Goal: Task Accomplishment & Management: Complete application form

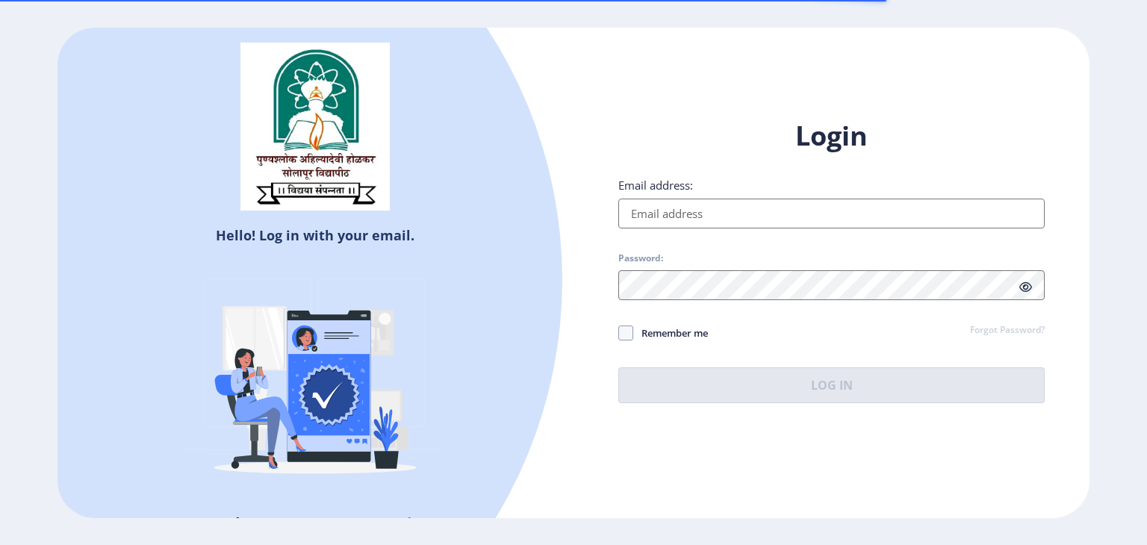
click at [702, 204] on input "Email address:" at bounding box center [831, 214] width 426 height 30
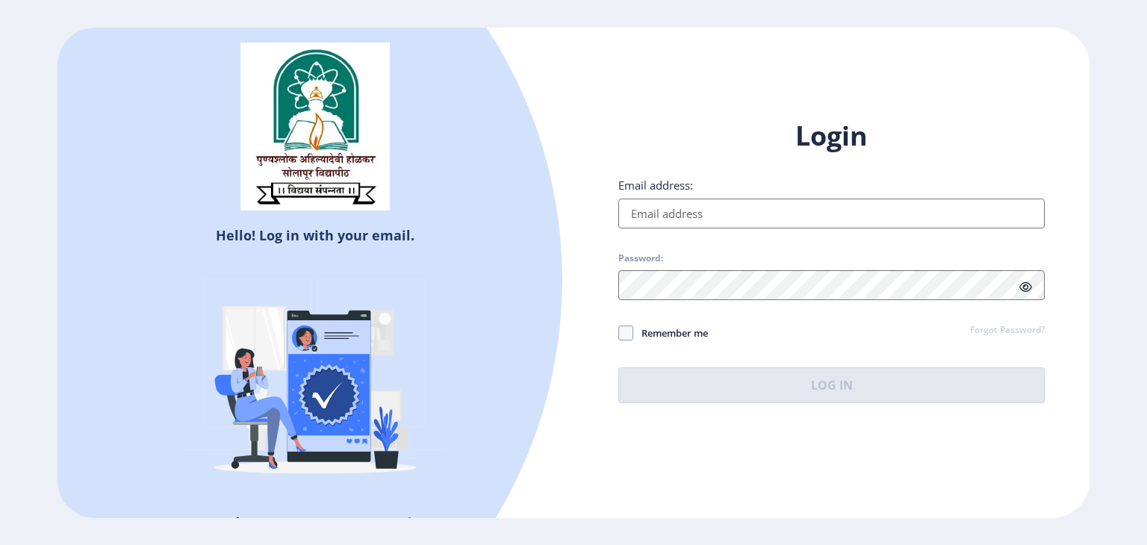
type input "[EMAIL_ADDRESS][DOMAIN_NAME]"
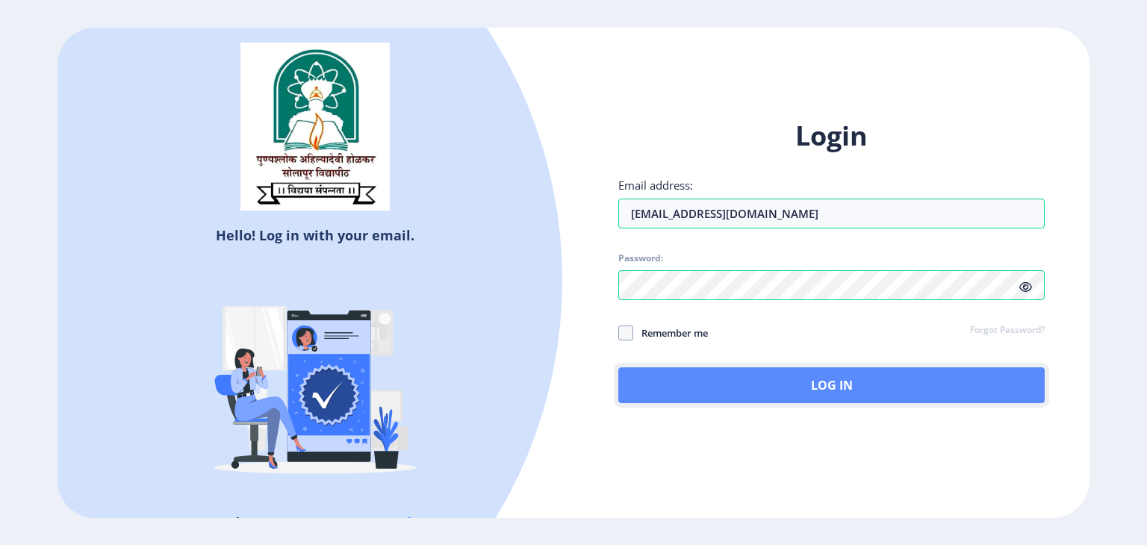
click at [730, 370] on button "Log In" at bounding box center [831, 385] width 426 height 36
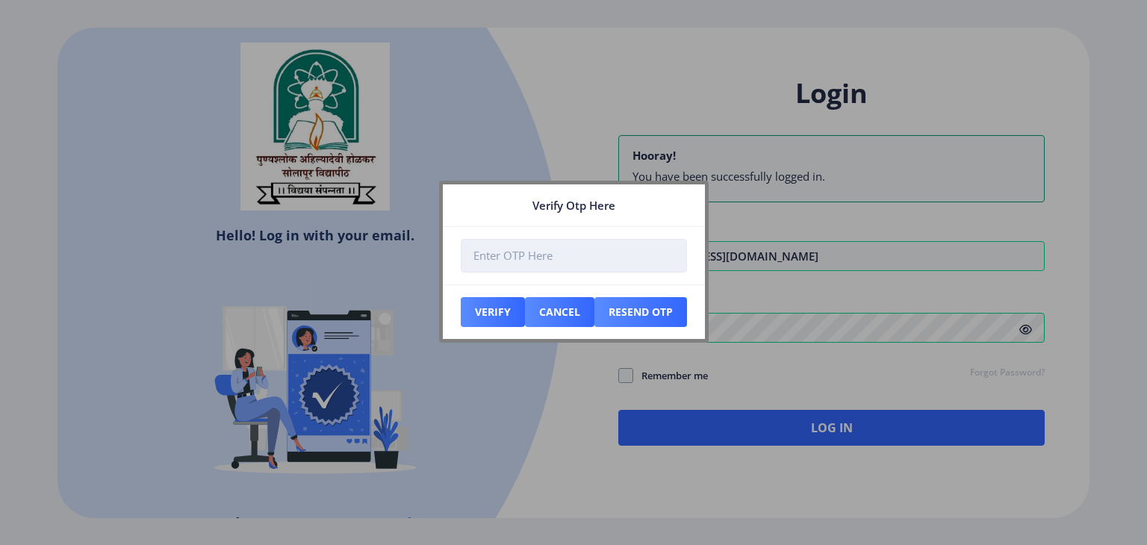
click at [542, 262] on input "number" at bounding box center [574, 256] width 226 height 34
click at [381, 386] on div at bounding box center [573, 272] width 1147 height 545
click at [508, 261] on input "number" at bounding box center [574, 256] width 226 height 34
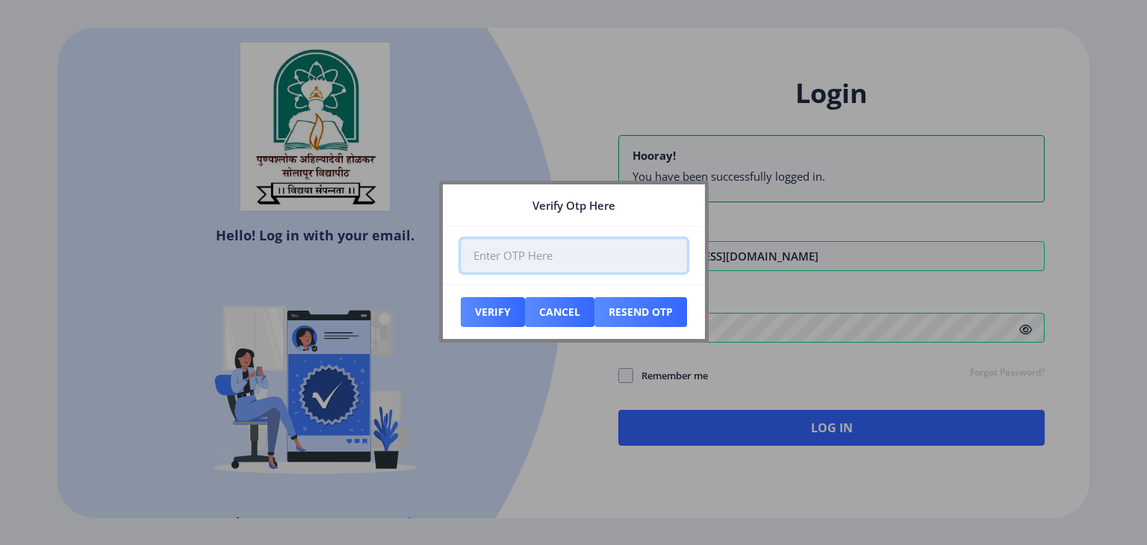
click at [508, 261] on input "number" at bounding box center [574, 256] width 226 height 34
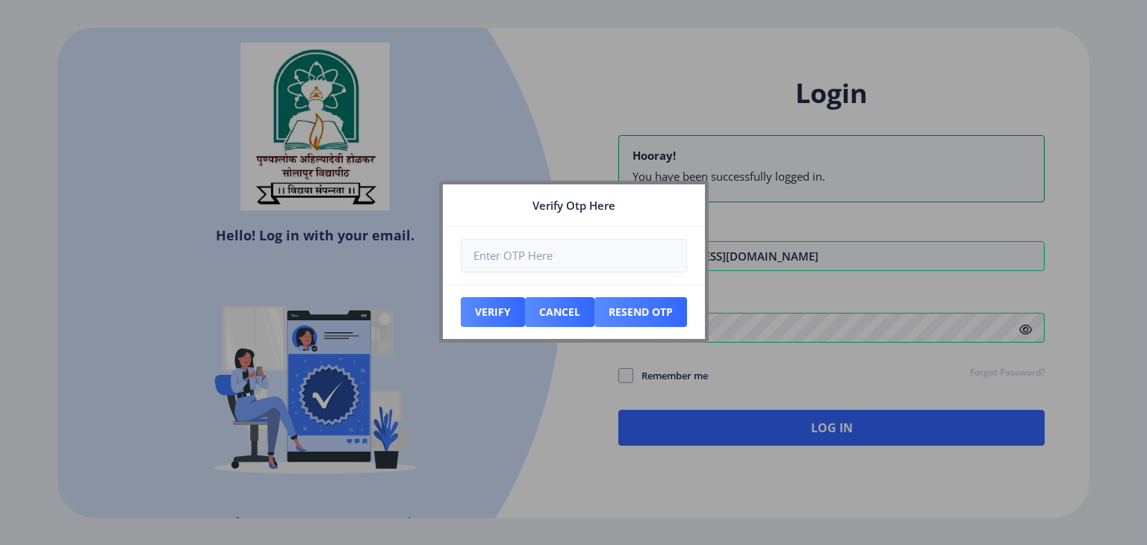
click at [547, 466] on div at bounding box center [573, 272] width 1147 height 545
click at [525, 302] on button "Cancel" at bounding box center [493, 312] width 64 height 30
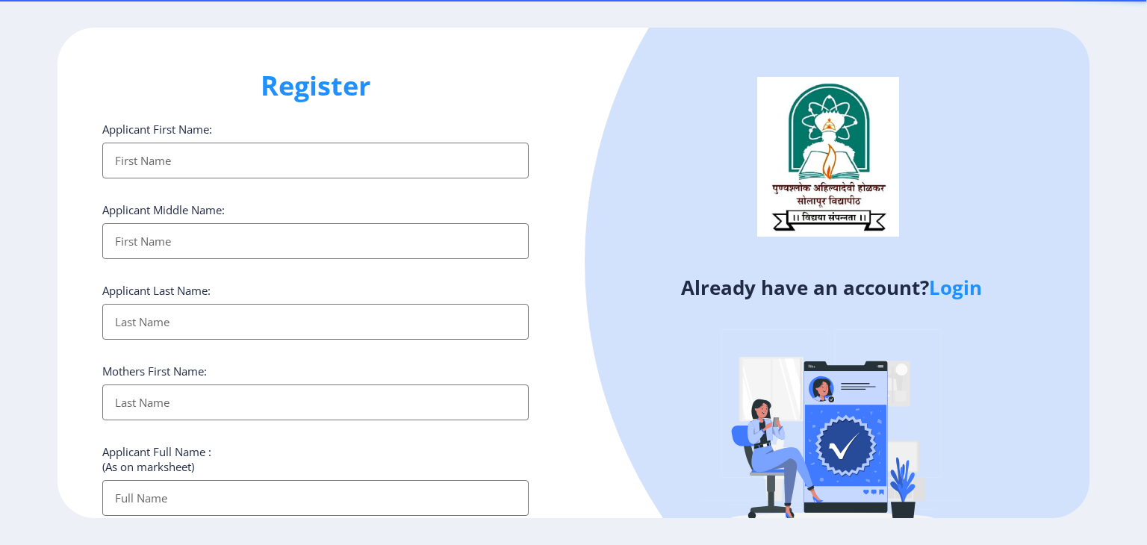
select select
click at [296, 158] on input "Applicant First Name:" at bounding box center [315, 161] width 426 height 36
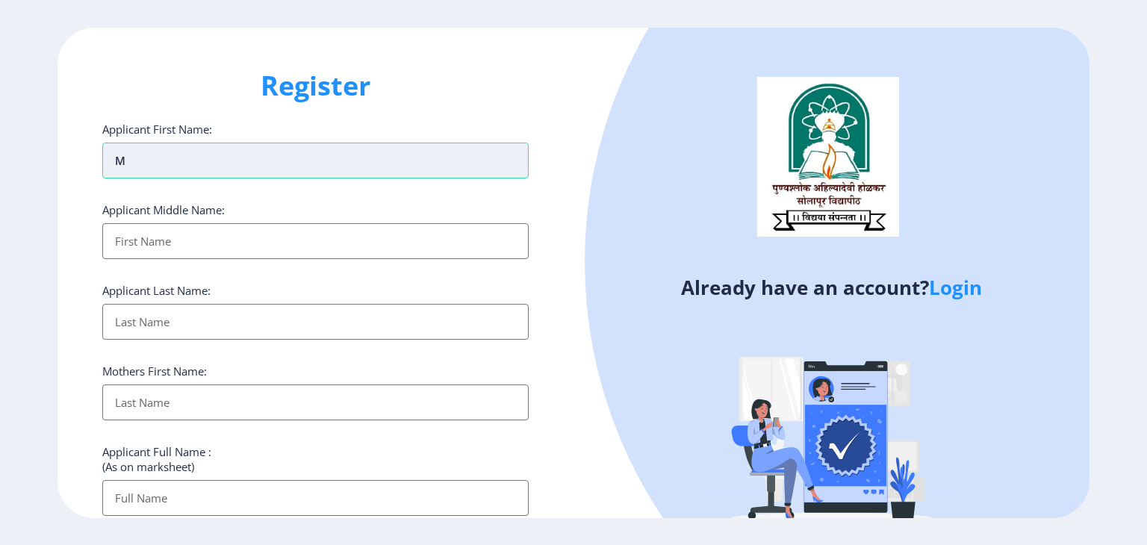
type input "Manisha"
click at [241, 252] on input "Applicant First Name:" at bounding box center [315, 241] width 426 height 36
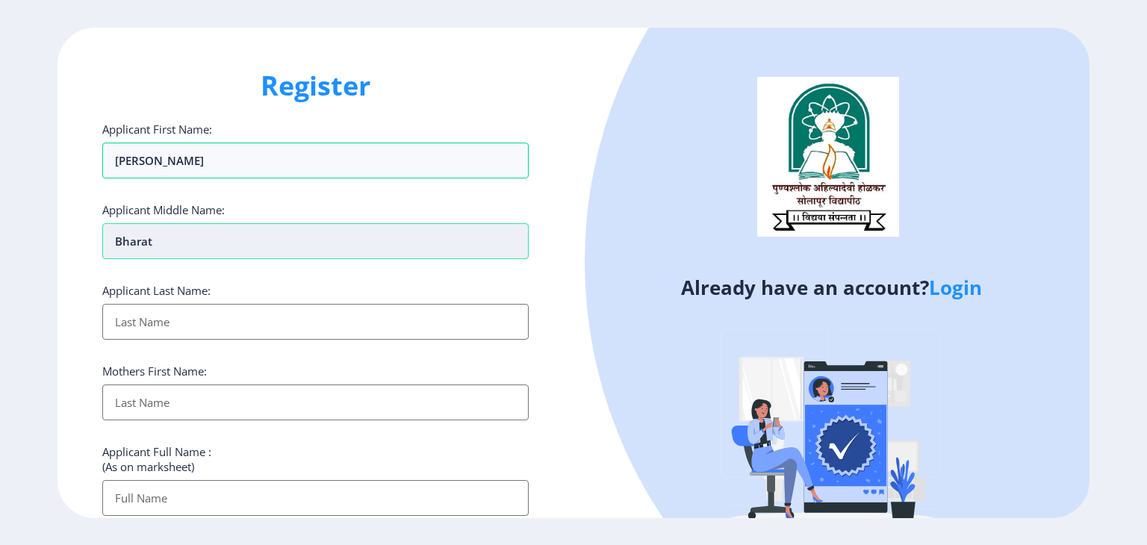
type input "bharat"
type input "Raut"
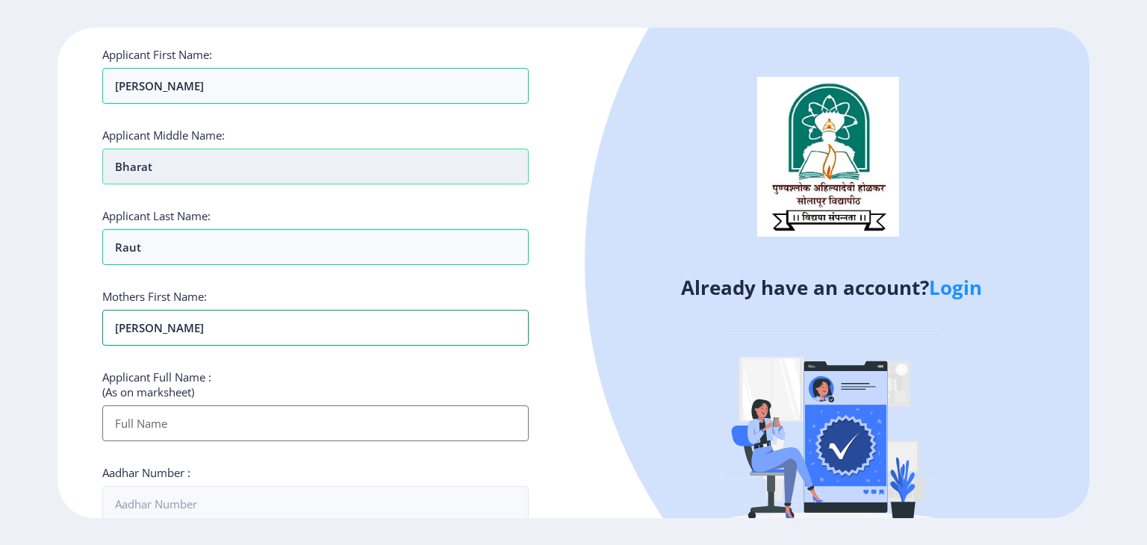
scroll to position [78, 0]
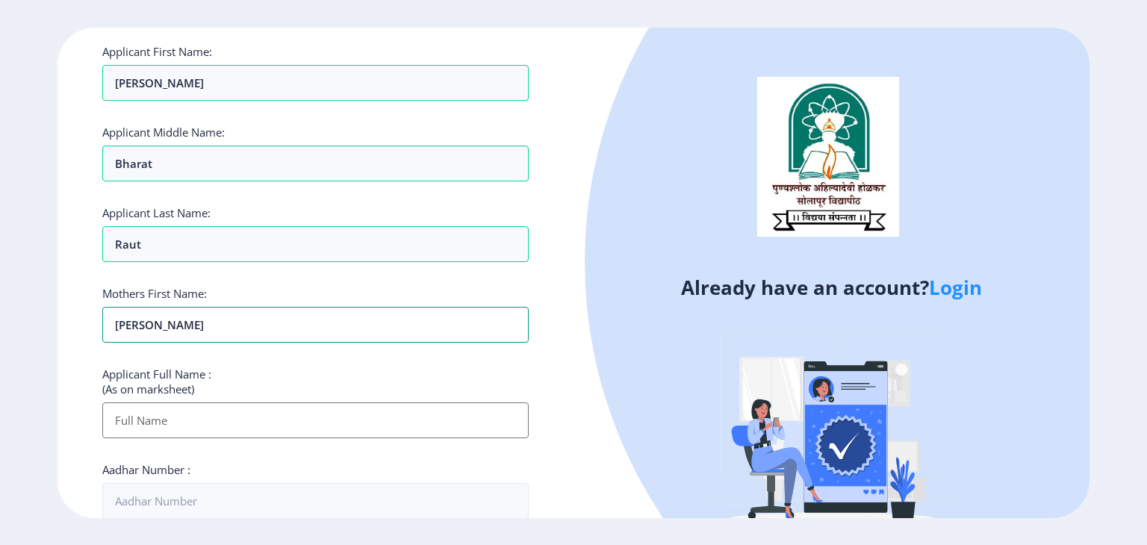
type input "Anjana"
click at [200, 411] on input "Applicant First Name:" at bounding box center [315, 421] width 426 height 36
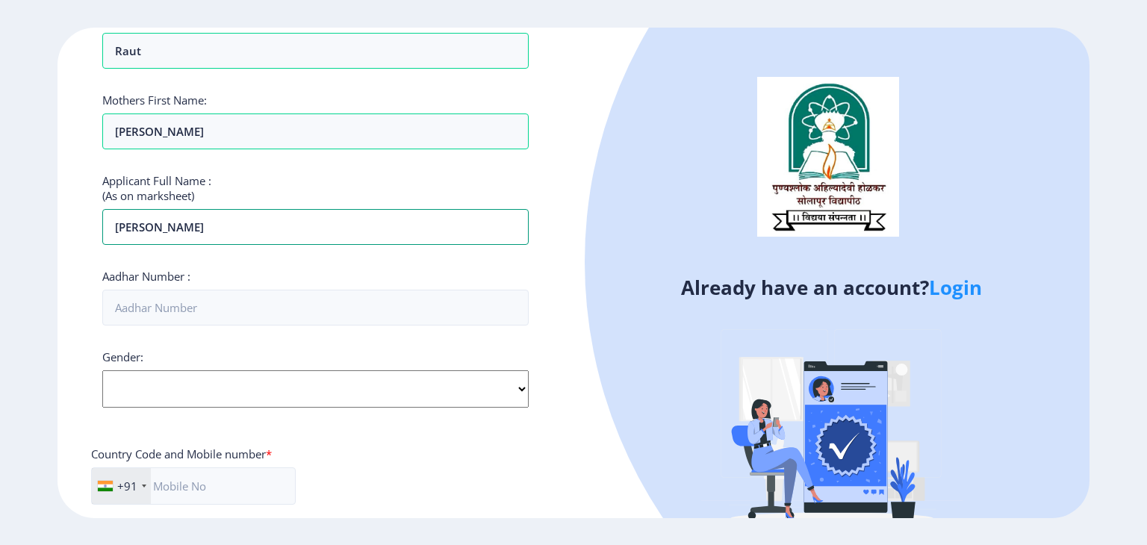
scroll to position [272, 0]
type input "[PERSON_NAME]"
click at [169, 314] on input "Aadhar Number :" at bounding box center [315, 307] width 426 height 36
type input "663255667962"
click at [208, 371] on select "Select Gender [DEMOGRAPHIC_DATA] [DEMOGRAPHIC_DATA] Other" at bounding box center [315, 388] width 426 height 37
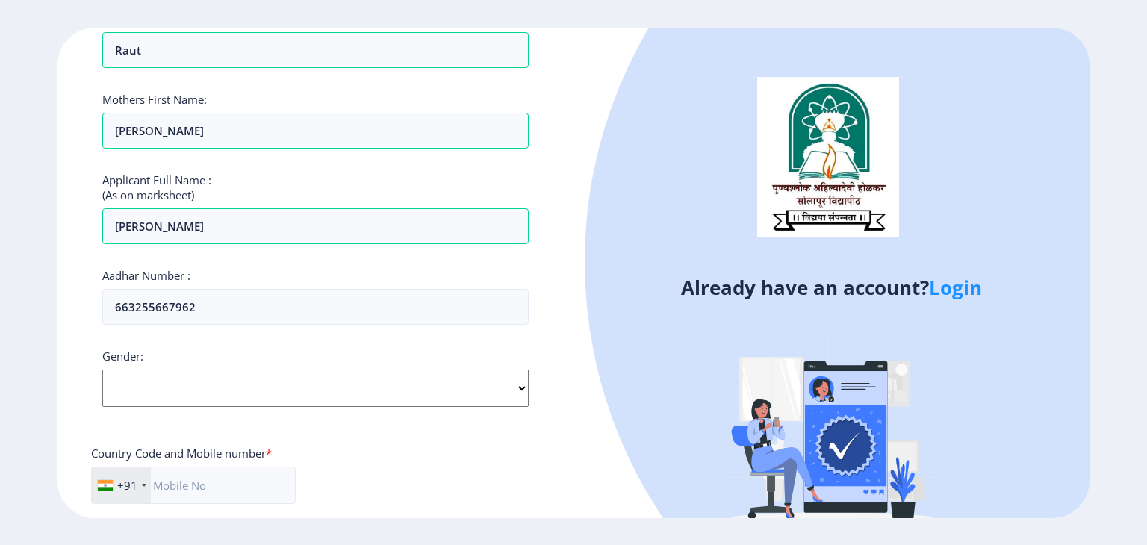
select select "[DEMOGRAPHIC_DATA]"
click at [102, 370] on select "Select Gender Male Female Other" at bounding box center [315, 388] width 426 height 37
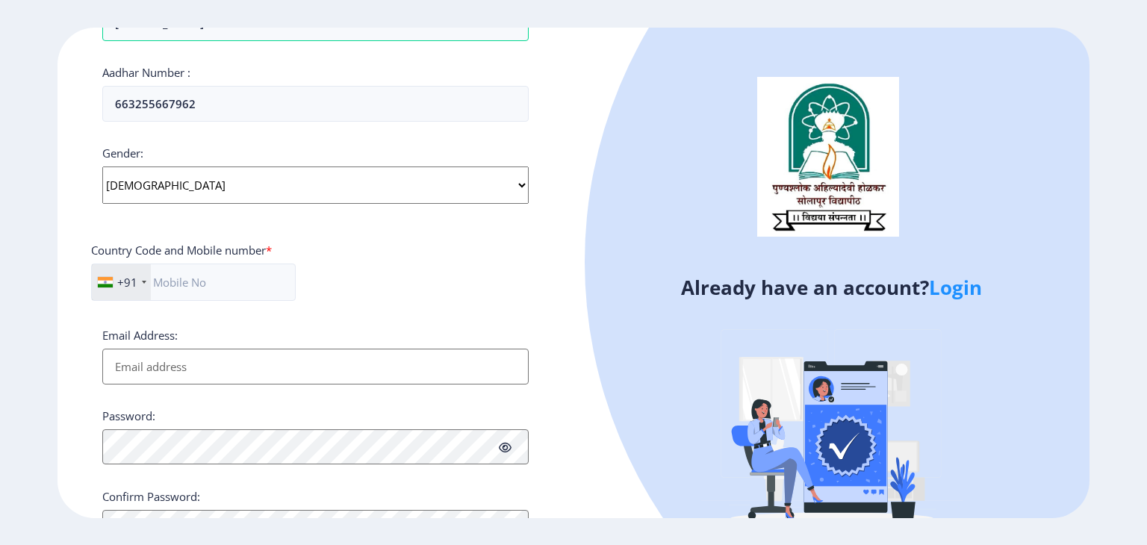
scroll to position [486, 0]
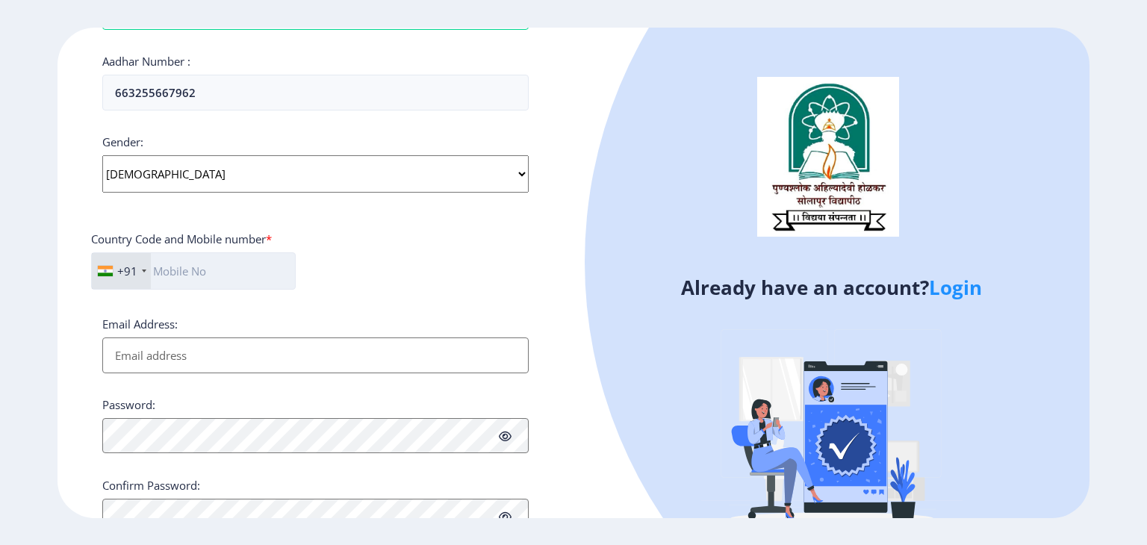
click at [184, 266] on input "text" at bounding box center [193, 270] width 205 height 37
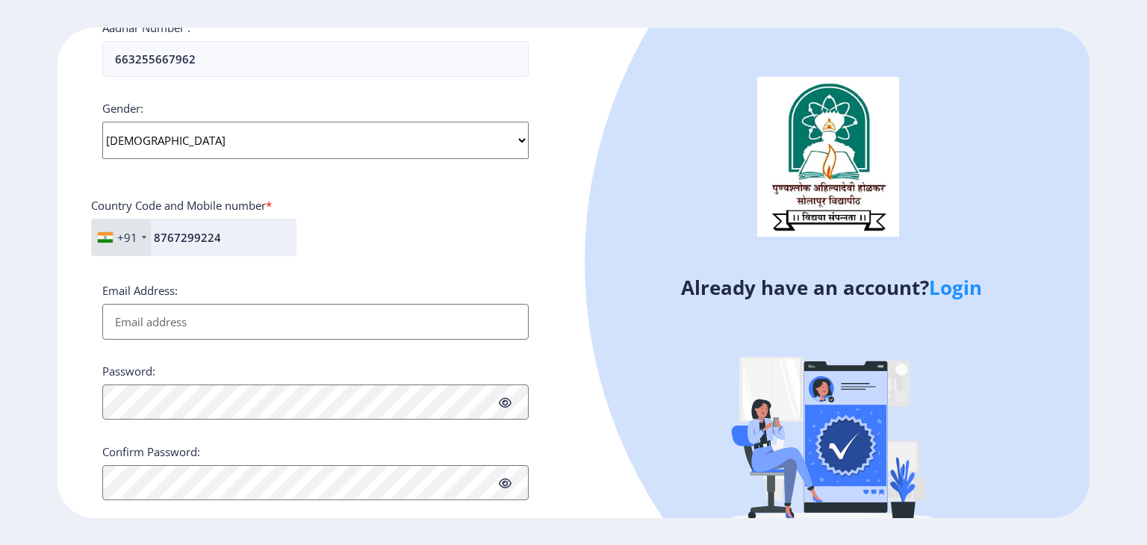
scroll to position [521, 0]
type input "8767299224"
click at [173, 302] on input "Email Address:" at bounding box center [315, 320] width 426 height 36
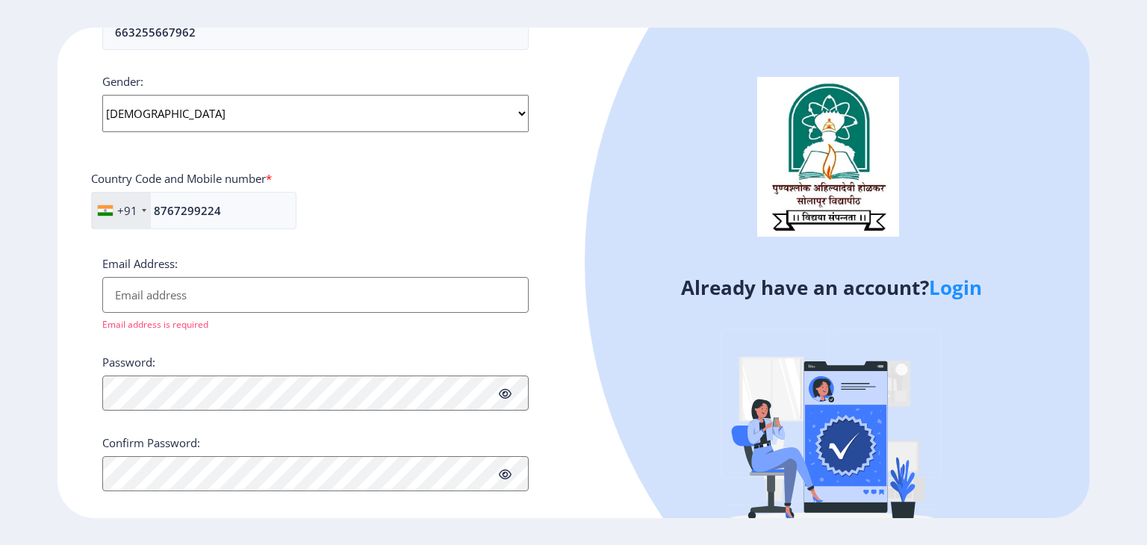
click at [146, 370] on div "Password:" at bounding box center [315, 383] width 426 height 57
click at [167, 302] on input "Email Address:" at bounding box center [315, 295] width 426 height 36
click at [511, 392] on icon at bounding box center [505, 393] width 13 height 11
click at [148, 305] on input "Email Address:" at bounding box center [315, 295] width 426 height 36
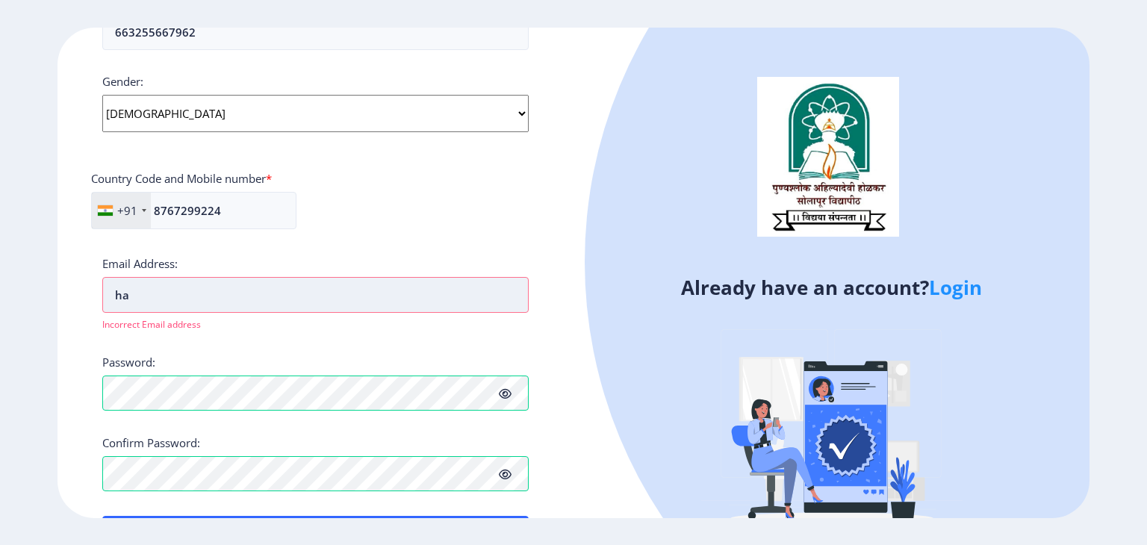
type input "h"
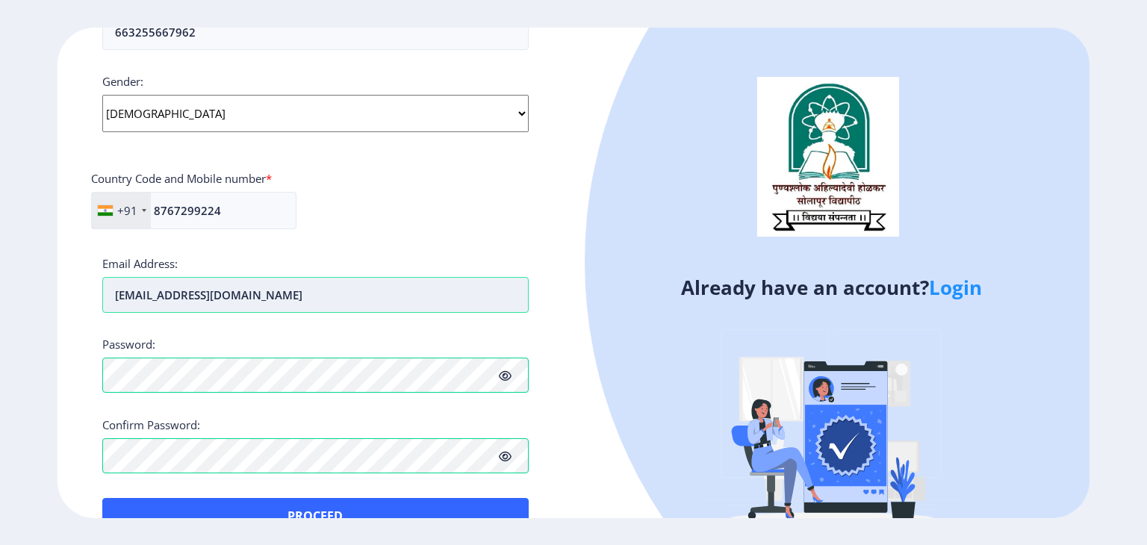
scroll to position [583, 0]
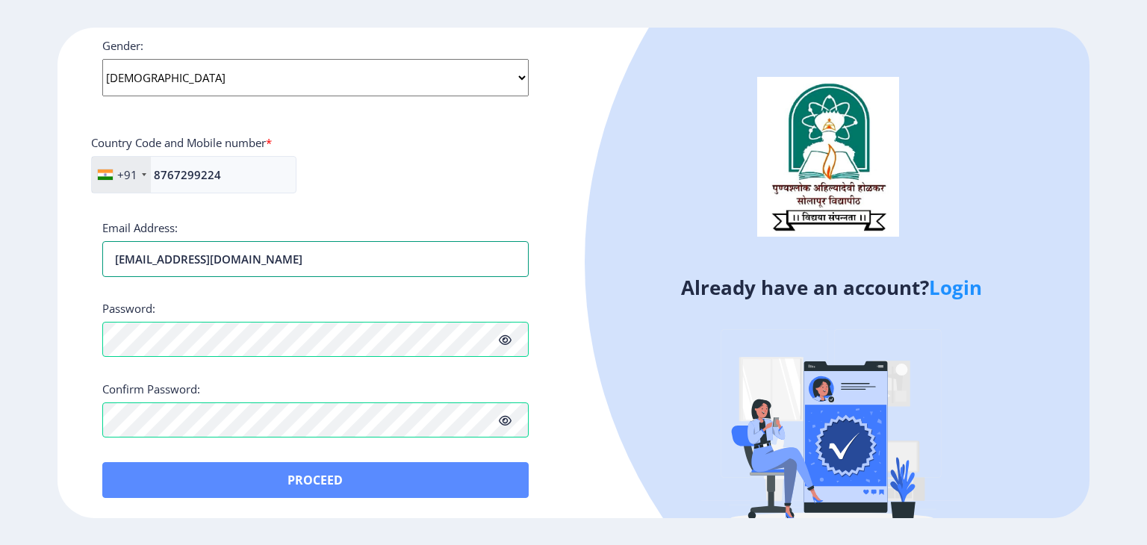
type input "[EMAIL_ADDRESS][DOMAIN_NAME]"
click at [290, 482] on button "Proceed" at bounding box center [315, 480] width 426 height 36
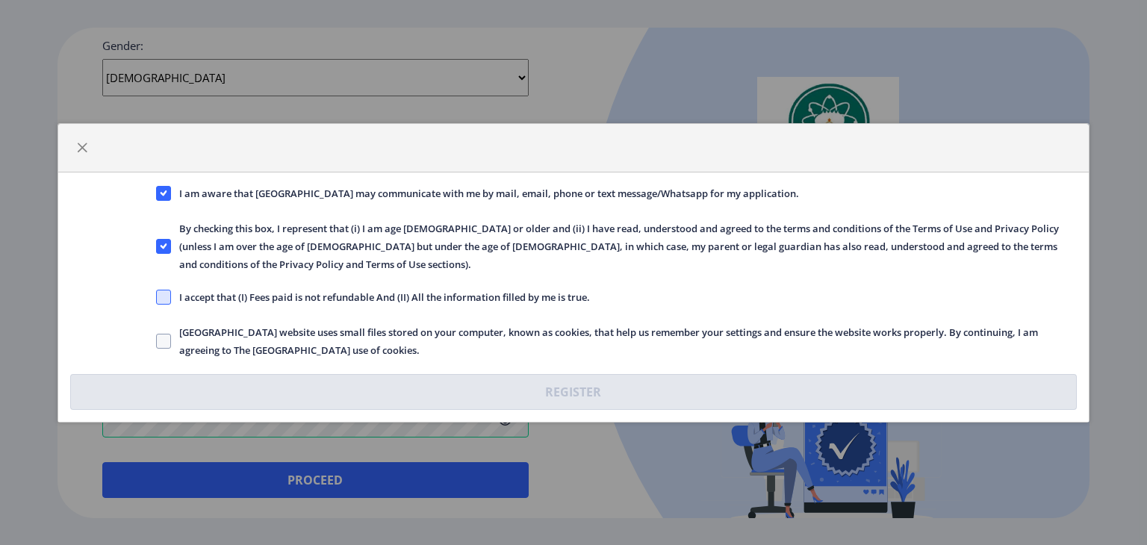
click at [170, 290] on span at bounding box center [163, 297] width 15 height 15
click at [157, 296] on input "I accept that (I) Fees paid is not refundable And (II) All the information fill…" at bounding box center [156, 296] width 1 height 1
checkbox input "true"
click at [168, 334] on span at bounding box center [163, 341] width 15 height 15
click at [157, 341] on input "Solapur University website uses small files stored on your computer, known as c…" at bounding box center [156, 341] width 1 height 1
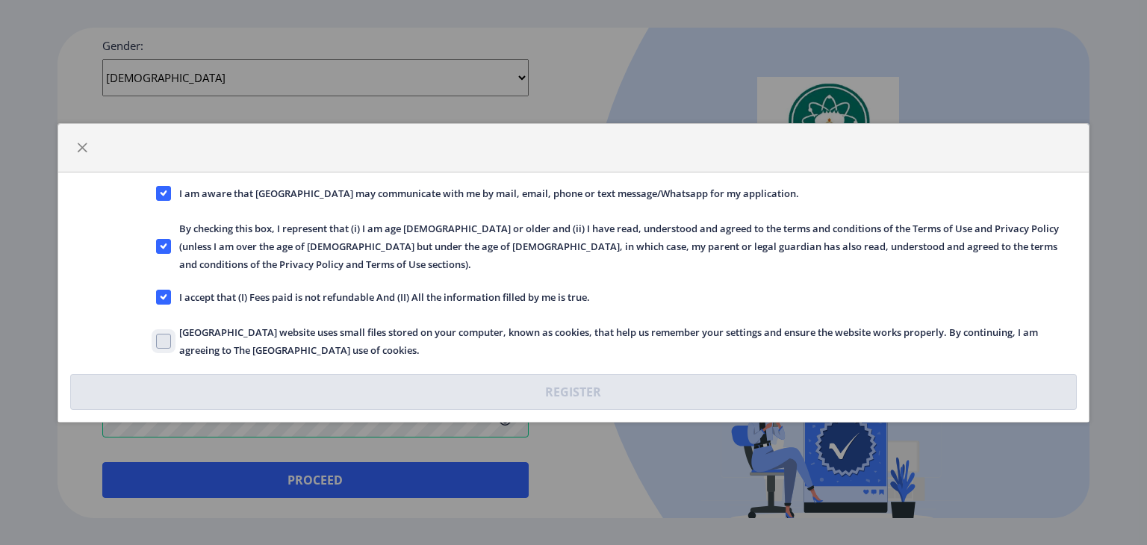
checkbox input "true"
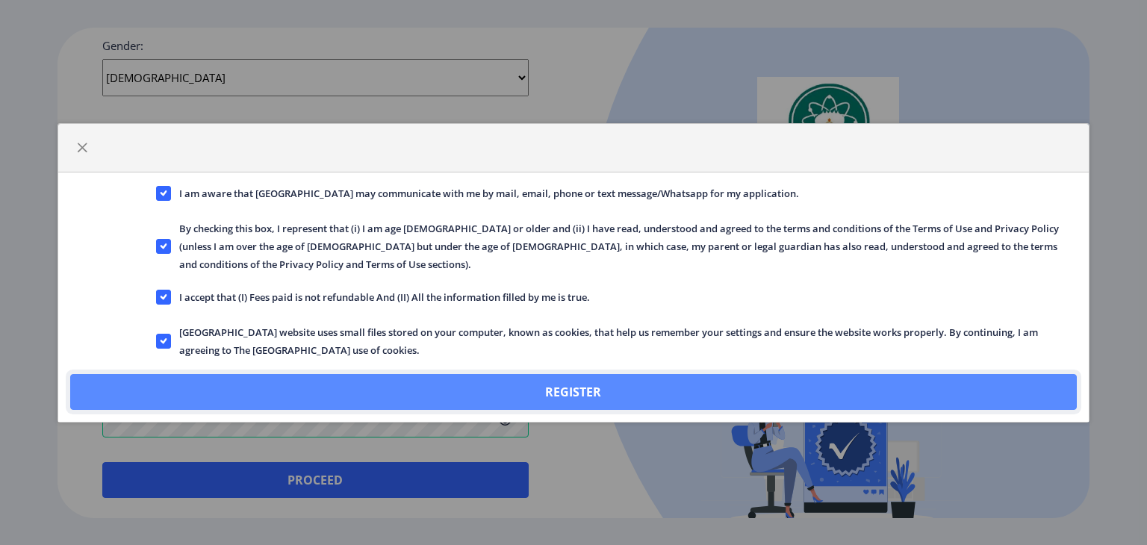
click at [289, 376] on button "Register" at bounding box center [573, 392] width 1007 height 36
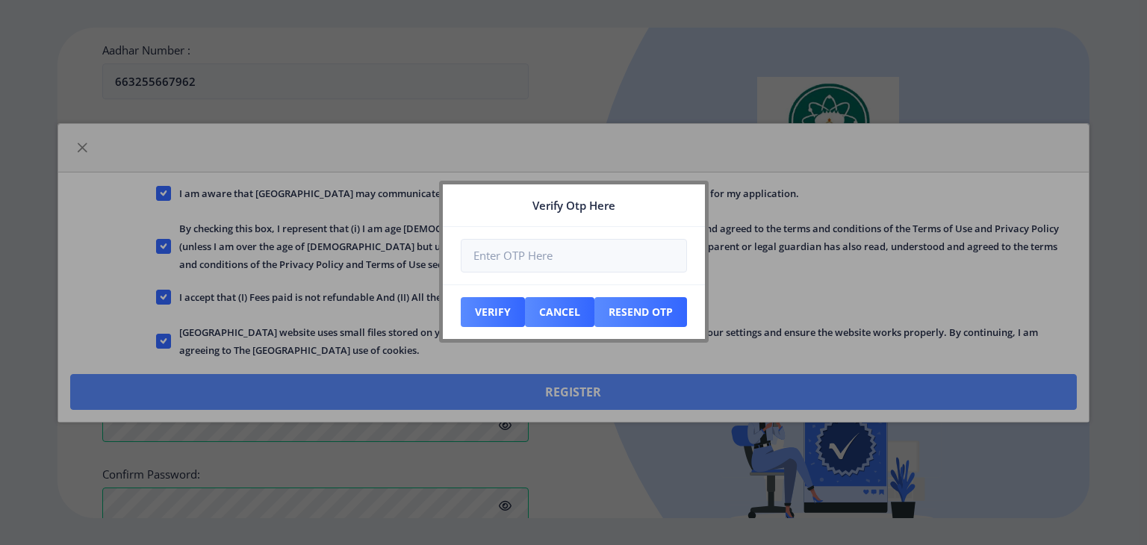
scroll to position [667, 0]
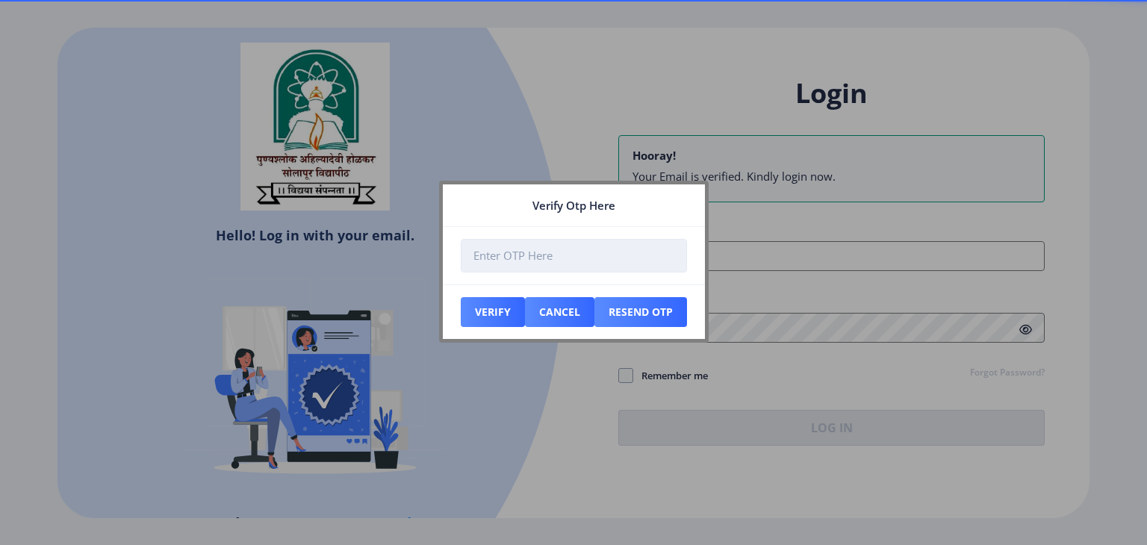
click at [556, 252] on input "number" at bounding box center [574, 256] width 226 height 34
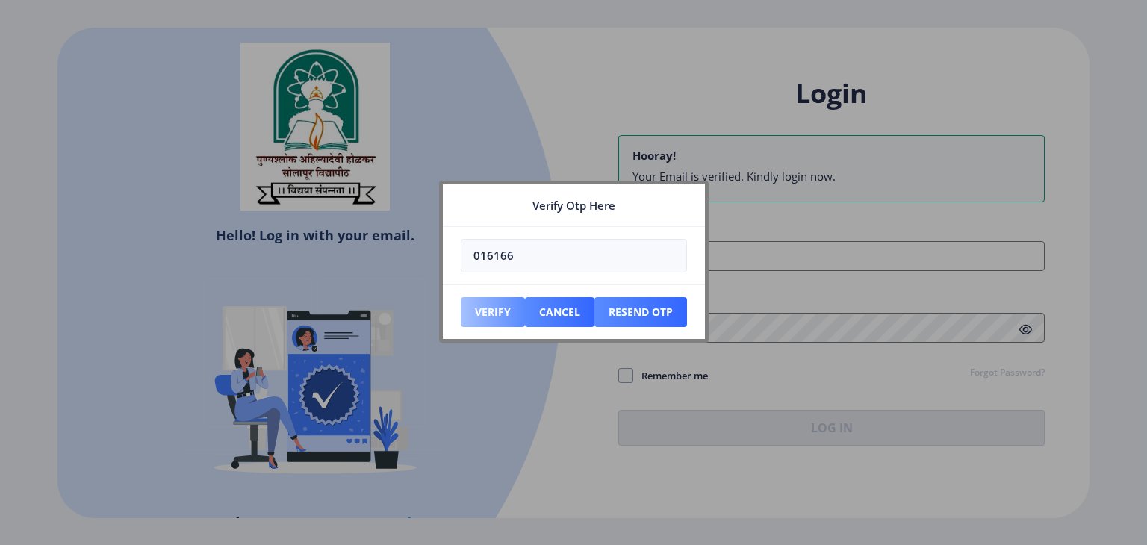
type input "016166"
click at [491, 317] on button "Verify" at bounding box center [493, 312] width 64 height 30
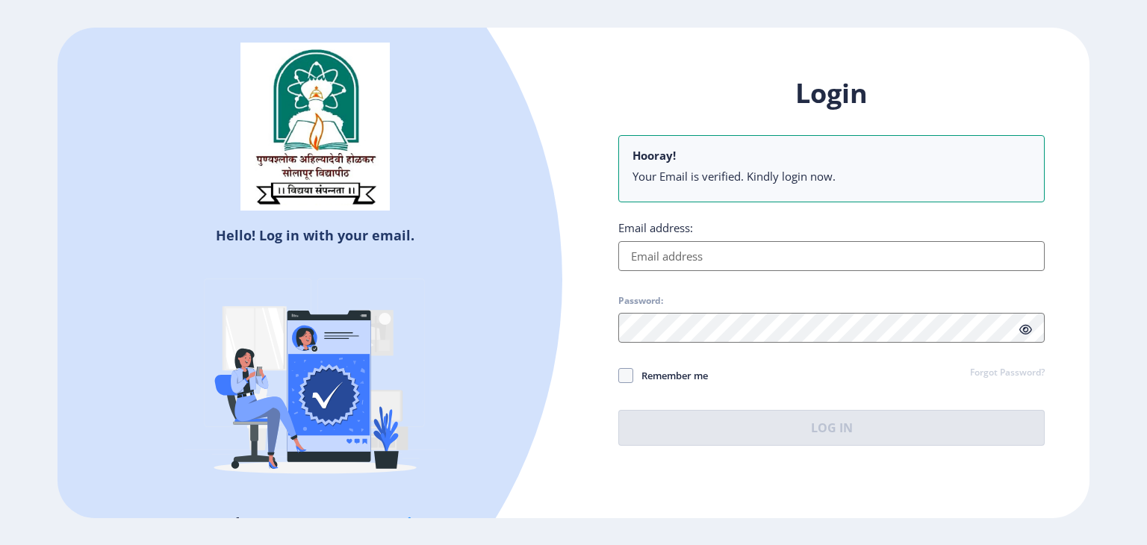
click at [708, 243] on input "Email address:" at bounding box center [831, 256] width 426 height 30
type input "[EMAIL_ADDRESS][DOMAIN_NAME]"
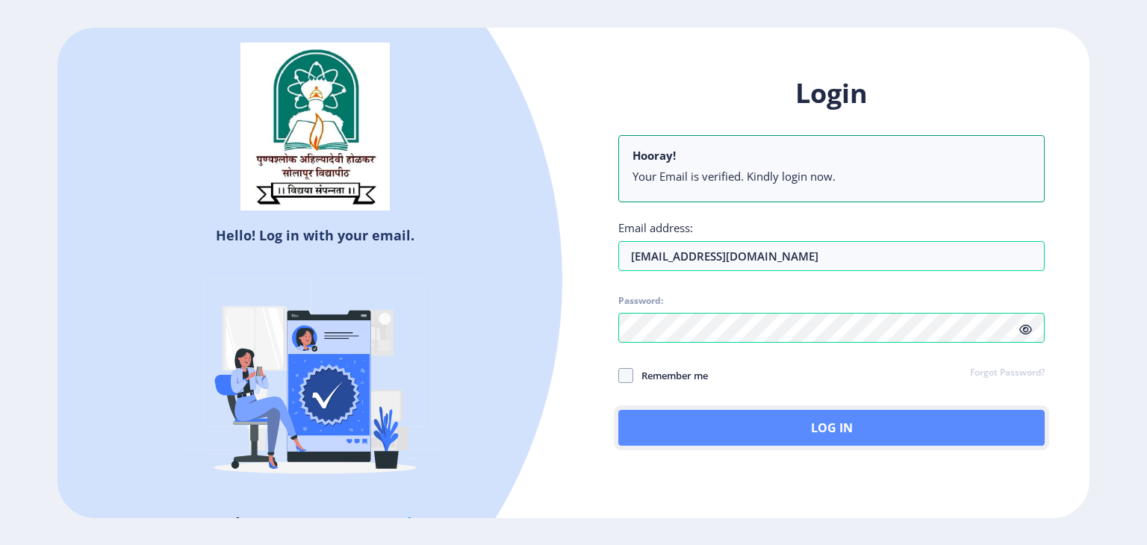
click at [771, 413] on button "Log In" at bounding box center [831, 428] width 426 height 36
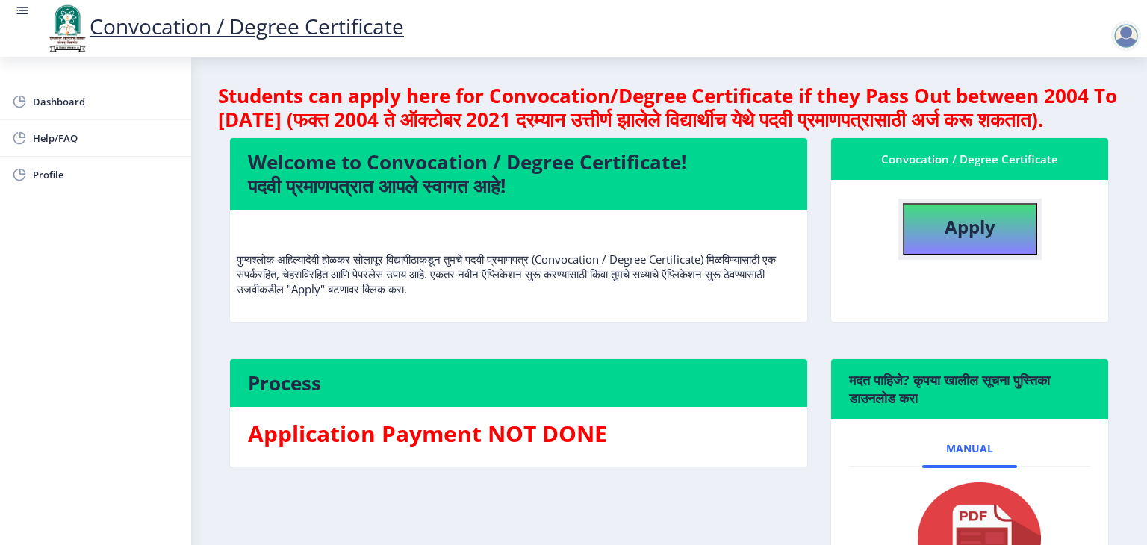
click at [975, 255] on button "Apply" at bounding box center [970, 229] width 134 height 52
select select
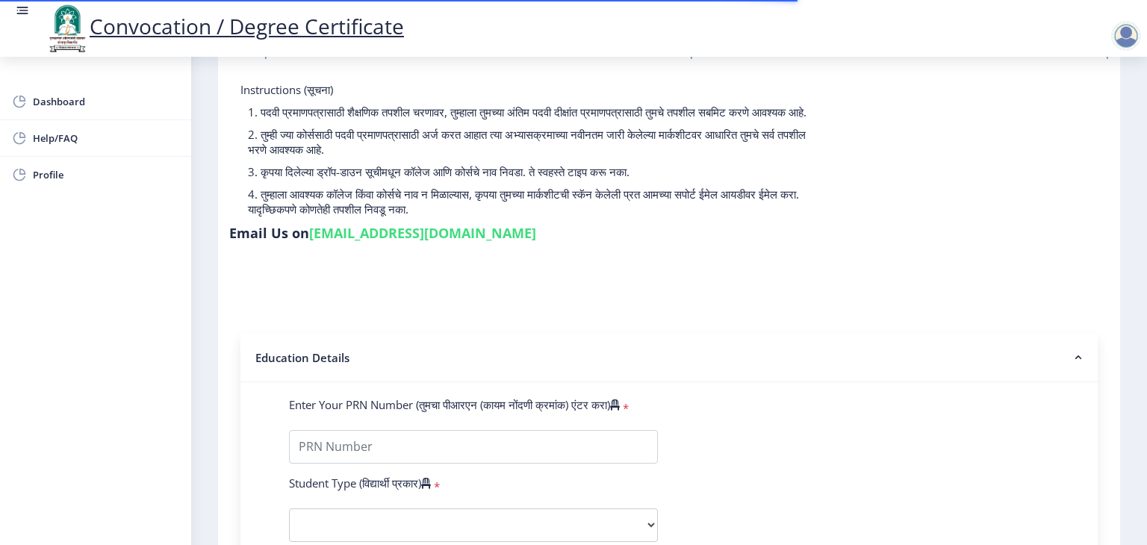
scroll to position [75, 0]
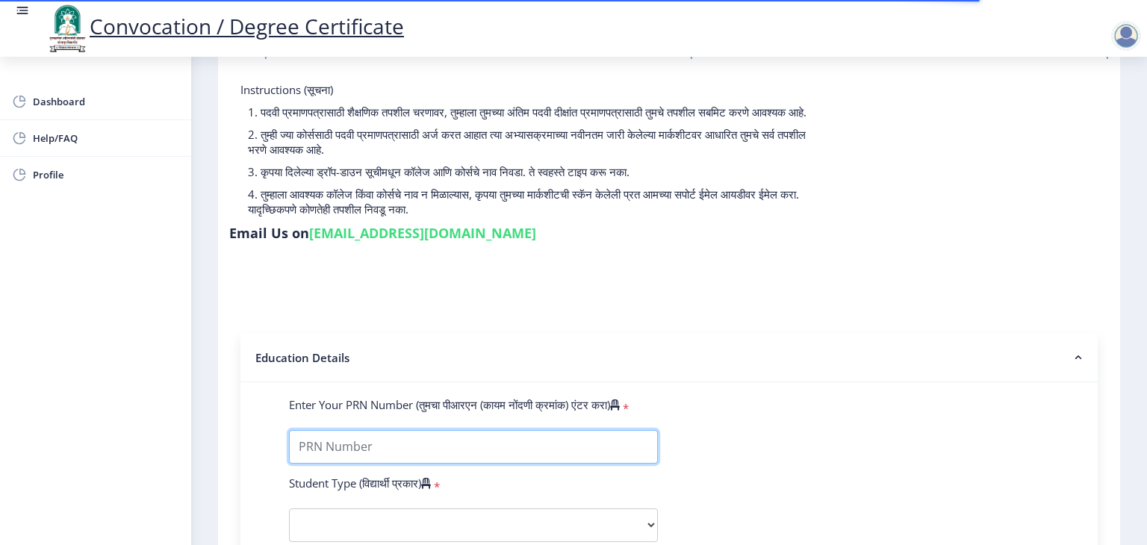
click at [515, 430] on input "Enter Your PRN Number (तुमचा पीआरएन (कायम नोंदणी क्रमांक) एंटर करा)" at bounding box center [473, 447] width 369 height 34
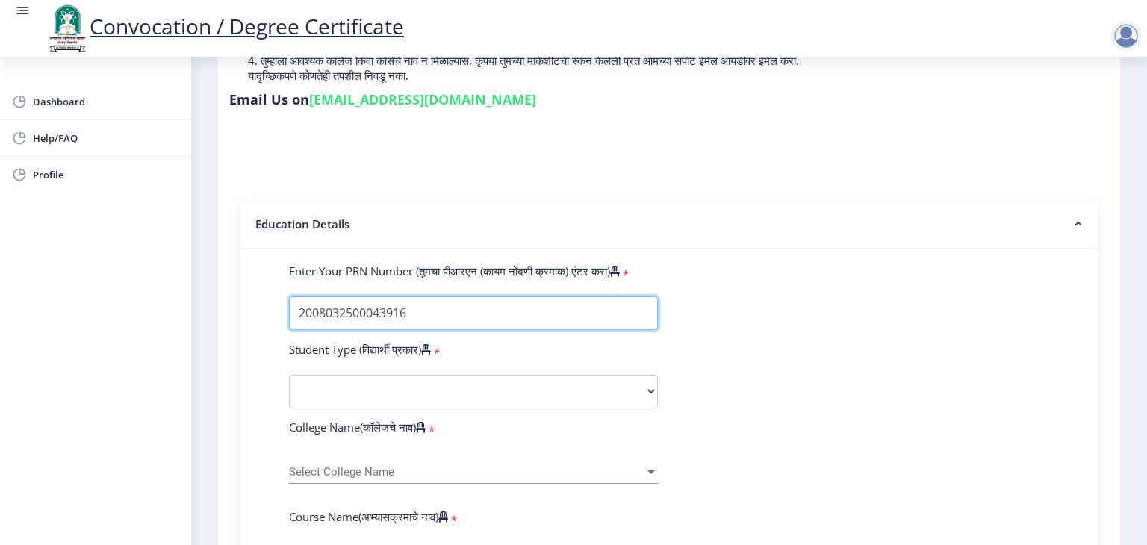
scroll to position [230, 0]
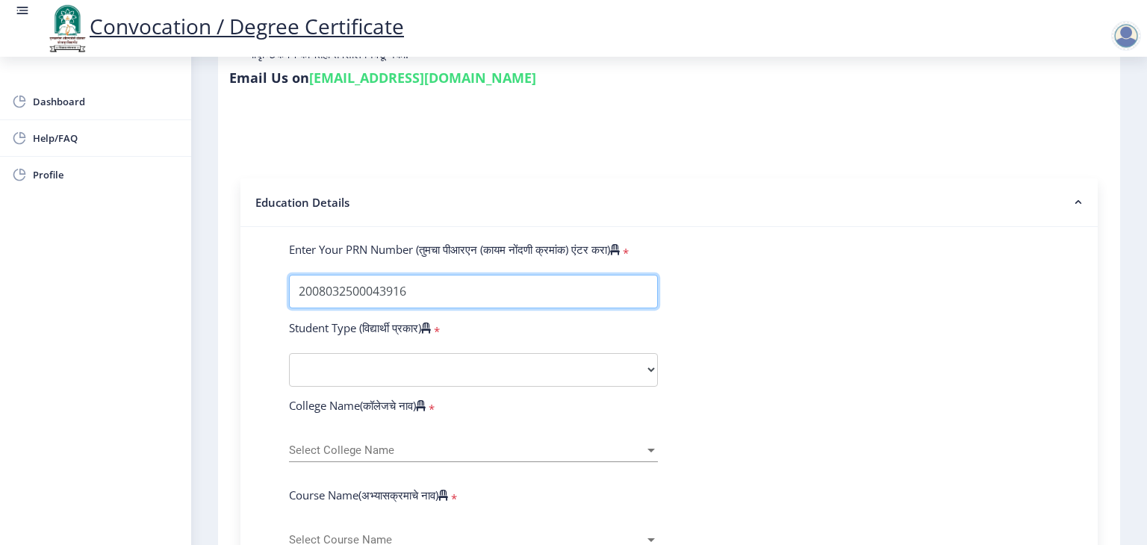
type input "2008032500043916"
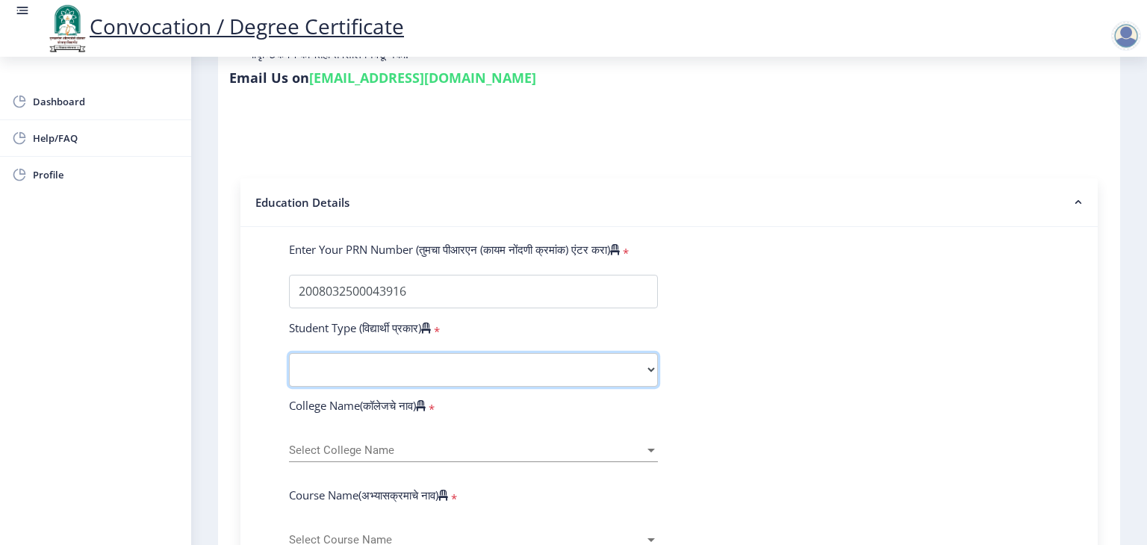
click at [541, 362] on select "Select Student Type Regular External" at bounding box center [473, 370] width 369 height 34
select select "Regular"
click at [289, 353] on select "Select Student Type Regular External" at bounding box center [473, 370] width 369 height 34
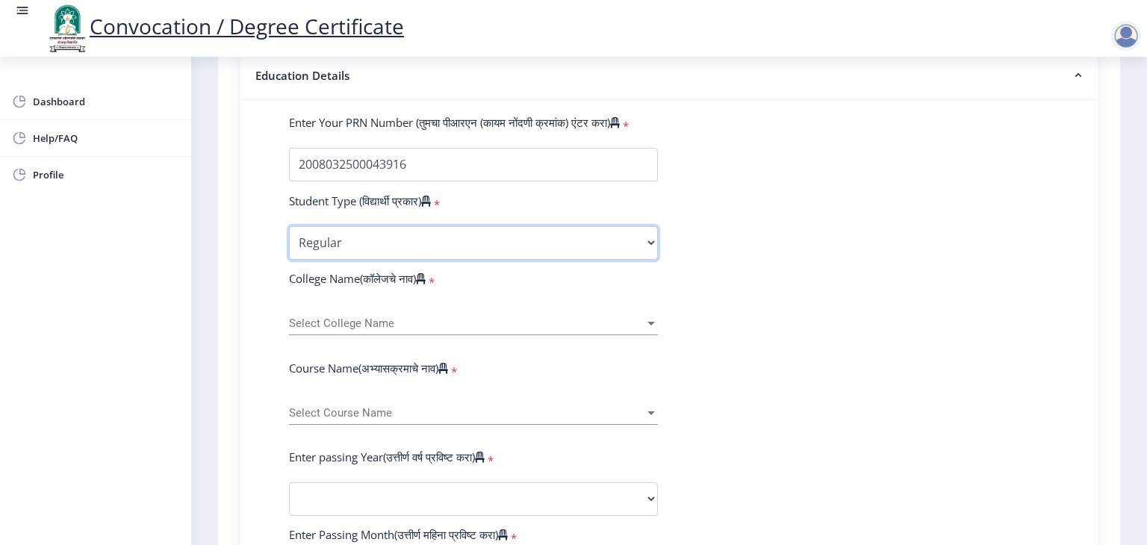
scroll to position [358, 0]
click at [352, 317] on span "Select College Name" at bounding box center [466, 323] width 355 height 13
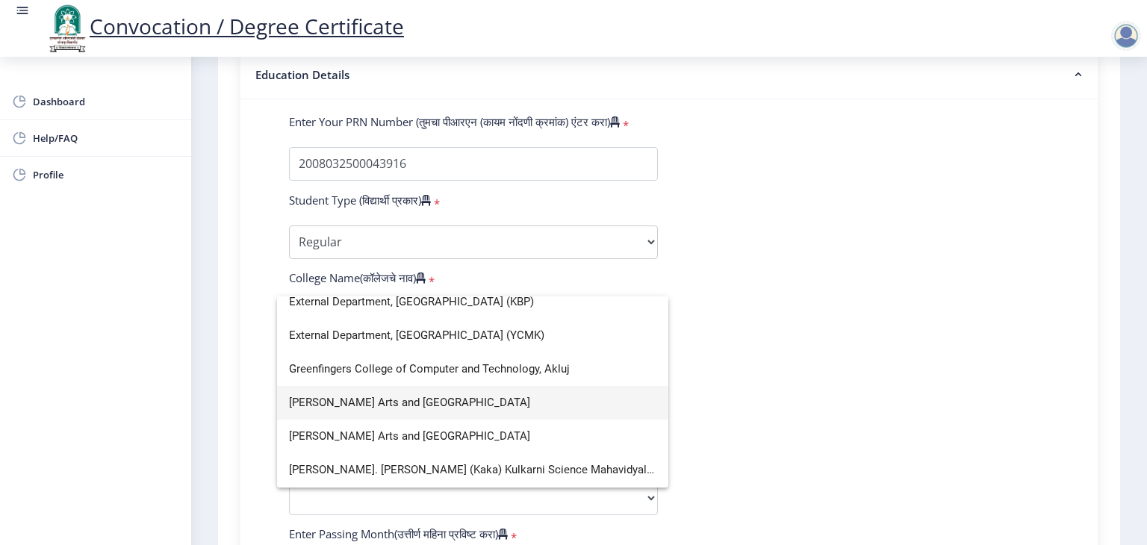
scroll to position [500, 0]
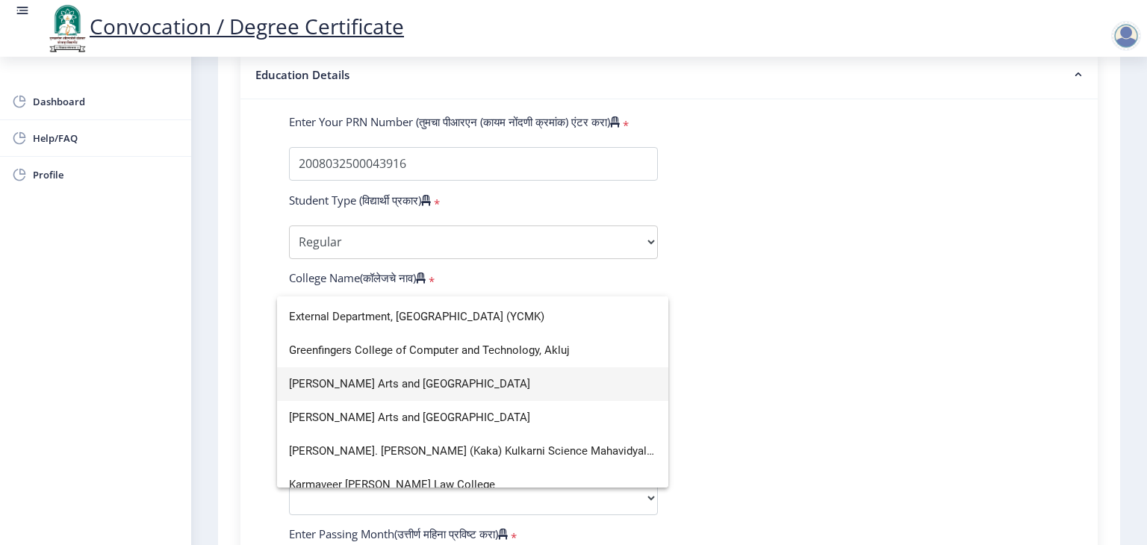
type input "k"
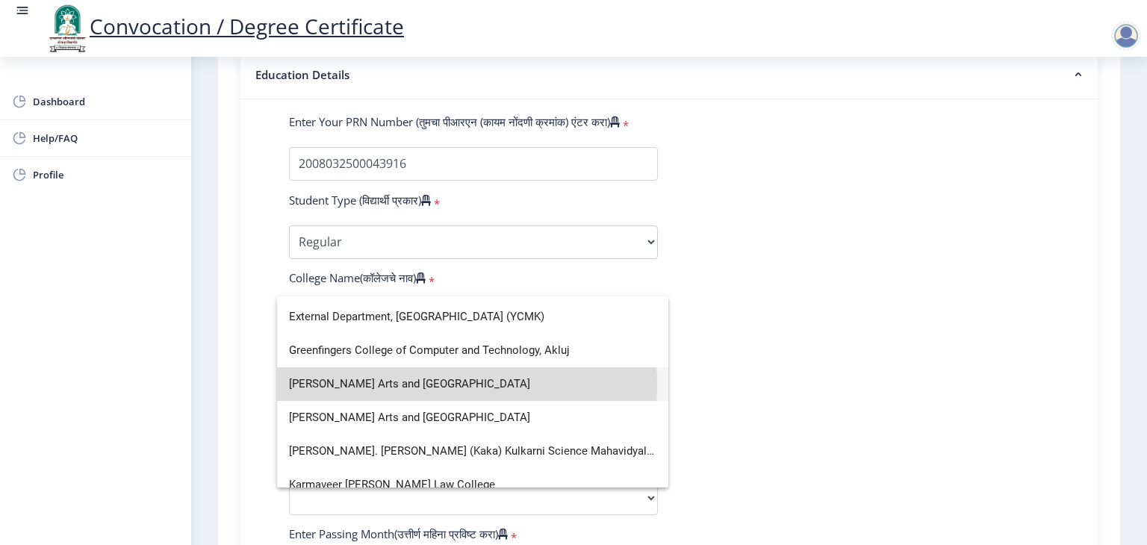
click at [405, 383] on span "K.N.Bhise Arts and Commerce College" at bounding box center [472, 384] width 367 height 34
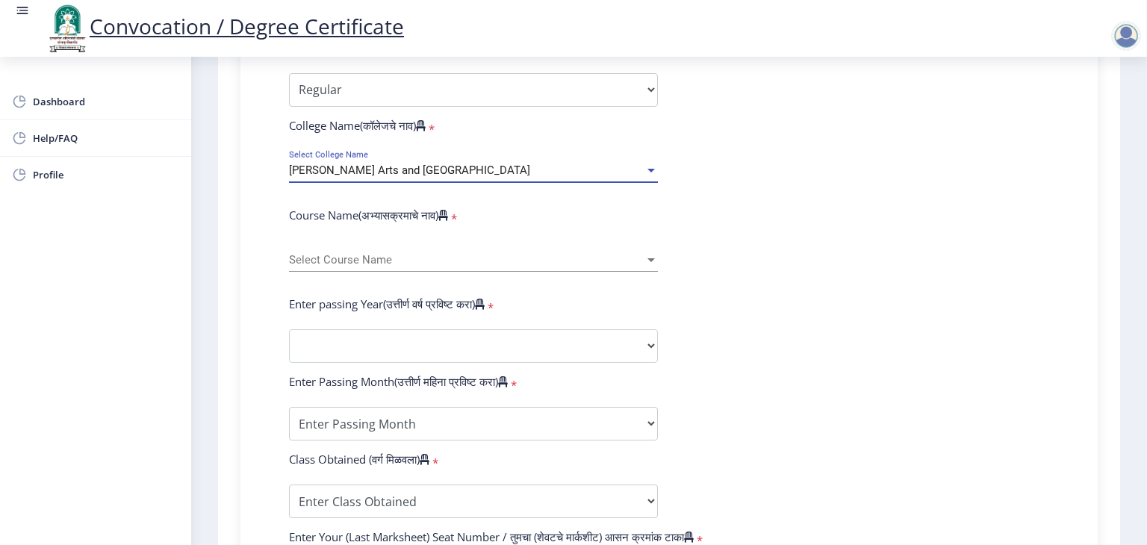
scroll to position [522, 0]
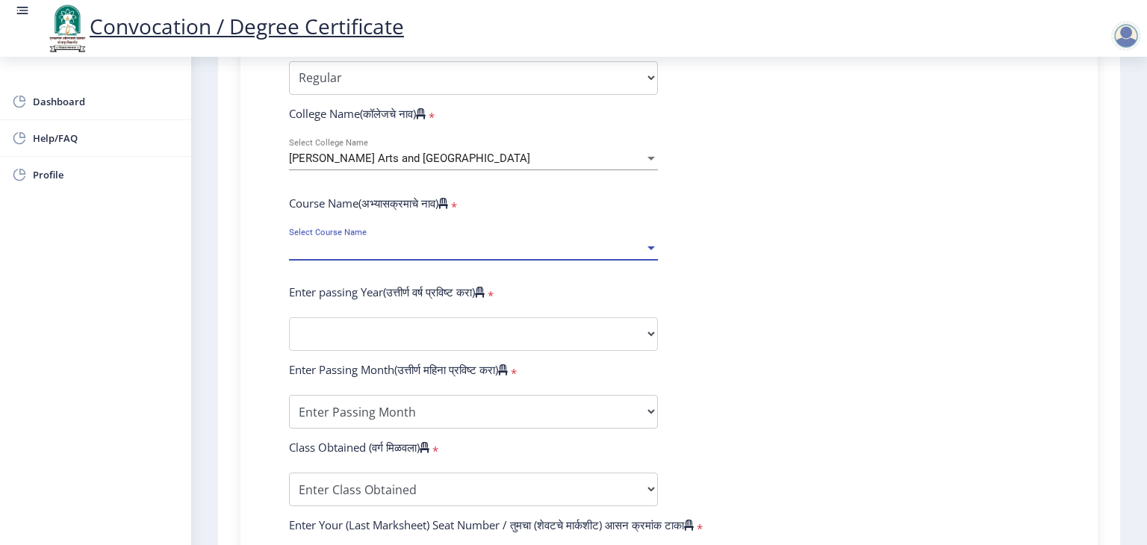
click at [412, 242] on span "Select Course Name" at bounding box center [466, 248] width 355 height 13
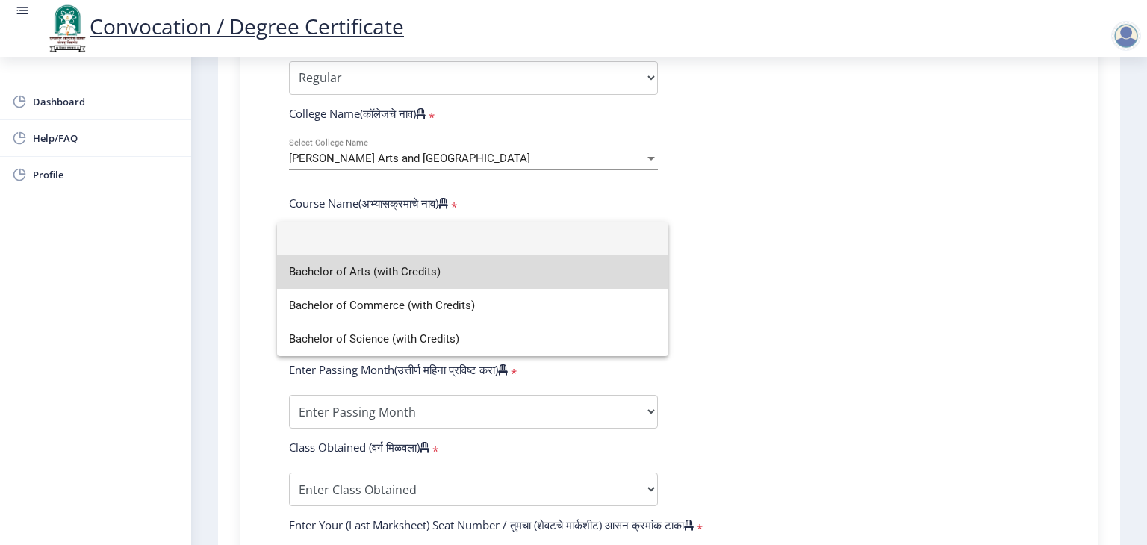
click at [386, 267] on span "Bachelor of Arts (with Credits)" at bounding box center [472, 272] width 367 height 34
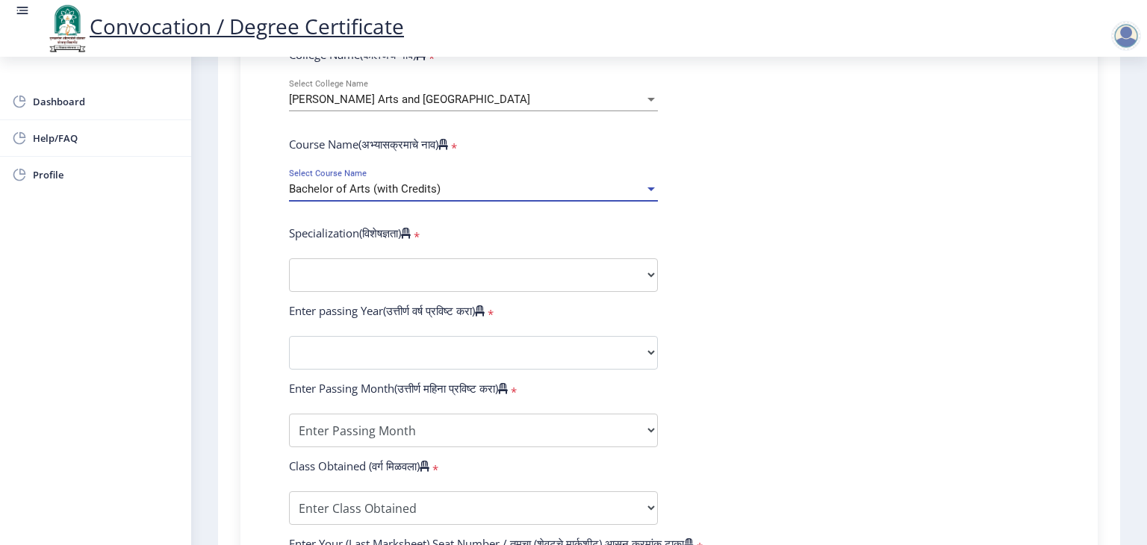
scroll to position [582, 0]
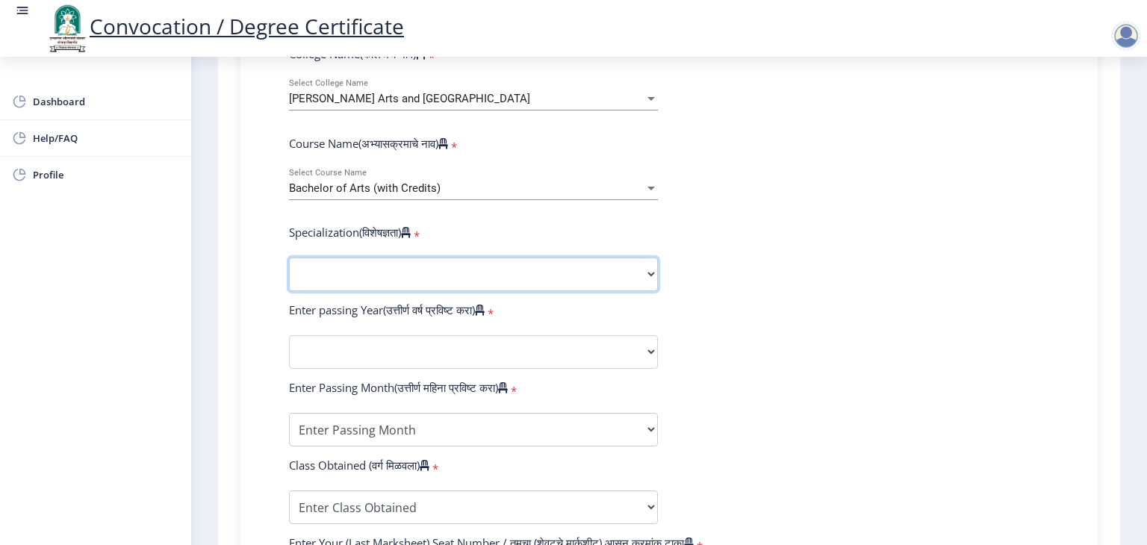
click at [386, 267] on select "Specialization English Geography Hindi Marathi Music Sanskrit Urdu Ancient Indi…" at bounding box center [473, 275] width 369 height 34
click at [918, 334] on form "Enter Your PRN Number (तुमचा पीआरएन (कायम नोंदणी क्रमांक) एंटर करा) * Student T…" at bounding box center [669, 324] width 783 height 869
click at [451, 258] on select "Specialization English Geography Hindi Marathi Music Sanskrit Urdu Ancient Indi…" at bounding box center [473, 275] width 369 height 34
select select "Marathi"
click at [289, 258] on select "Specialization English Geography Hindi Marathi Music Sanskrit Urdu Ancient Indi…" at bounding box center [473, 275] width 369 height 34
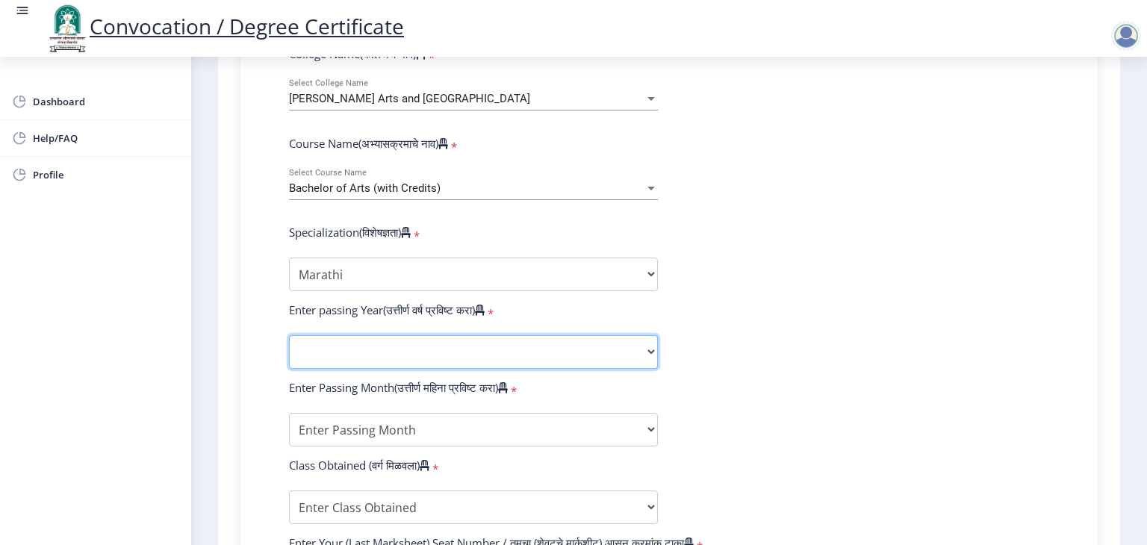
click at [449, 341] on select "2025 2024 2023 2022 2021 2020 2019 2018 2017 2016 2015 2014 2013 2012 2011 2010…" at bounding box center [473, 352] width 369 height 34
select select "2011"
click at [289, 335] on select "2025 2024 2023 2022 2021 2020 2019 2018 2017 2016 2015 2014 2013 2012 2011 2010…" at bounding box center [473, 352] width 369 height 34
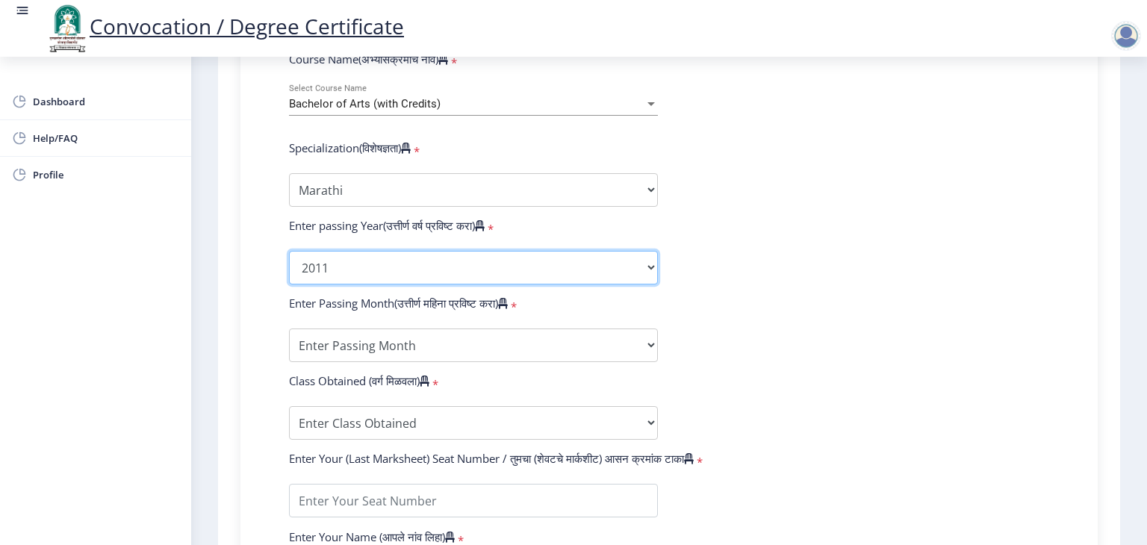
scroll to position [668, 0]
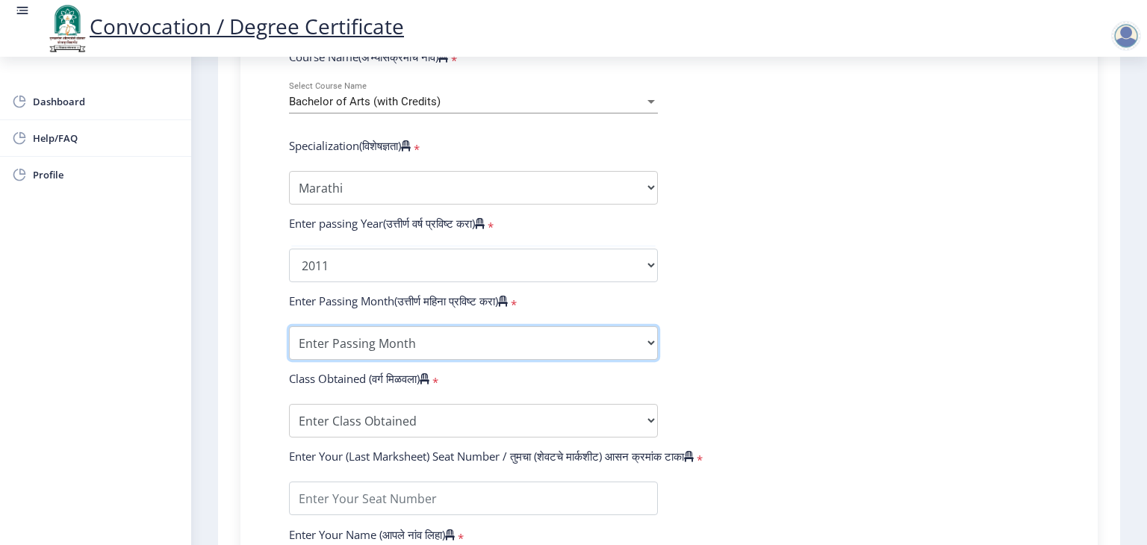
click at [418, 329] on select "Enter Passing Month March April May October November December" at bounding box center [473, 343] width 369 height 34
select select "March"
click at [289, 326] on select "Enter Passing Month March April May October November December" at bounding box center [473, 343] width 369 height 34
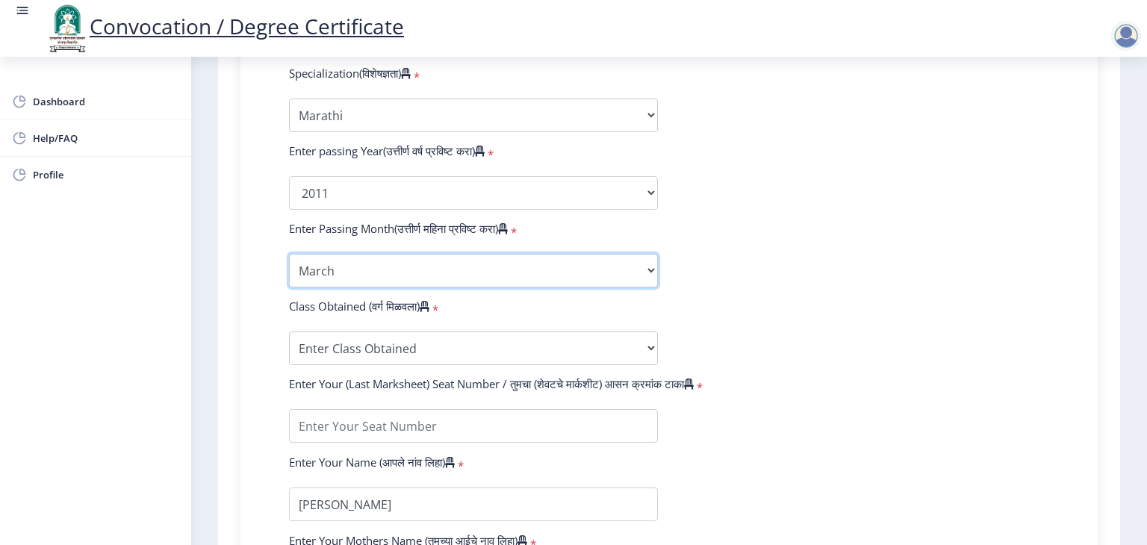
scroll to position [752, 0]
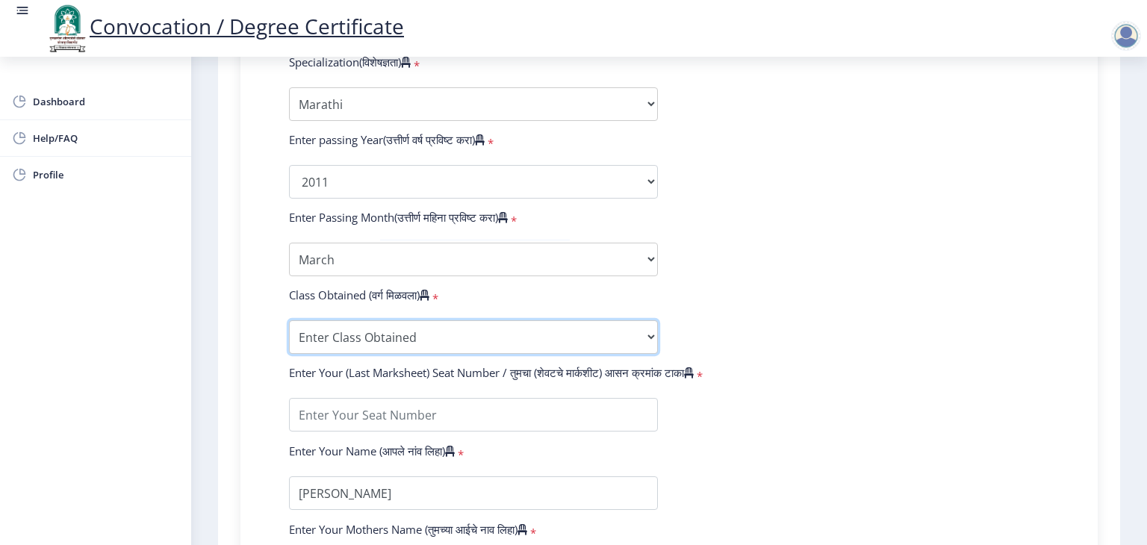
click at [404, 320] on select "Enter Class Obtained FIRST CLASS WITH DISTINCTION FIRST CLASS HIGHER SECOND CLA…" at bounding box center [473, 337] width 369 height 34
select select "SECOND CLASS"
click at [289, 320] on select "Enter Class Obtained FIRST CLASS WITH DISTINCTION FIRST CLASS HIGHER SECOND CLA…" at bounding box center [473, 337] width 369 height 34
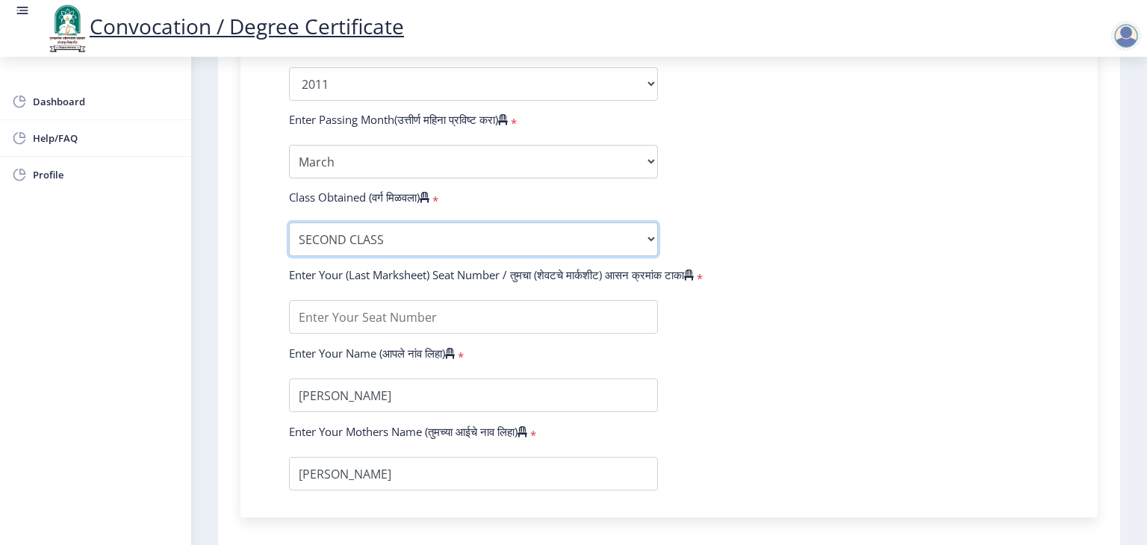
scroll to position [851, 0]
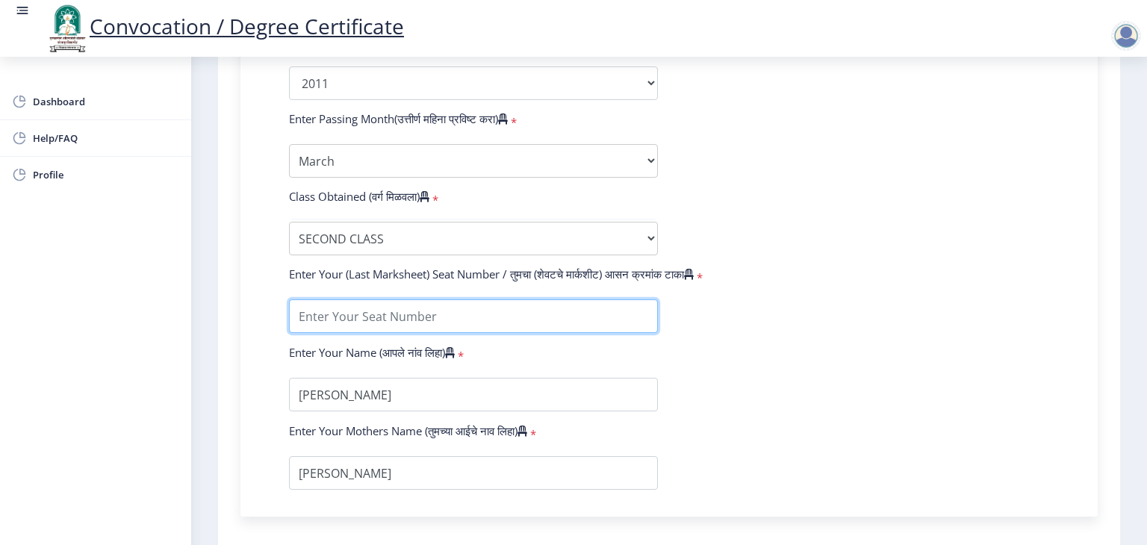
click at [441, 307] on input "textarea" at bounding box center [473, 316] width 369 height 34
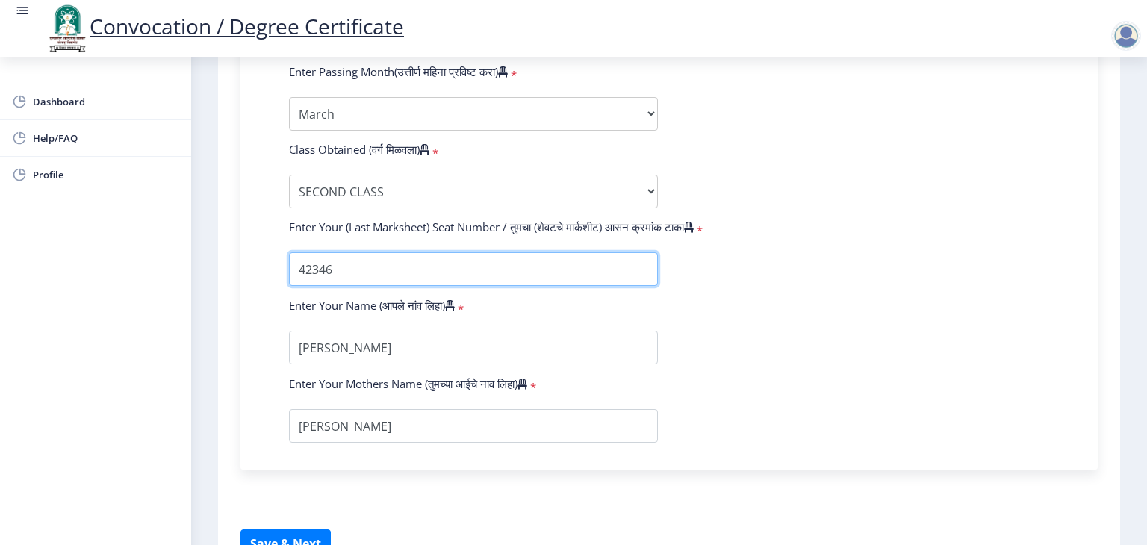
scroll to position [898, 0]
type input "42346"
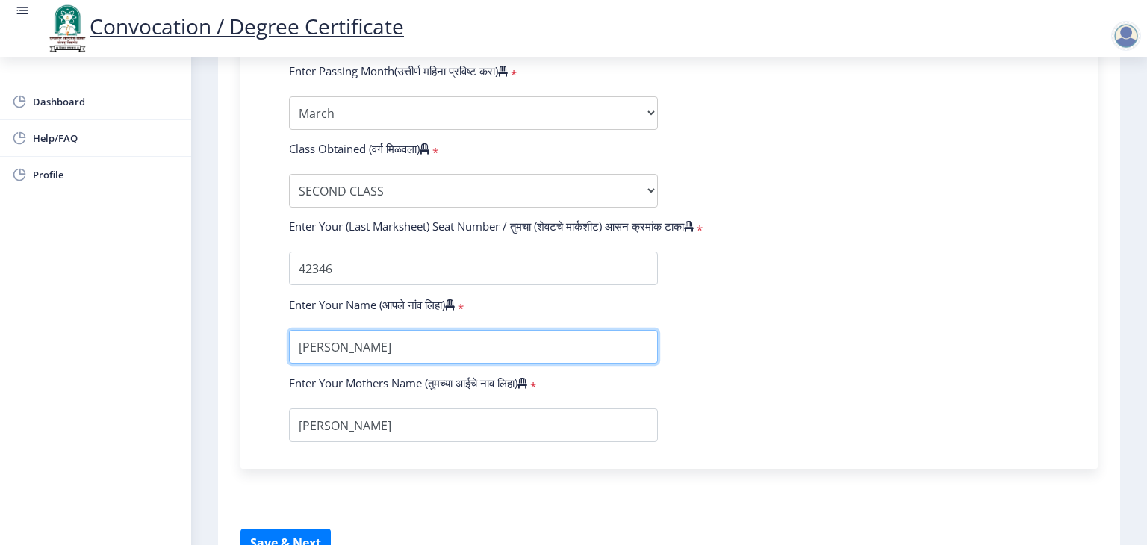
click at [418, 330] on input "textarea" at bounding box center [473, 347] width 369 height 34
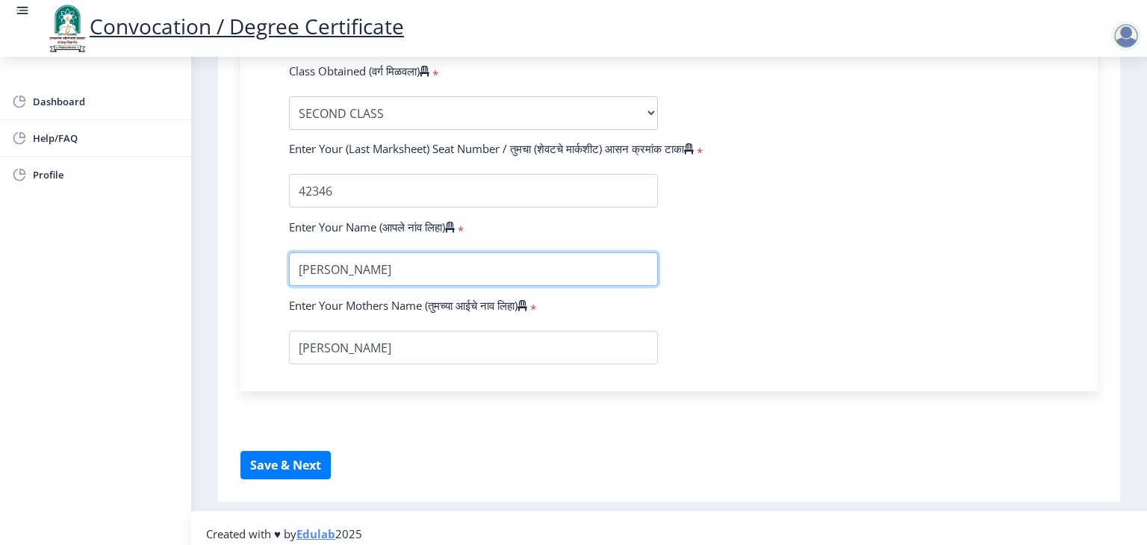
scroll to position [978, 0]
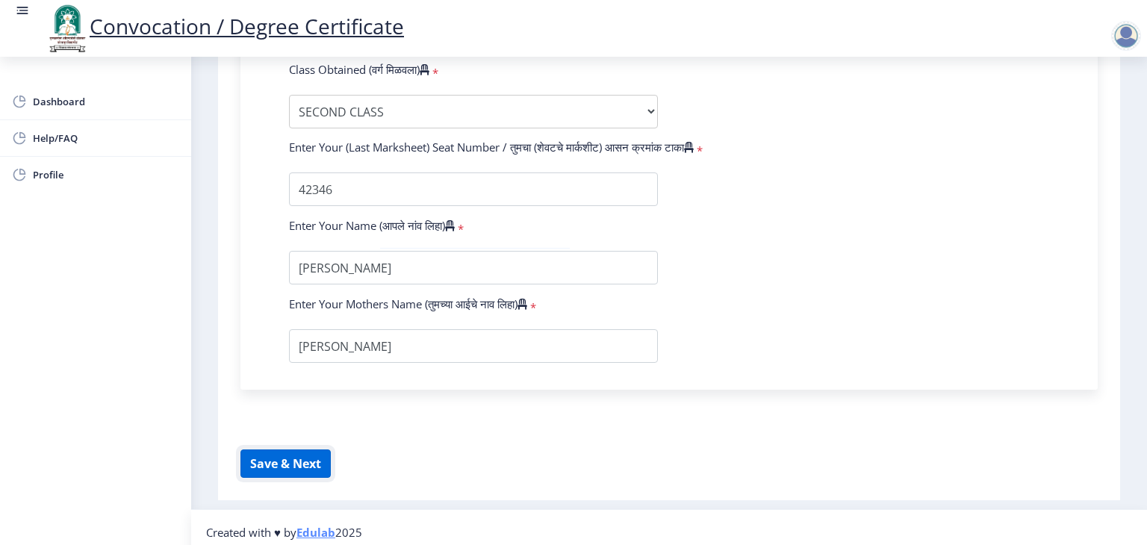
click at [300, 462] on button "Save & Next" at bounding box center [285, 464] width 90 height 28
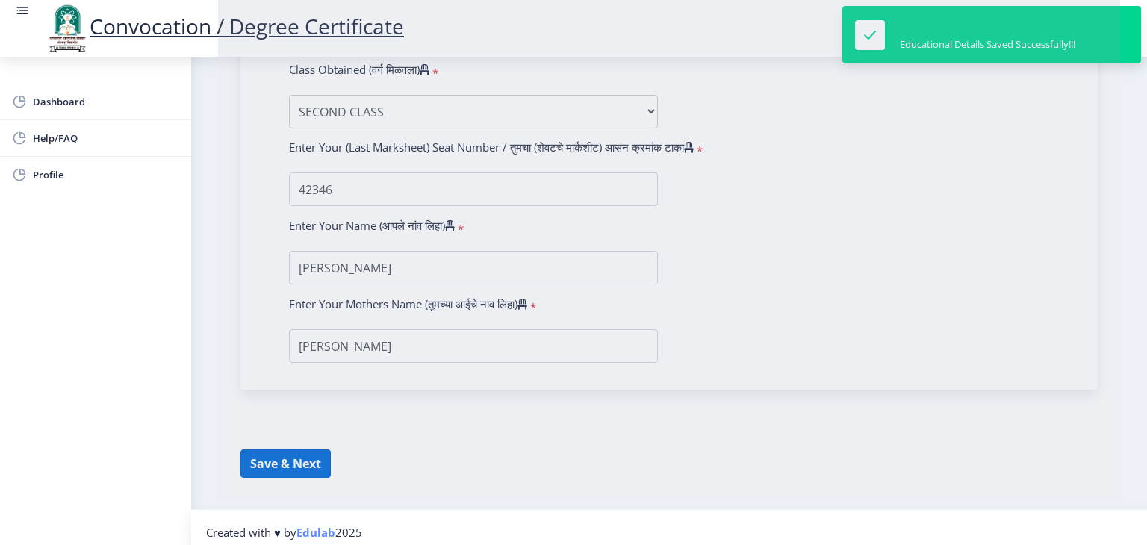
select select
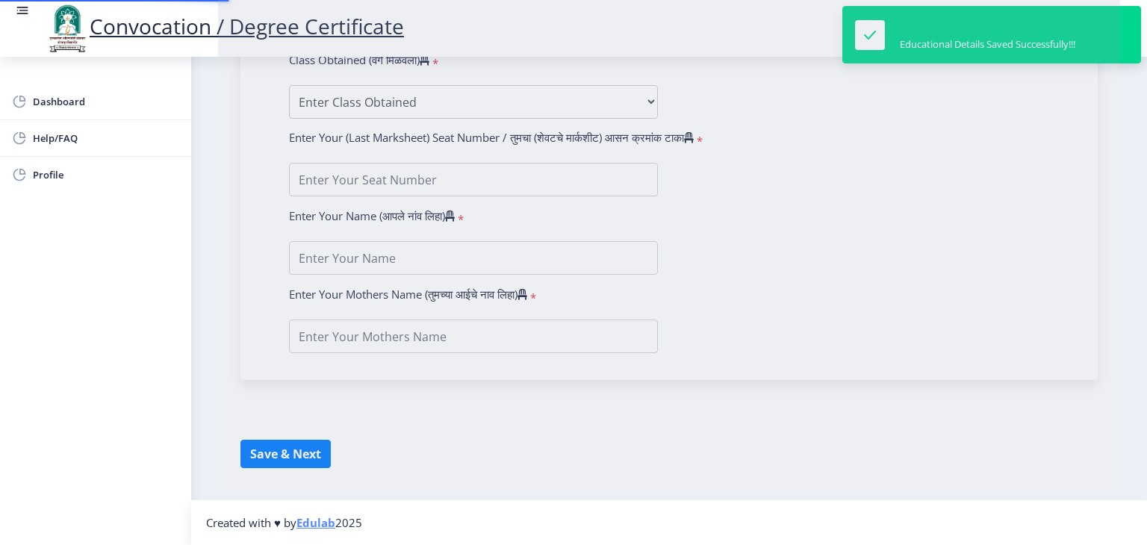
type input "[PERSON_NAME]"
type input "Anjana"
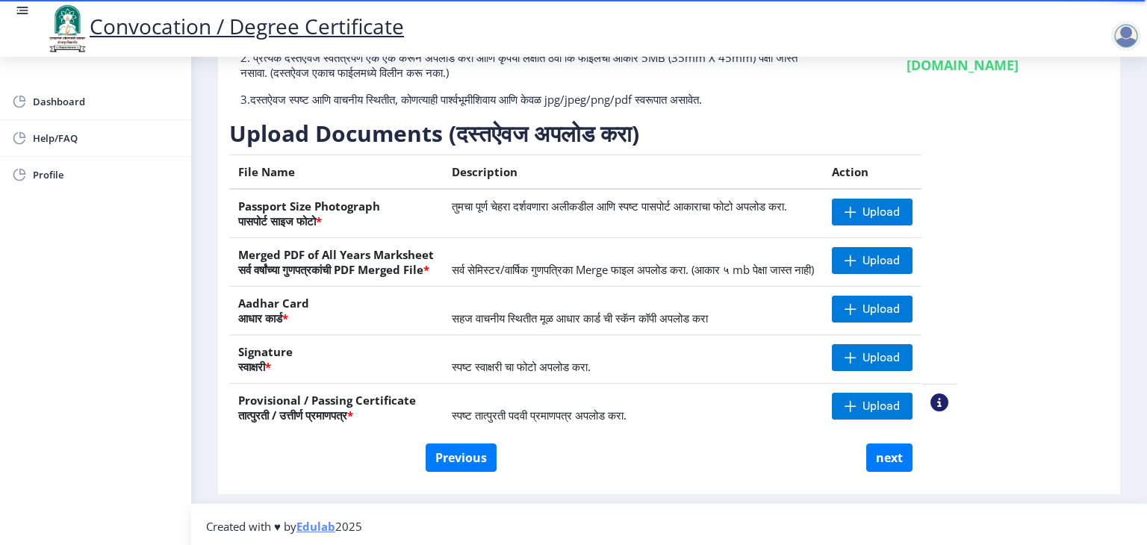
scroll to position [163, 0]
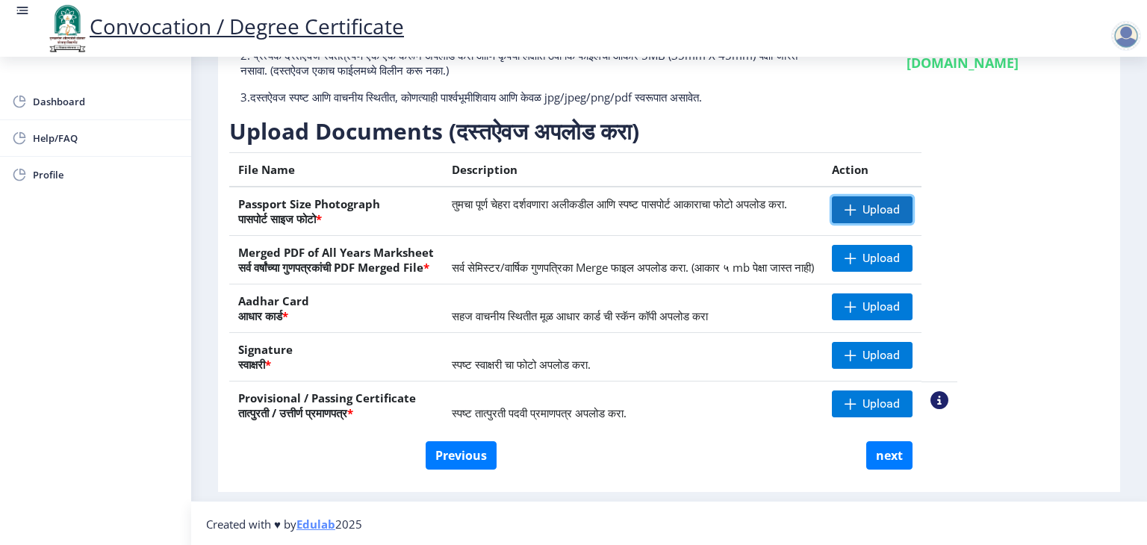
click at [900, 210] on span "Upload" at bounding box center [881, 209] width 37 height 15
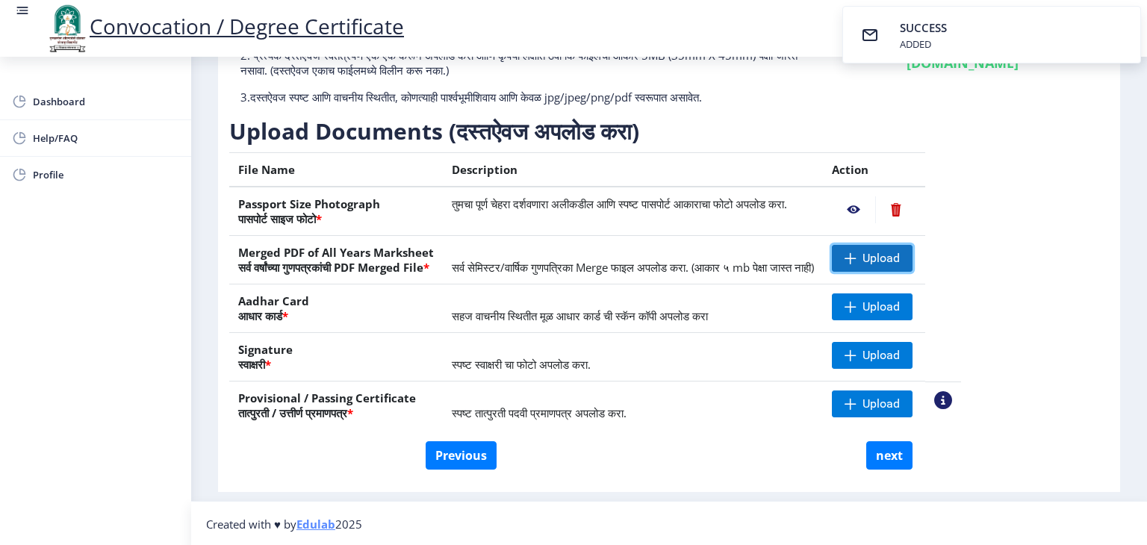
click at [904, 266] on span "Upload" at bounding box center [872, 258] width 81 height 27
click at [913, 314] on span "Upload" at bounding box center [872, 307] width 81 height 27
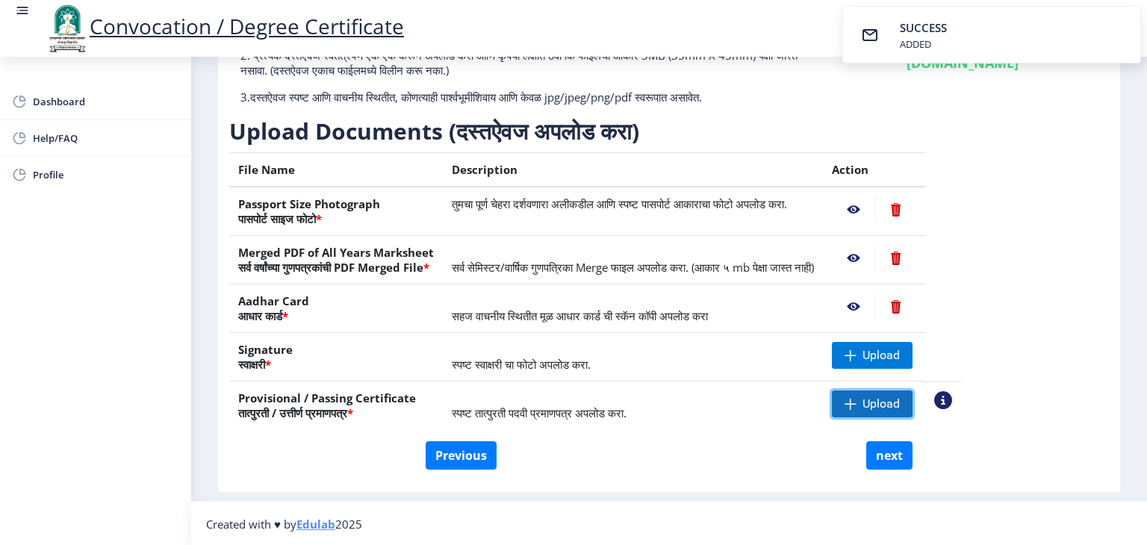
click at [900, 404] on span "Upload" at bounding box center [881, 404] width 37 height 15
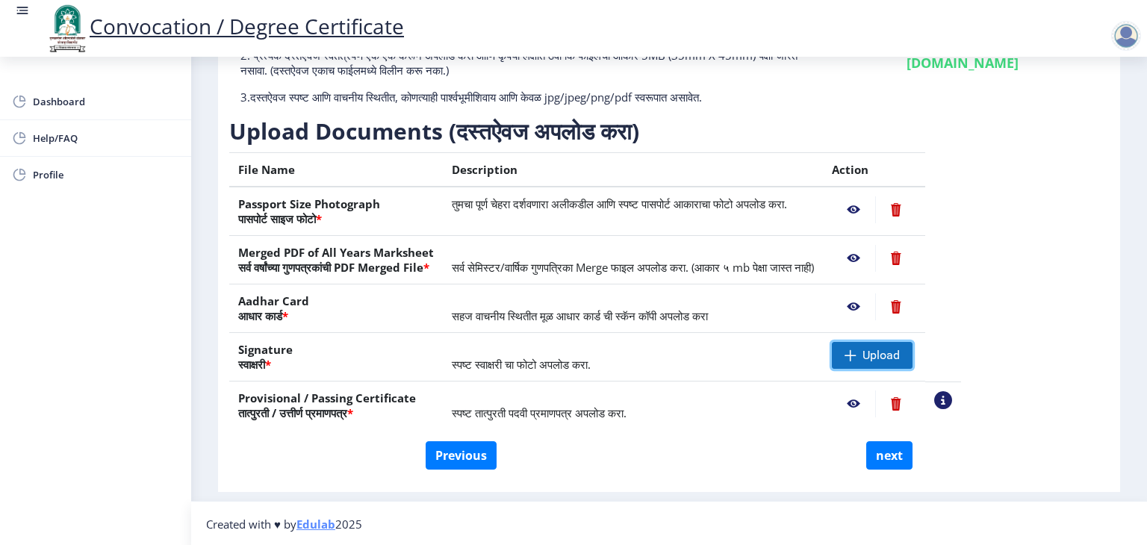
click at [910, 364] on span "Upload" at bounding box center [872, 355] width 81 height 27
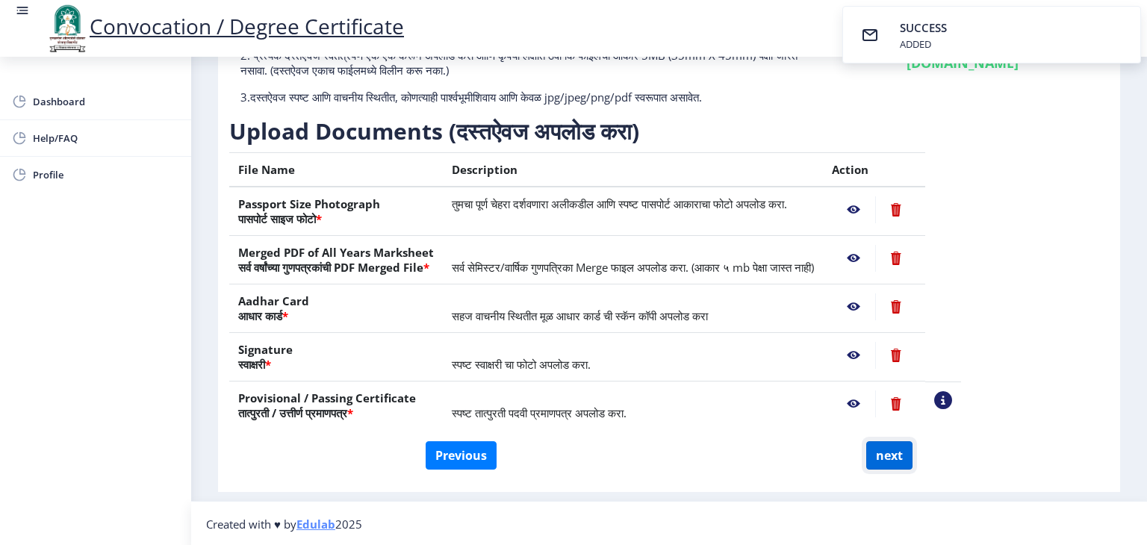
click at [872, 453] on button "next" at bounding box center [889, 455] width 46 height 28
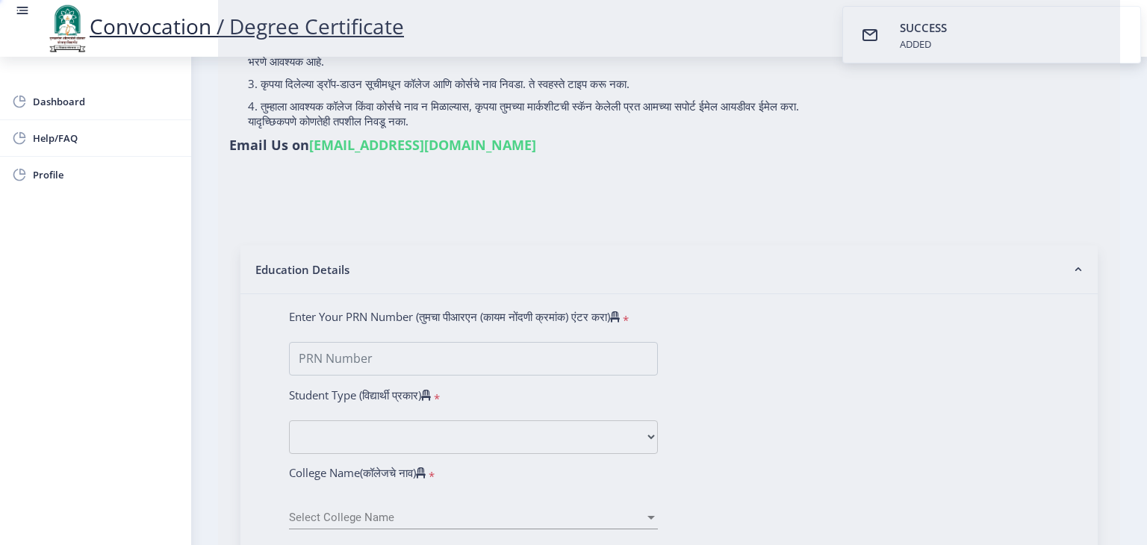
select select
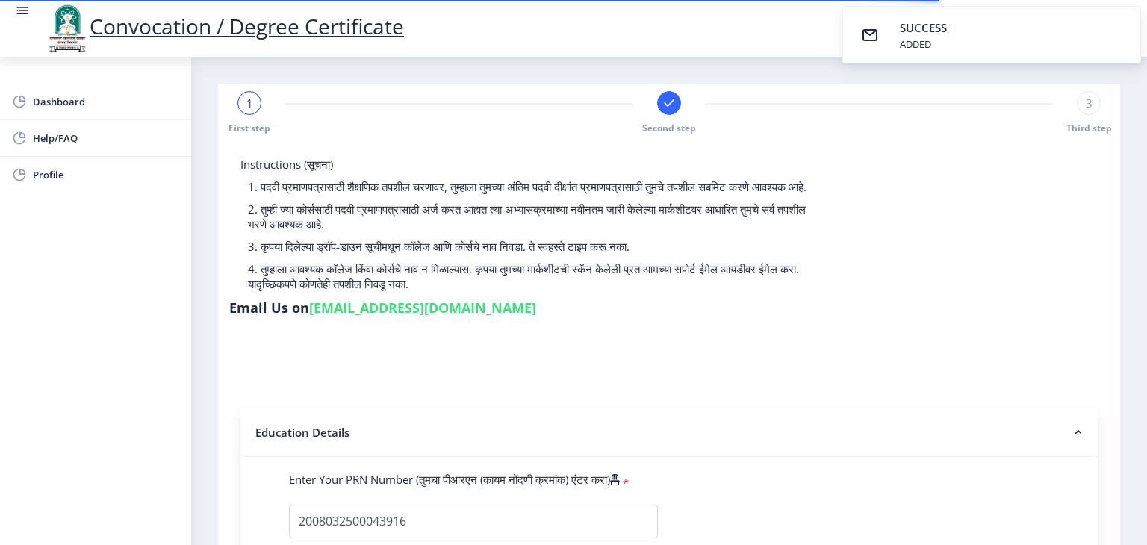
select select
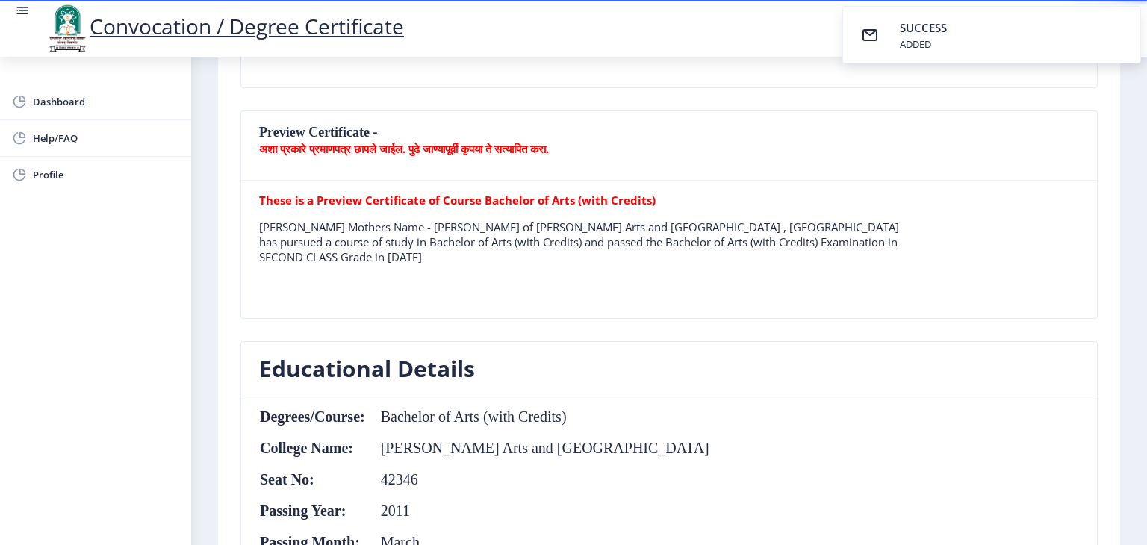
scroll to position [388, 0]
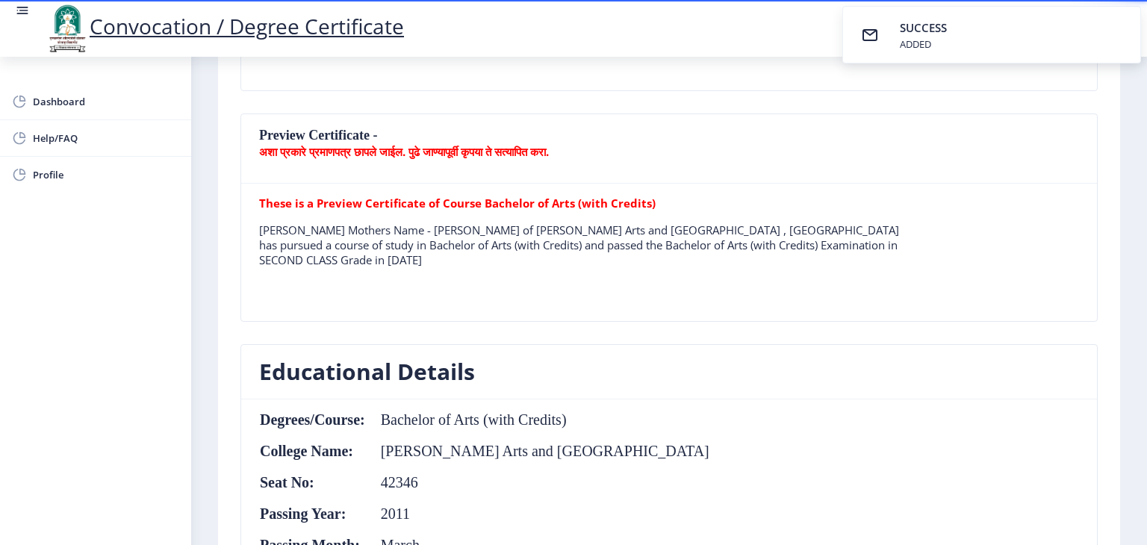
click at [315, 134] on nb-card-header "Preview Certificate - अशा प्रकारे प्रमाणपत्र छापले जाईल. पुढे जाण्यापूर्वी कृपय…" at bounding box center [669, 148] width 856 height 69
click at [518, 123] on nb-card-header "Preview Certificate - अशा प्रकारे प्रमाणपत्र छापले जाईल. पुढे जाण्यापूर्वी कृपय…" at bounding box center [669, 148] width 856 height 69
click at [586, 129] on nb-card-header "Preview Certificate - अशा प्रकारे प्रमाणपत्र छापले जाईल. पुढे जाण्यापूर्वी कृपय…" at bounding box center [669, 148] width 856 height 69
click at [401, 205] on b "These is a Preview Certificate of Course Bachelor of Arts (with Credits)" at bounding box center [457, 203] width 397 height 15
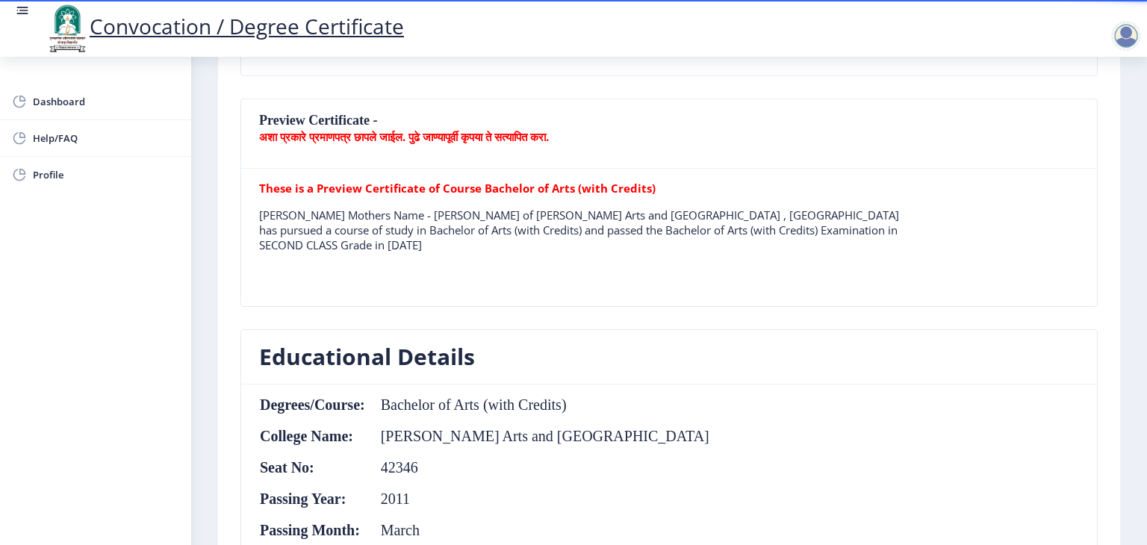
scroll to position [414, 0]
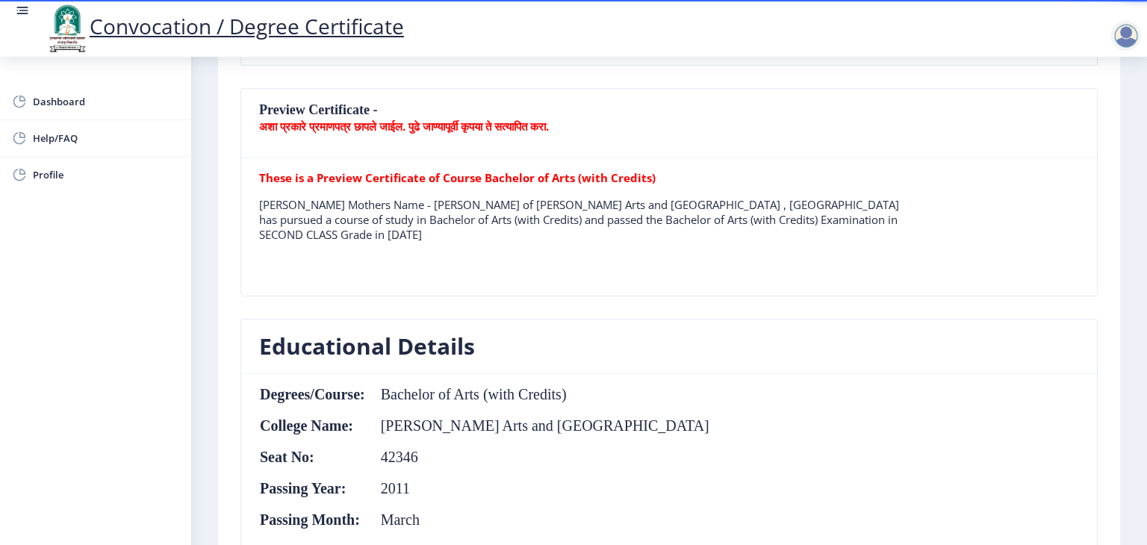
click at [409, 230] on p "Raut Manisha Bharat Mothers Name - Anjana of K.N.Bhise Arts and Commerce Colleg…" at bounding box center [587, 219] width 656 height 45
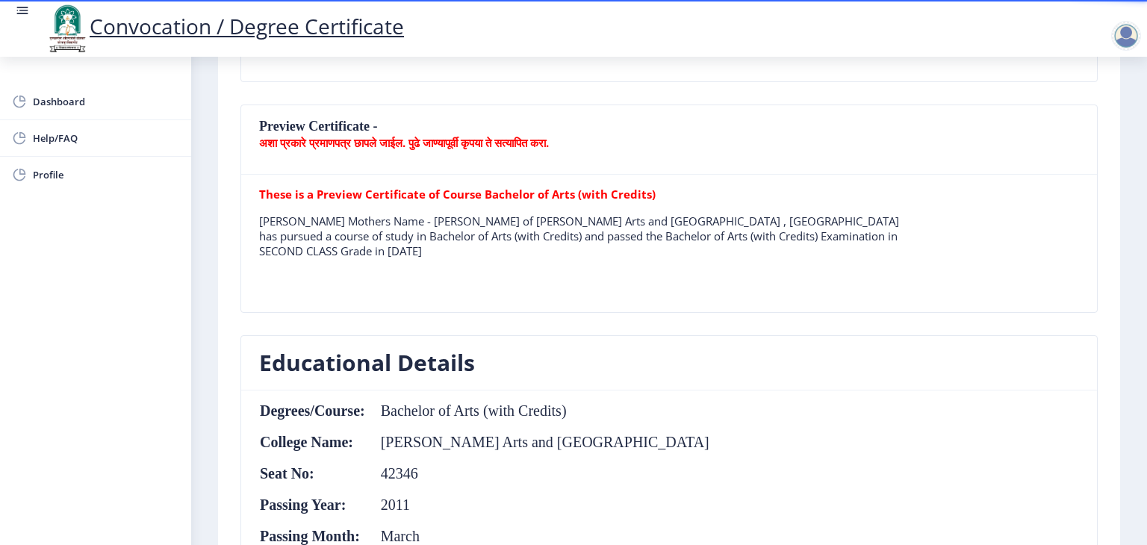
scroll to position [406, 0]
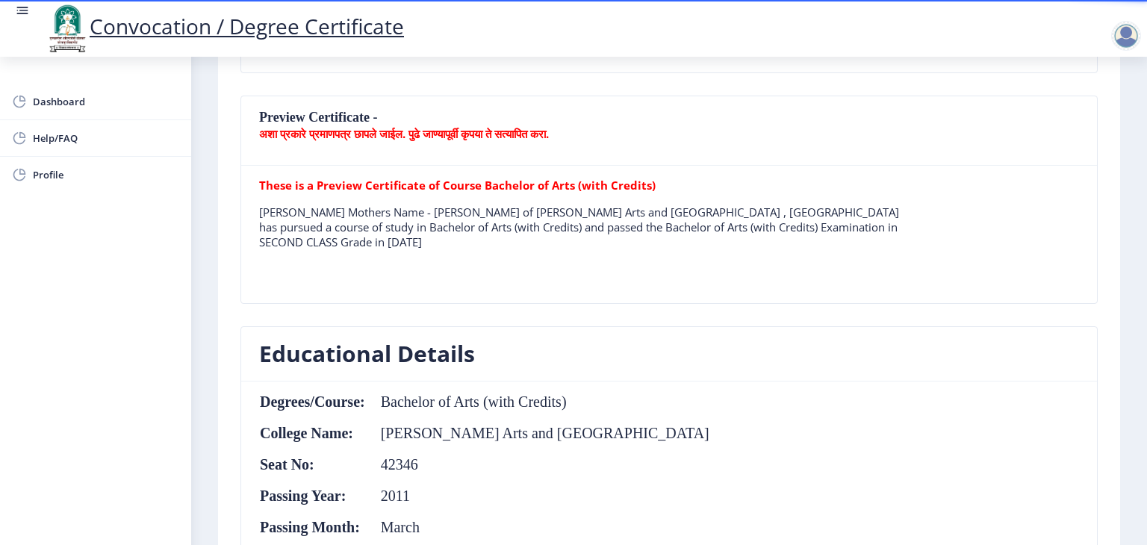
click at [441, 130] on b "अशा प्रकारे प्रमाणपत्र छापले जाईल. पुढे जाण्यापूर्वी कृपया ते सत्यापित करा." at bounding box center [404, 133] width 290 height 15
click at [322, 129] on b "अशा प्रकारे प्रमाणपत्र छापले जाईल. पुढे जाण्यापूर्वी कृपया ते सत्यापित करा." at bounding box center [404, 133] width 290 height 15
click at [329, 114] on nb-card-header "Preview Certificate - अशा प्रकारे प्रमाणपत्र छापले जाईल. पुढे जाण्यापूर्वी कृपय…" at bounding box center [669, 130] width 856 height 69
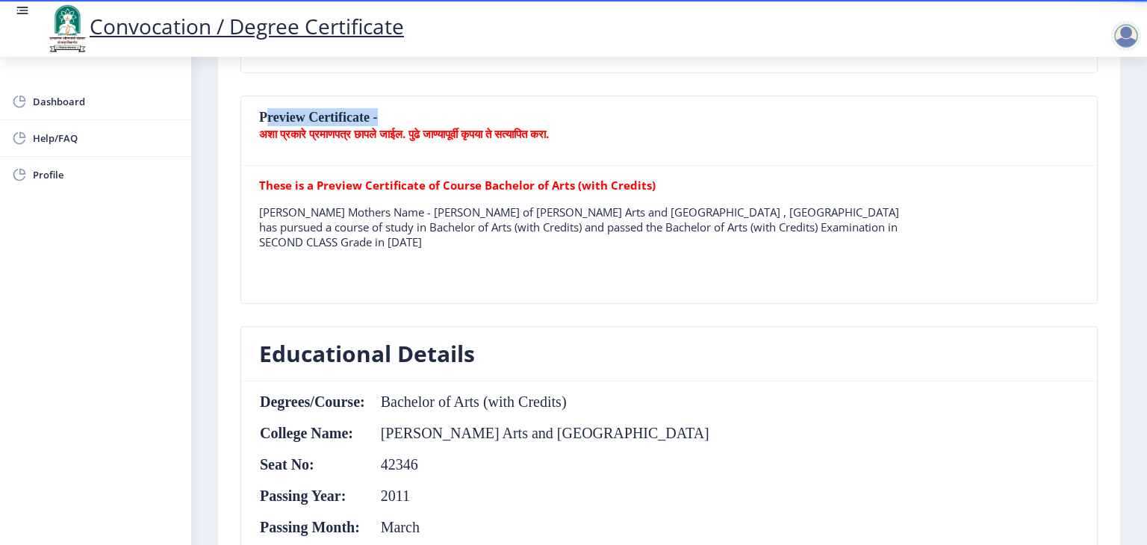
click at [426, 116] on nb-card-header "Preview Certificate - अशा प्रकारे प्रमाणपत्र छापले जाईल. पुढे जाण्यापूर्वी कृपय…" at bounding box center [669, 130] width 856 height 69
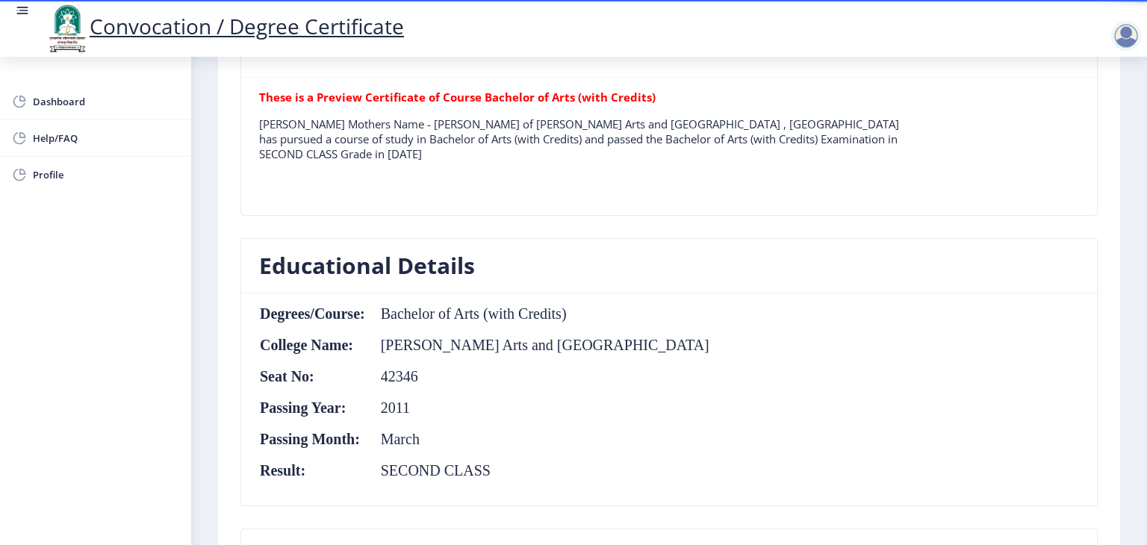
scroll to position [495, 0]
click at [367, 89] on b "These is a Preview Certificate of Course Bachelor of Arts (with Credits)" at bounding box center [457, 96] width 397 height 15
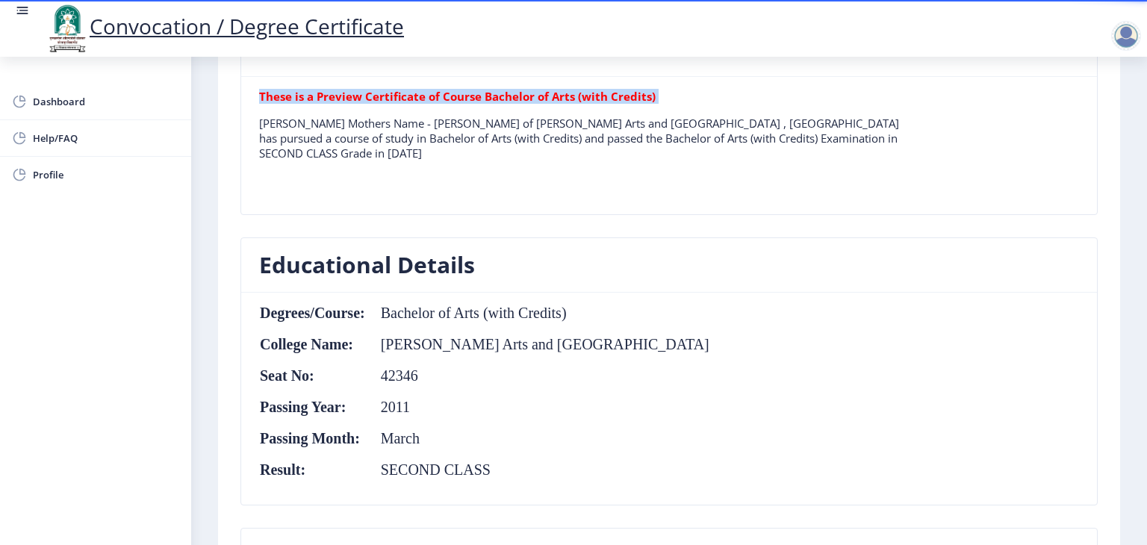
click at [367, 89] on b "These is a Preview Certificate of Course Bachelor of Arts (with Credits)" at bounding box center [457, 96] width 397 height 15
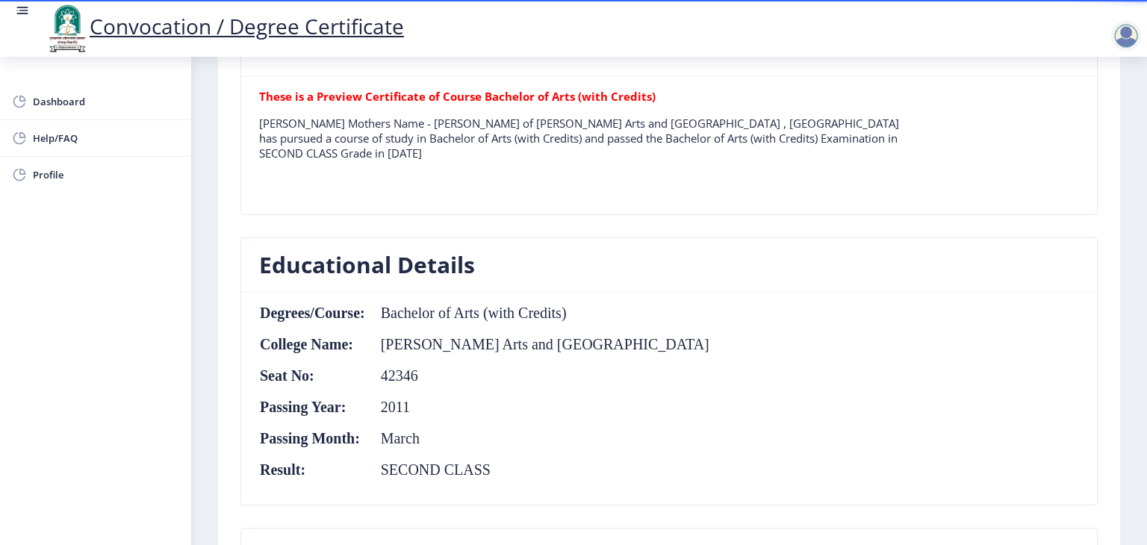
click at [448, 123] on p "Raut Manisha Bharat Mothers Name - Anjana of K.N.Bhise Arts and Commerce Colleg…" at bounding box center [587, 138] width 656 height 45
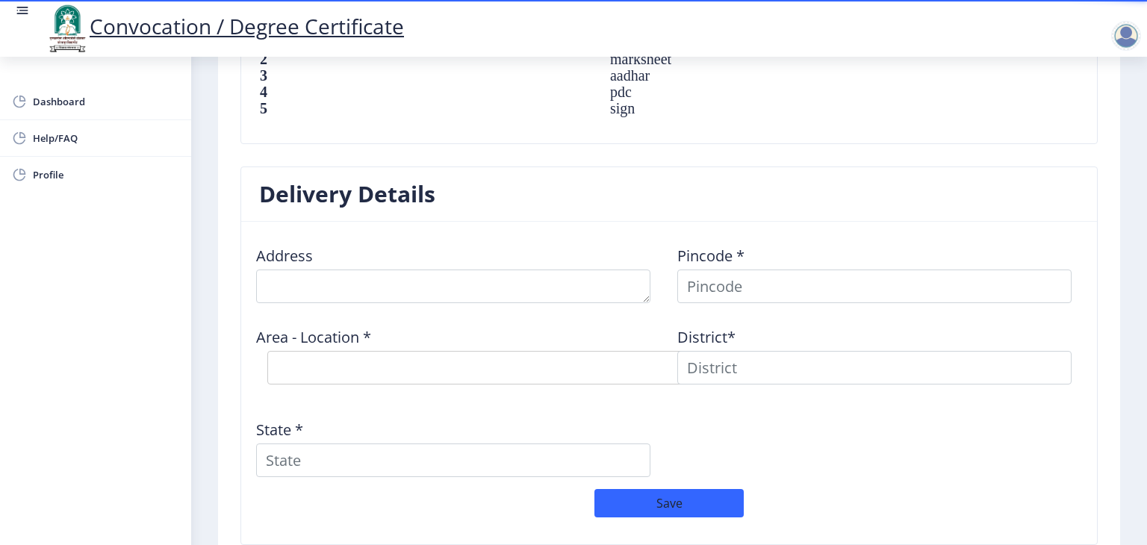
scroll to position [1111, 0]
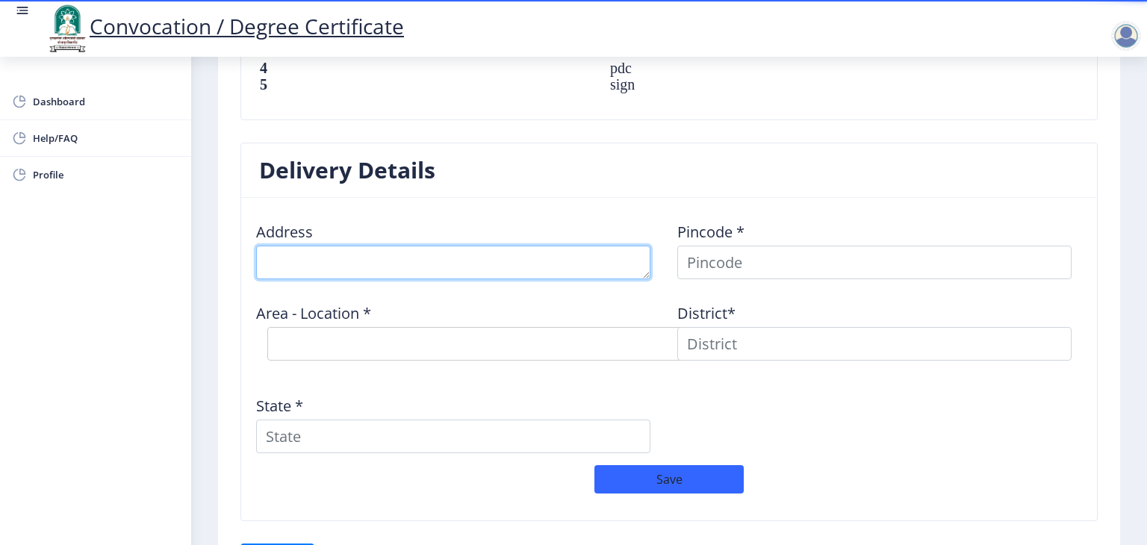
click at [335, 263] on textarea at bounding box center [453, 263] width 394 height 34
type textarea "AP Kurdu"
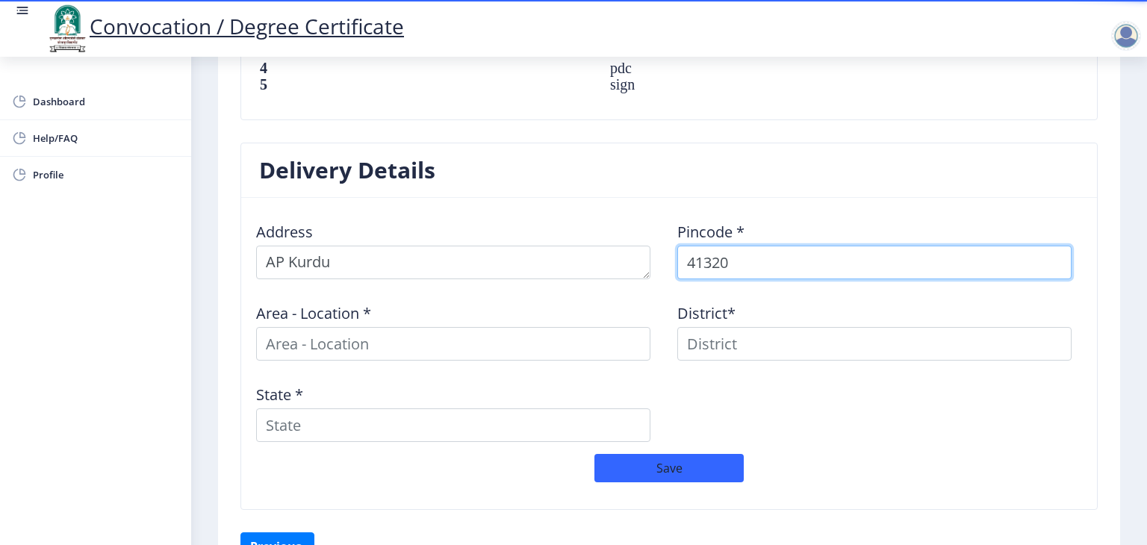
type input "413208"
select select "13: Object"
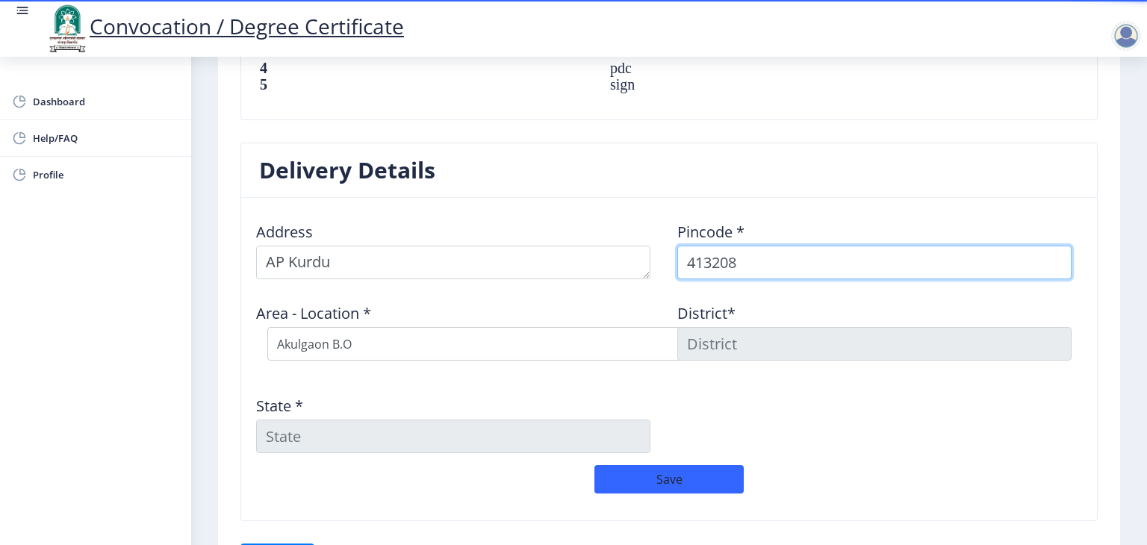
type input "413208"
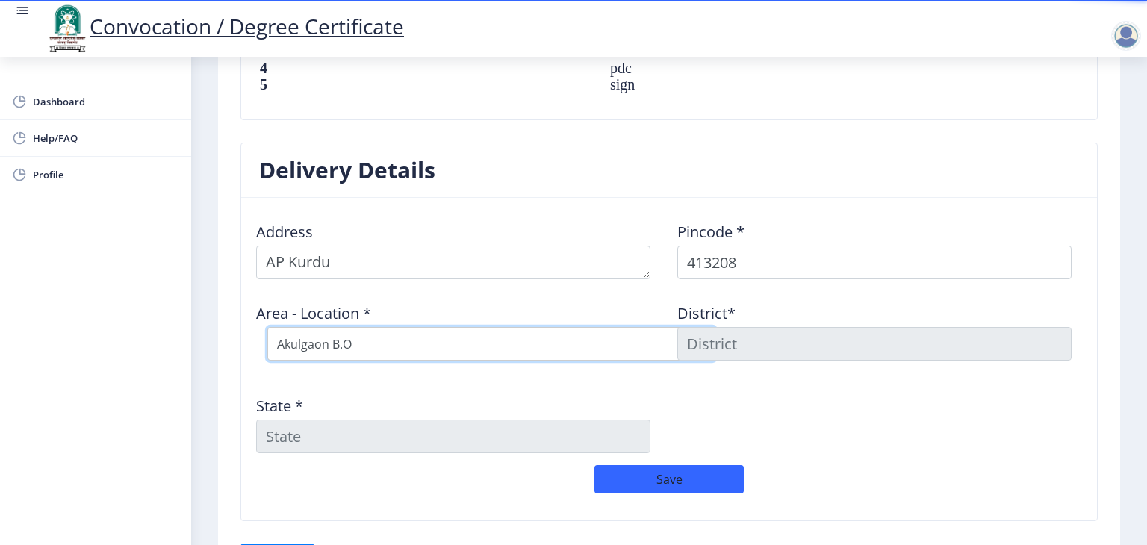
click at [372, 340] on select "Select Area Location Akulgaon B.O Bhosare B.O Bhutashte B.O Chincholi B.O Dhavl…" at bounding box center [491, 344] width 448 height 34
select select "18: Object"
click at [267, 327] on select "Select Area Location Akulgaon B.O Bhosare B.O Bhutashte B.O Chincholi B.O Dhavl…" at bounding box center [491, 344] width 448 height 34
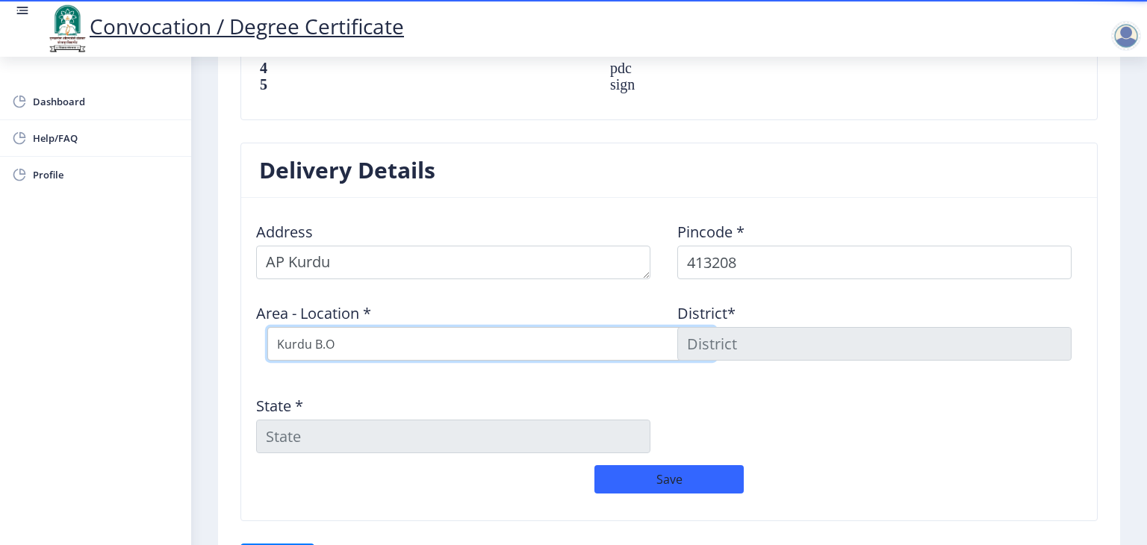
type input "SOLAPUR"
type input "Maharashtra"
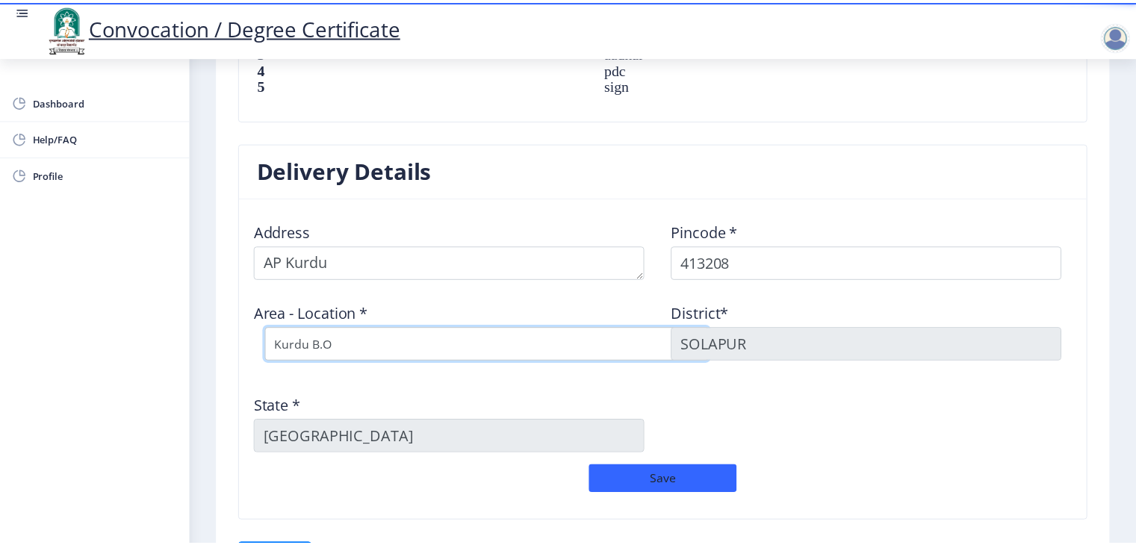
scroll to position [1211, 0]
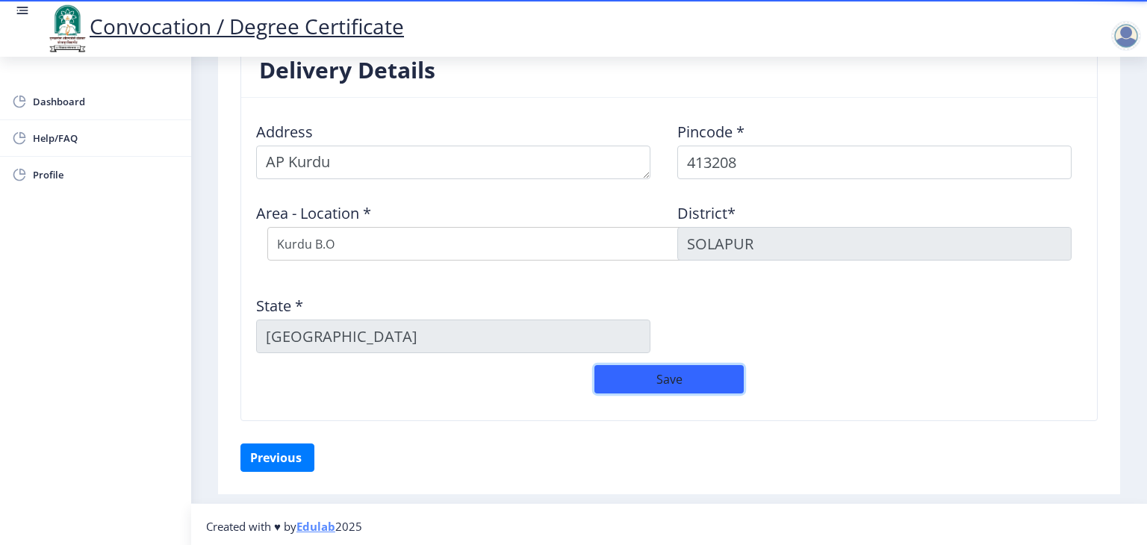
click at [645, 377] on button "Save" at bounding box center [668, 379] width 149 height 28
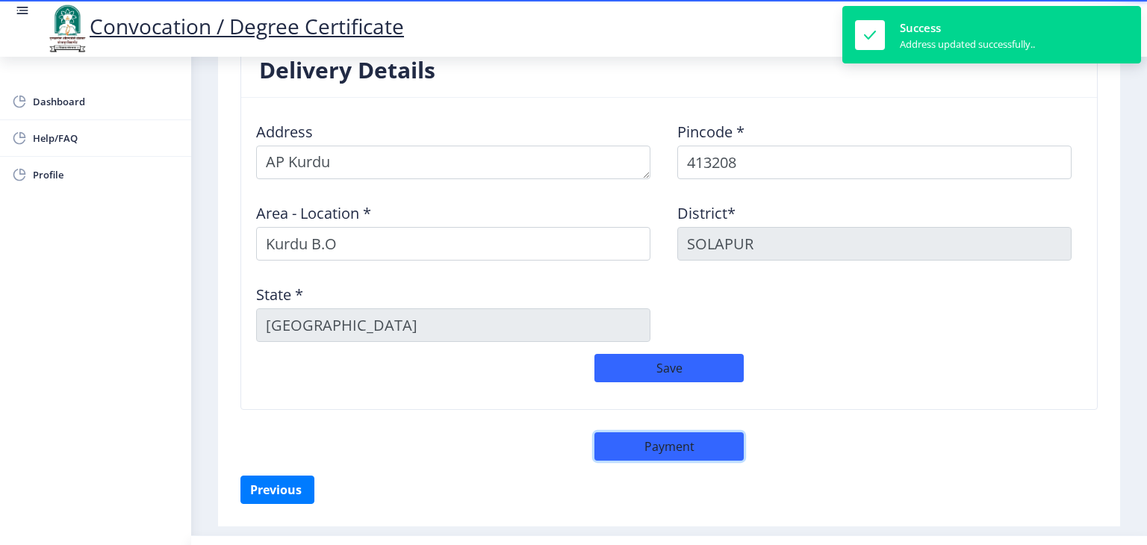
click at [670, 447] on button "Payment" at bounding box center [668, 446] width 149 height 28
select select "sealed"
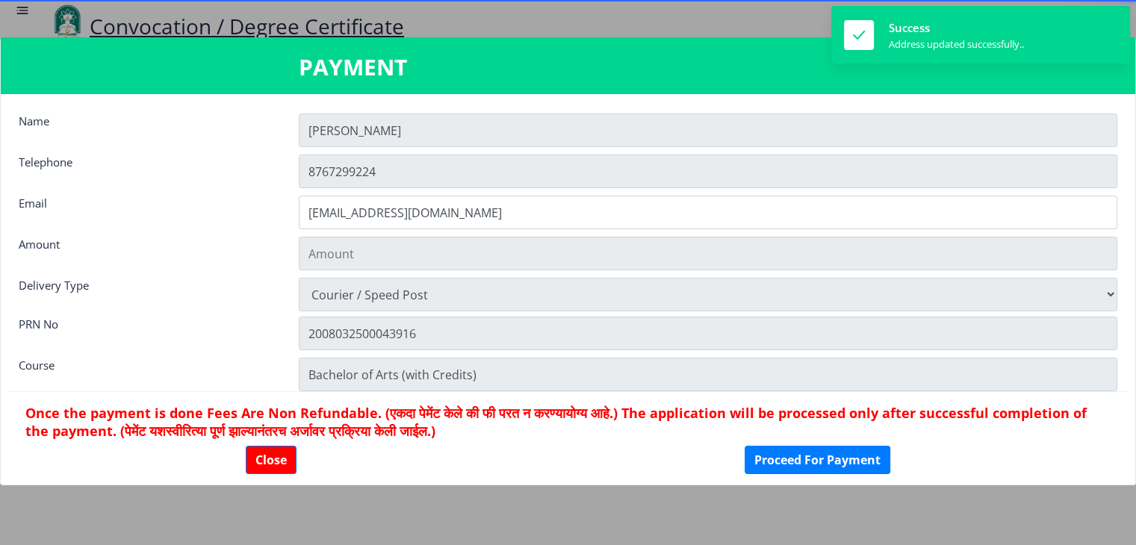
type input "1885"
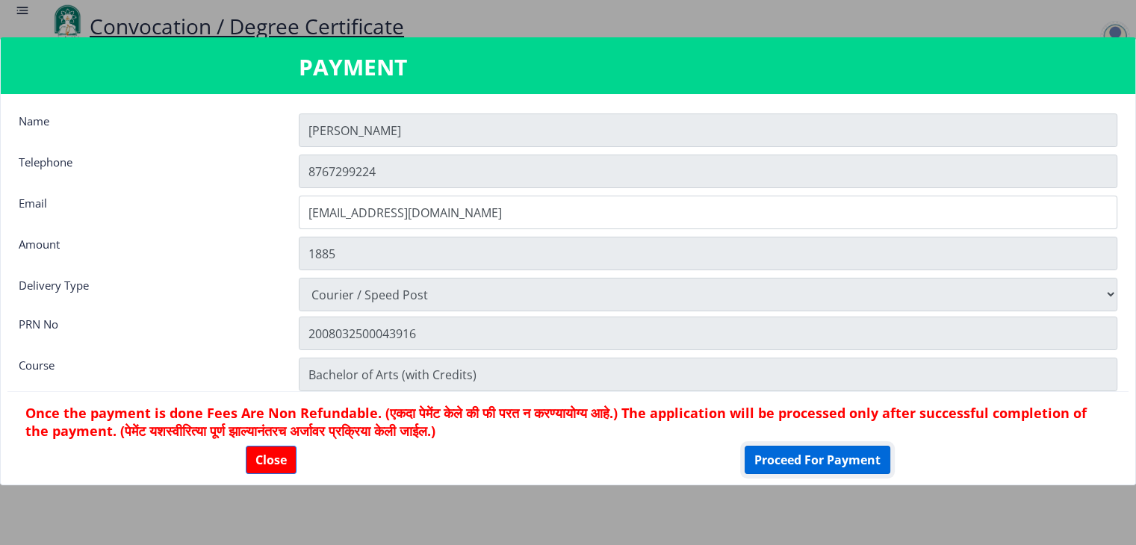
click at [798, 456] on button "Proceed For Payment" at bounding box center [818, 460] width 146 height 28
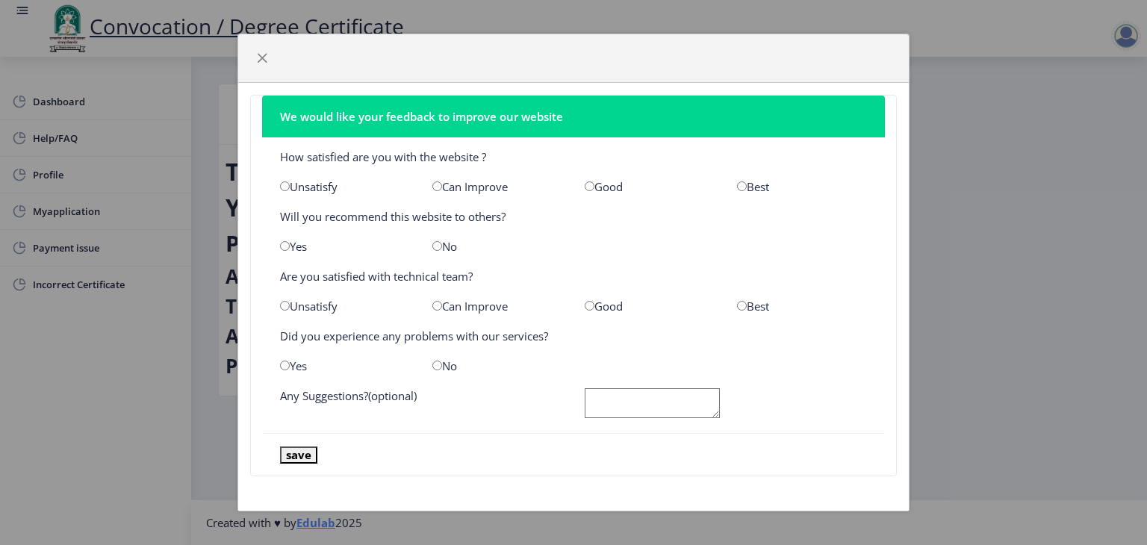
click at [615, 190] on div "Good" at bounding box center [650, 186] width 152 height 15
click at [587, 187] on input "radio" at bounding box center [590, 186] width 10 height 10
radio input "true"
click at [432, 246] on input "radio" at bounding box center [437, 246] width 10 height 10
radio input "true"
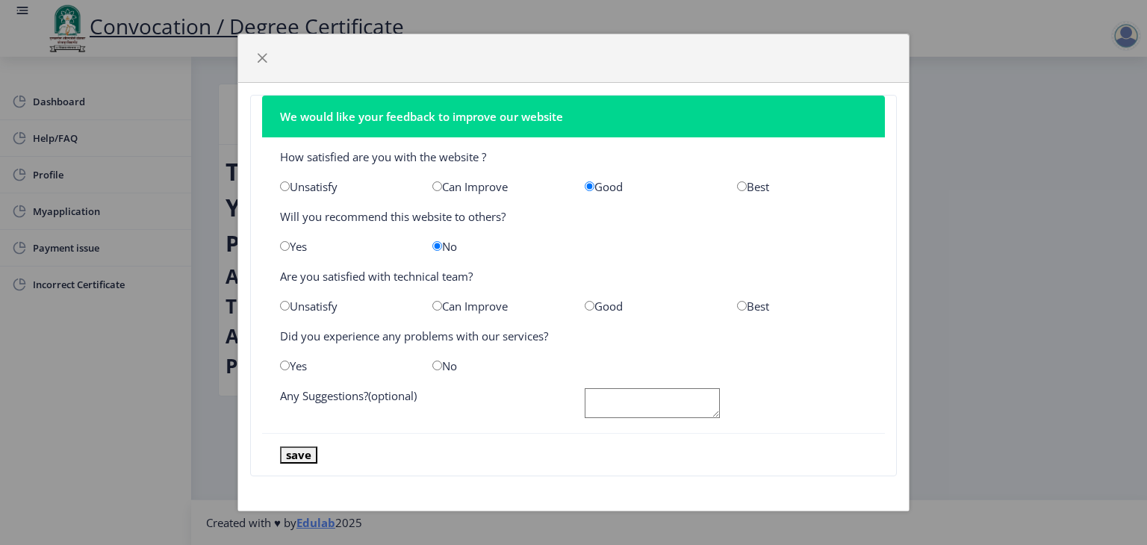
click at [742, 307] on input "radio" at bounding box center [742, 306] width 10 height 10
radio input "true"
click at [441, 362] on input "radio" at bounding box center [437, 366] width 10 height 10
radio input "true"
click at [302, 447] on button "save" at bounding box center [298, 455] width 37 height 17
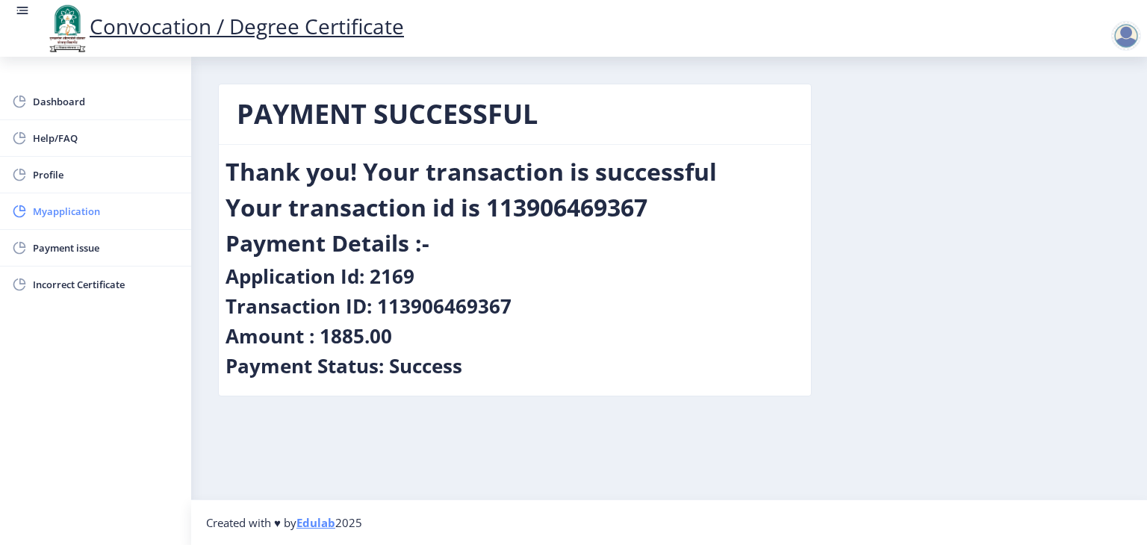
click at [87, 206] on span "Myapplication" at bounding box center [106, 211] width 146 height 18
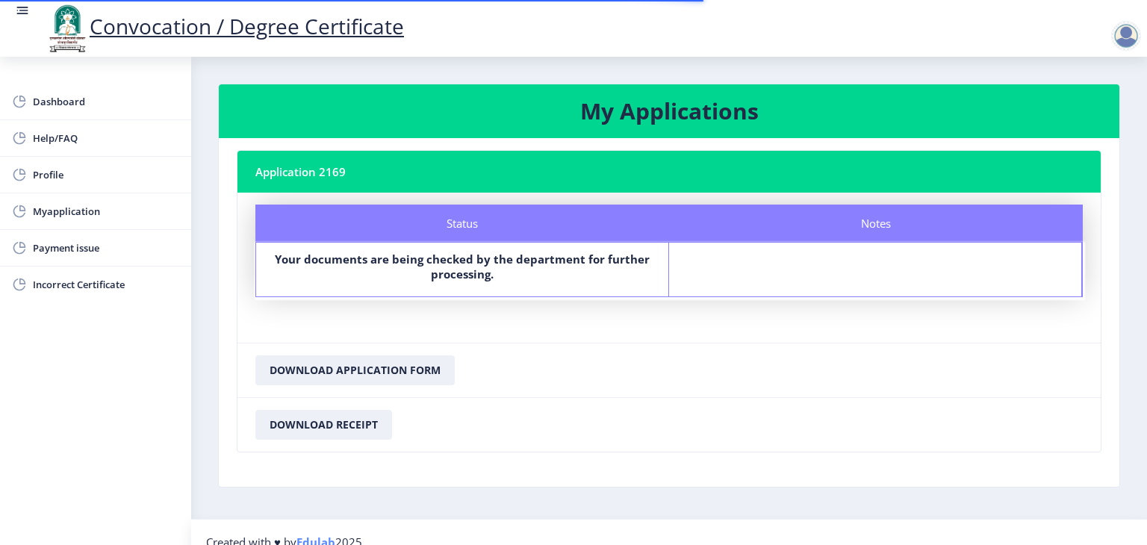
scroll to position [18, 0]
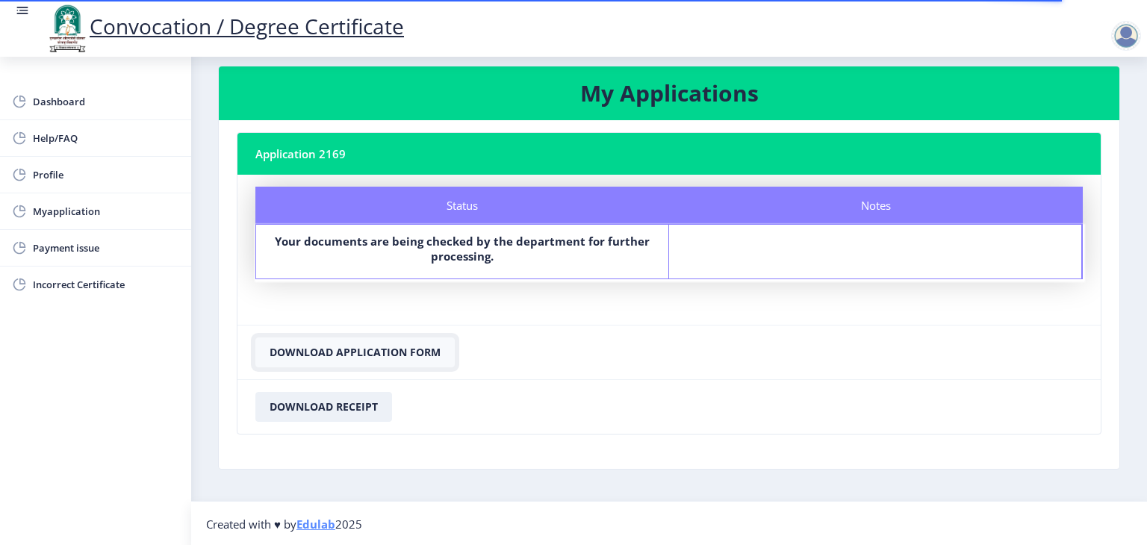
click at [394, 355] on button "Download Application Form" at bounding box center [354, 353] width 199 height 30
click at [356, 403] on button "Download Receipt" at bounding box center [323, 407] width 137 height 30
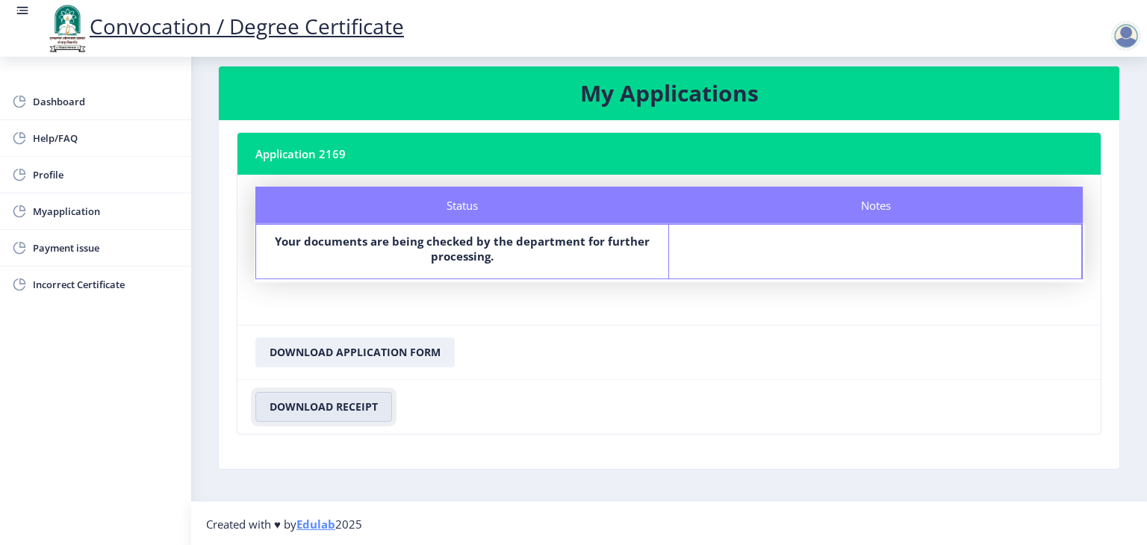
scroll to position [0, 0]
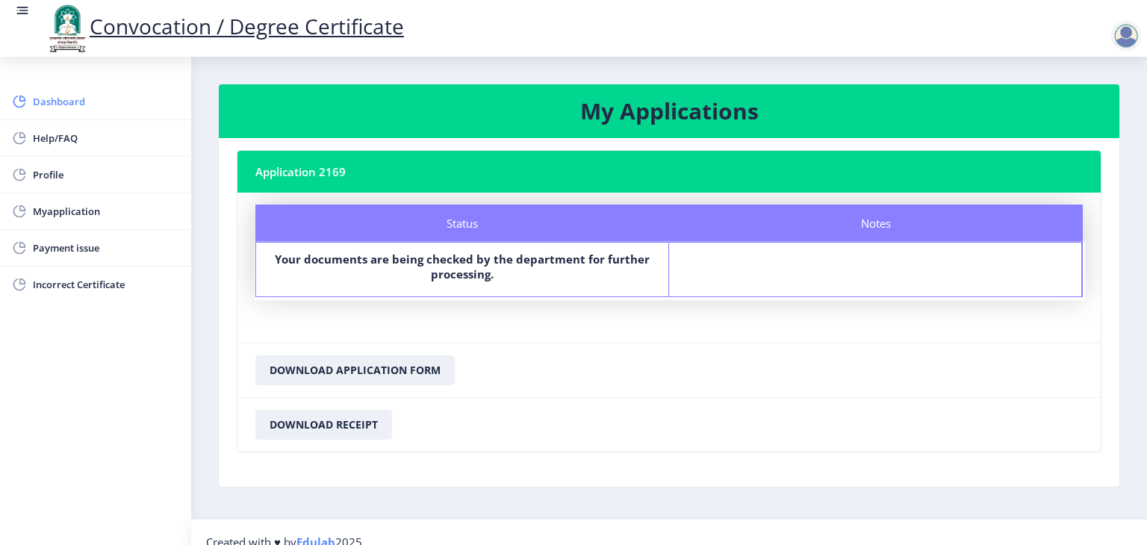
click at [63, 104] on span "Dashboard" at bounding box center [106, 102] width 146 height 18
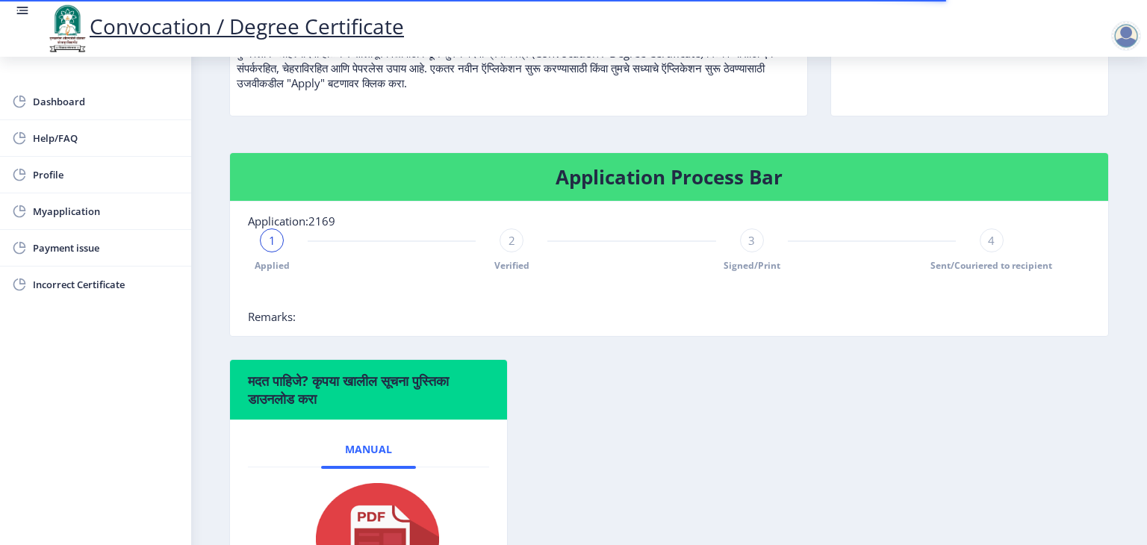
scroll to position [211, 0]
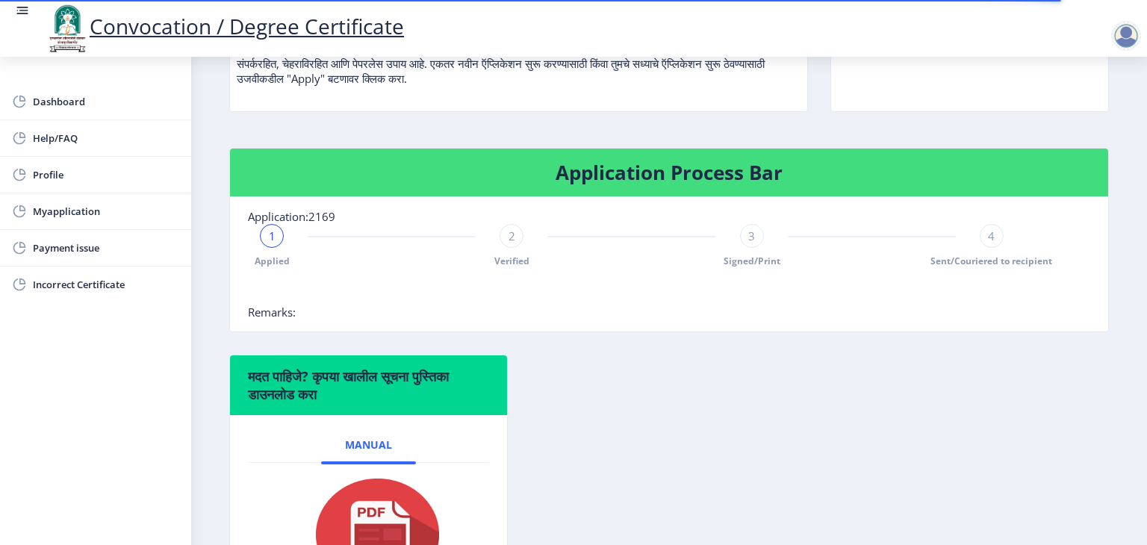
click at [281, 267] on div "1 Applied" at bounding box center [272, 245] width 24 height 43
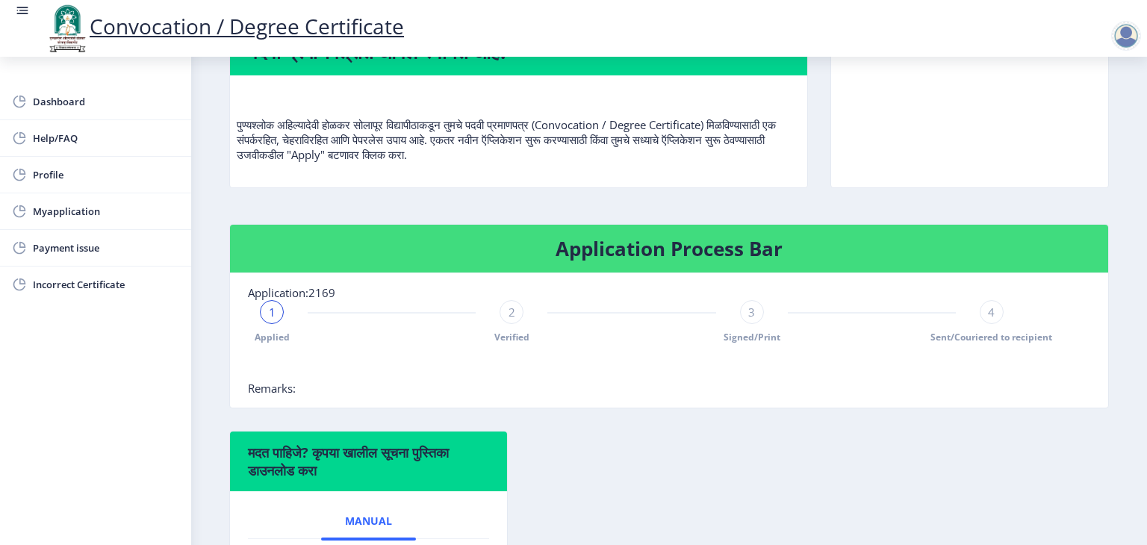
scroll to position [0, 0]
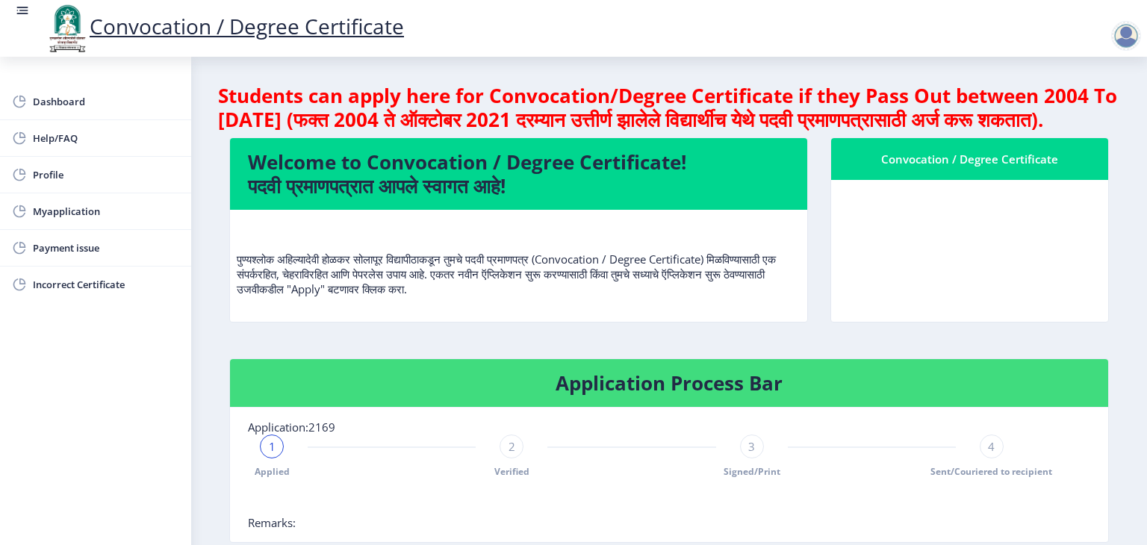
click at [977, 217] on nb-card-body at bounding box center [969, 251] width 277 height 142
click at [51, 174] on span "Profile" at bounding box center [106, 175] width 146 height 18
select select "[DEMOGRAPHIC_DATA]"
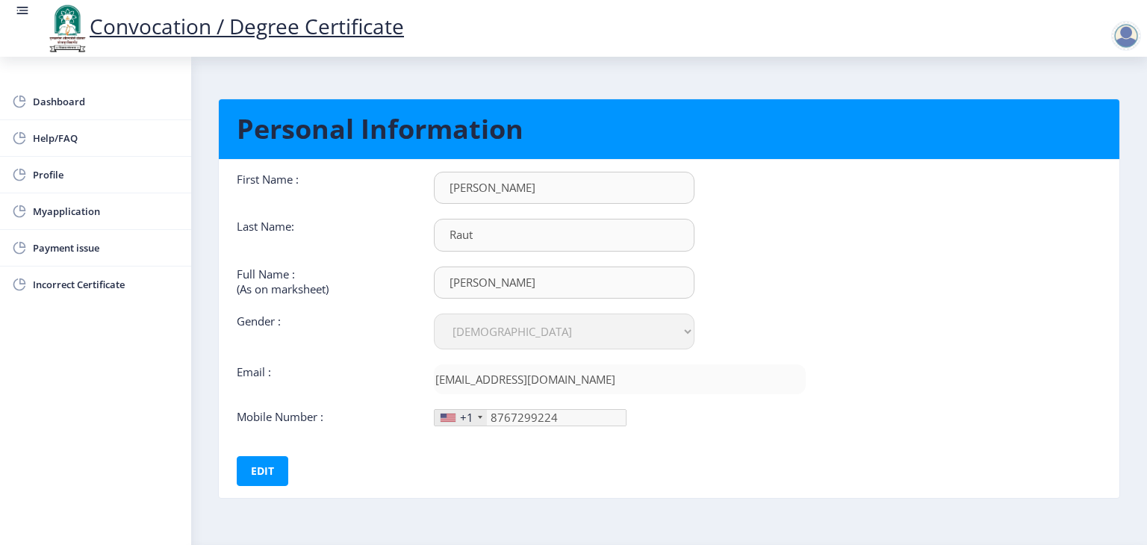
click at [473, 417] on div "+1" at bounding box center [461, 418] width 52 height 16
click at [70, 205] on span "Myapplication" at bounding box center [106, 211] width 146 height 18
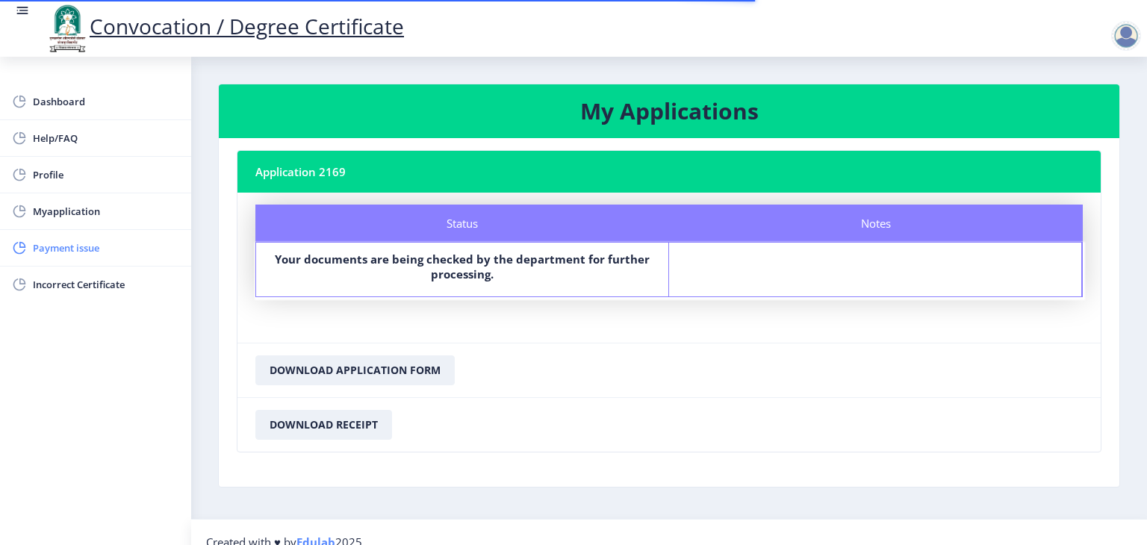
click at [99, 250] on span "Payment issue" at bounding box center [106, 248] width 146 height 18
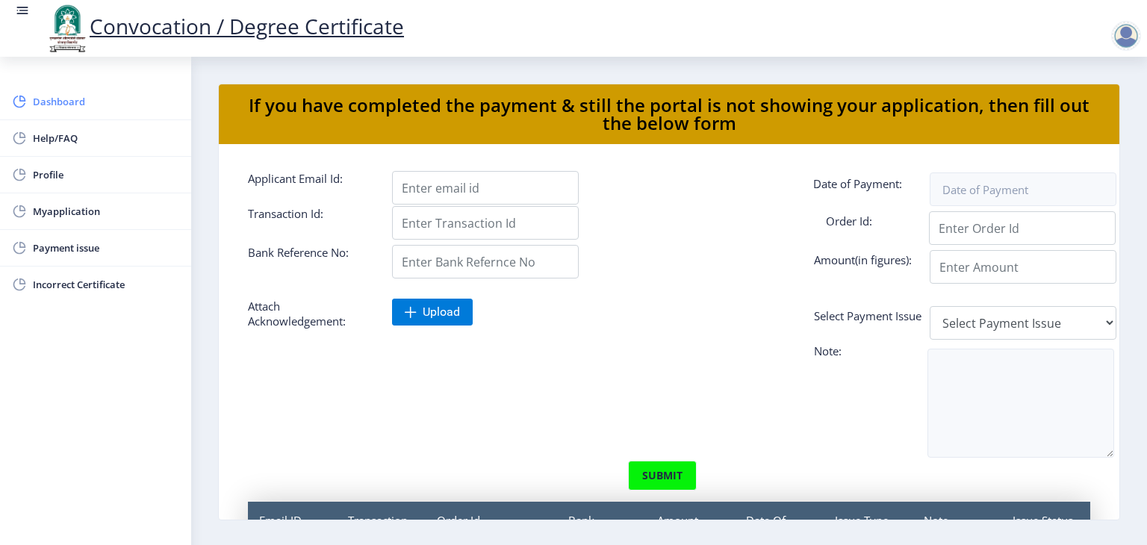
click at [66, 105] on span "Dashboard" at bounding box center [106, 102] width 146 height 18
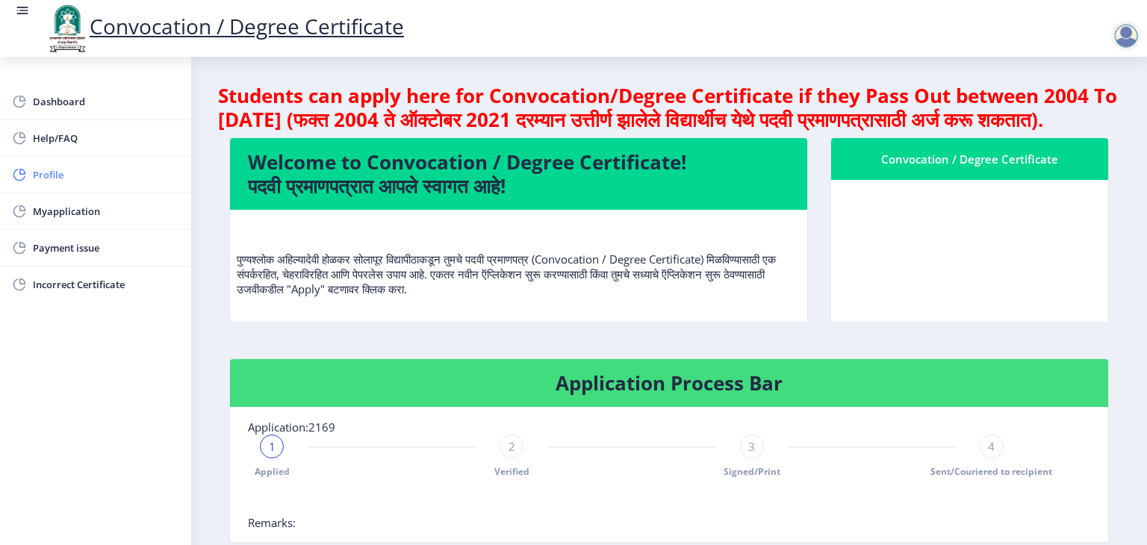
click at [68, 178] on span "Profile" at bounding box center [106, 175] width 146 height 18
select select
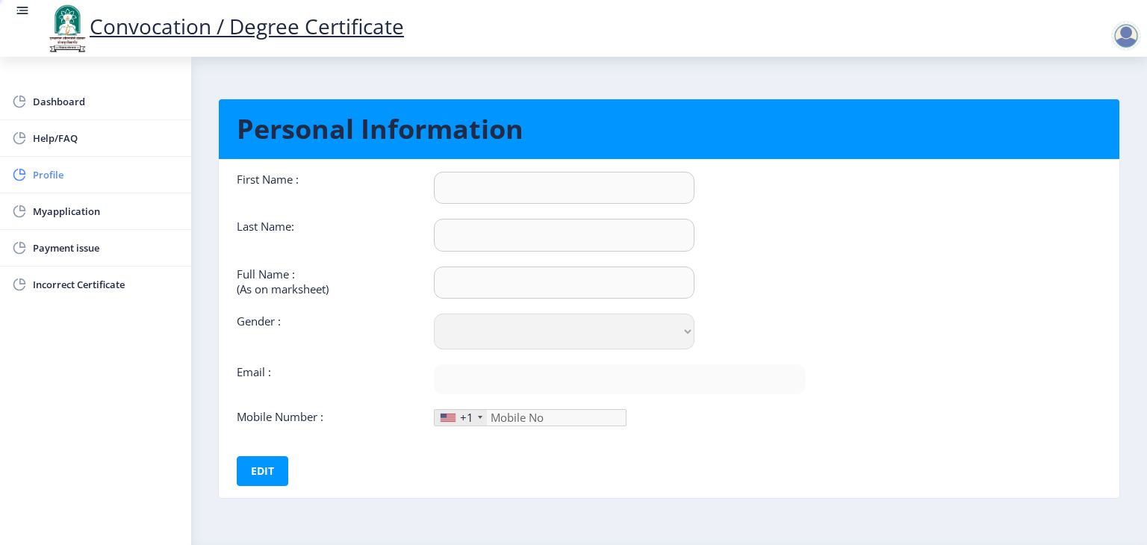
type input "[PERSON_NAME]"
type input "Raut"
type input "[PERSON_NAME]"
select select "[DEMOGRAPHIC_DATA]"
type input "[EMAIL_ADDRESS][DOMAIN_NAME]"
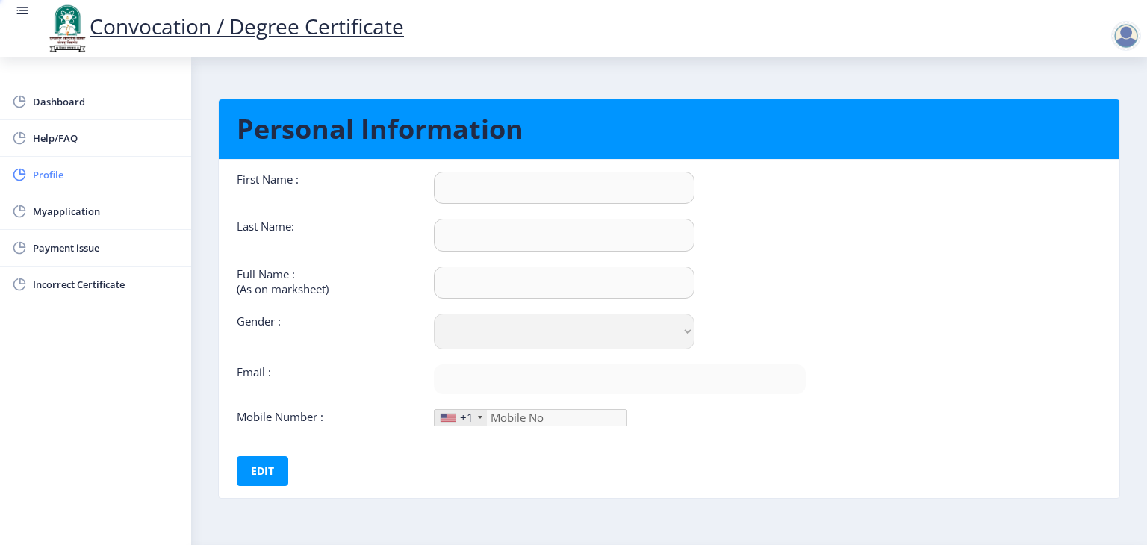
type input "8767299224"
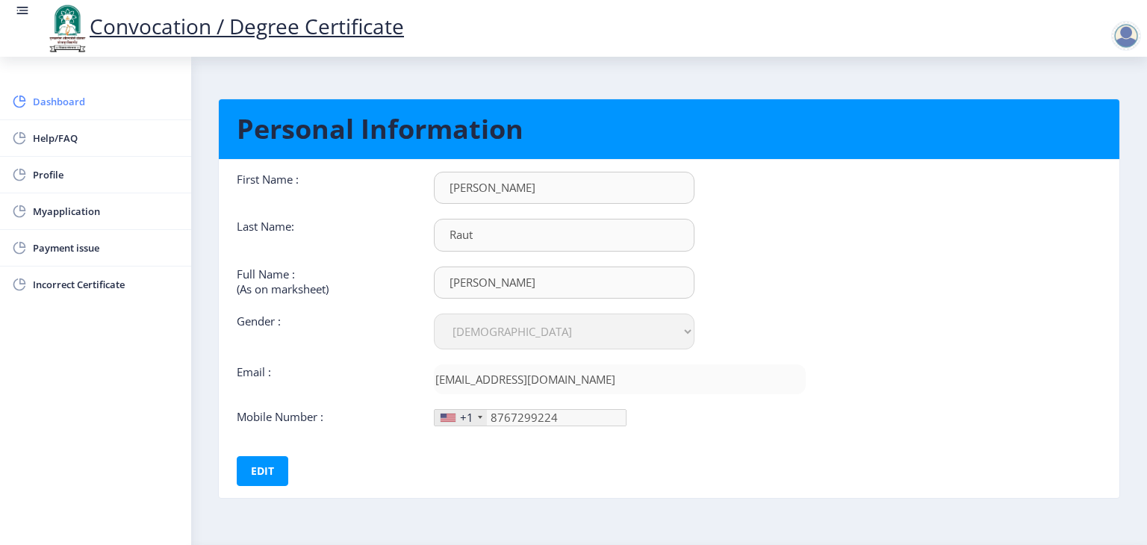
click at [66, 105] on span "Dashboard" at bounding box center [106, 102] width 146 height 18
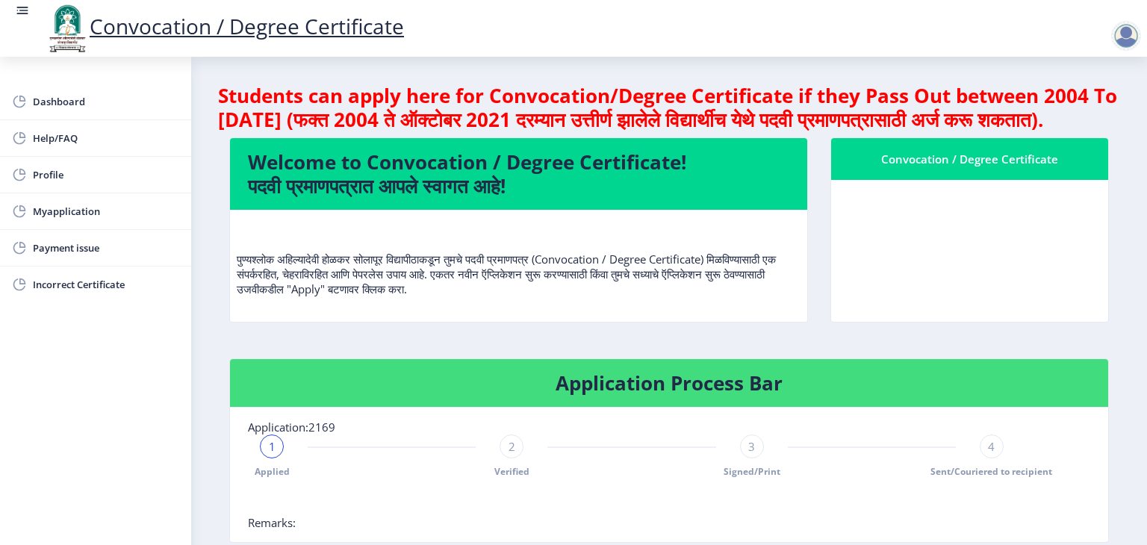
click at [778, 119] on h4 "Students can apply here for Convocation/Degree Certificate if they Pass Out bet…" at bounding box center [669, 108] width 902 height 48
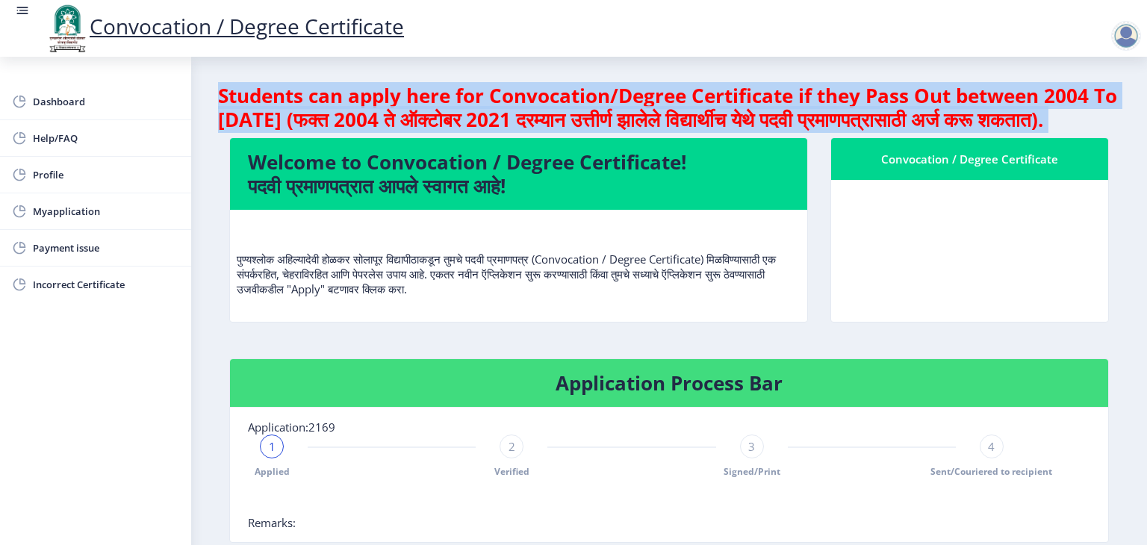
click at [778, 119] on h4 "Students can apply here for Convocation/Degree Certificate if they Pass Out bet…" at bounding box center [669, 108] width 902 height 48
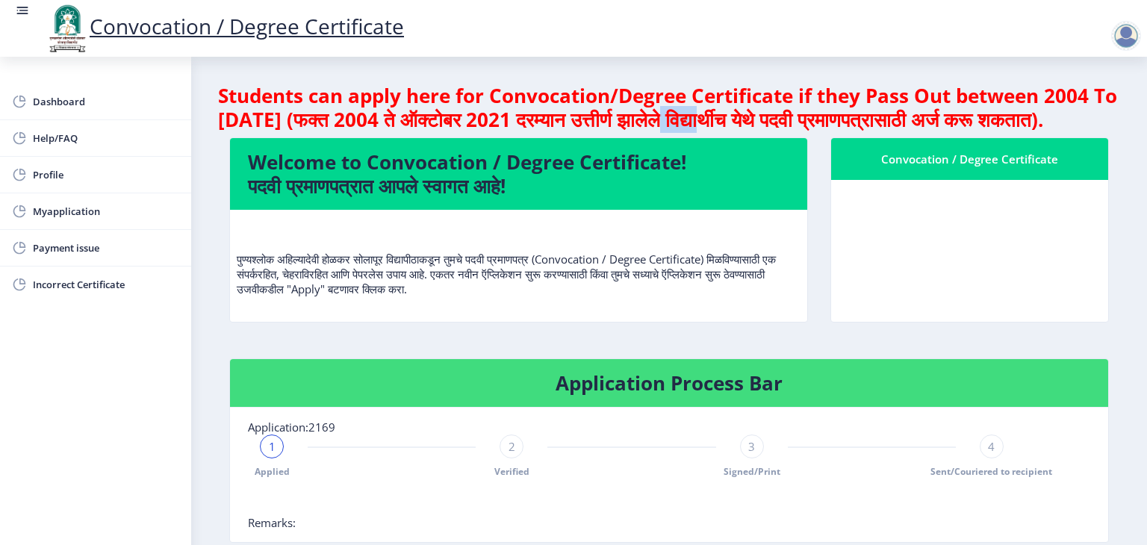
click at [778, 119] on h4 "Students can apply here for Convocation/Degree Certificate if they Pass Out bet…" at bounding box center [669, 108] width 902 height 48
click at [22, 8] on rect at bounding box center [22, 10] width 15 height 15
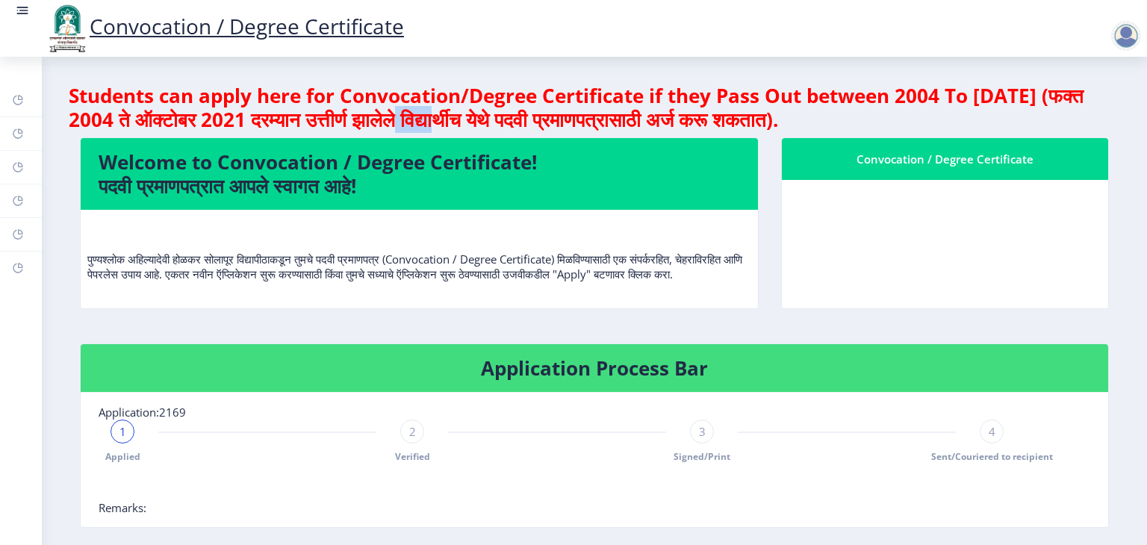
click at [22, 8] on rect at bounding box center [22, 10] width 15 height 15
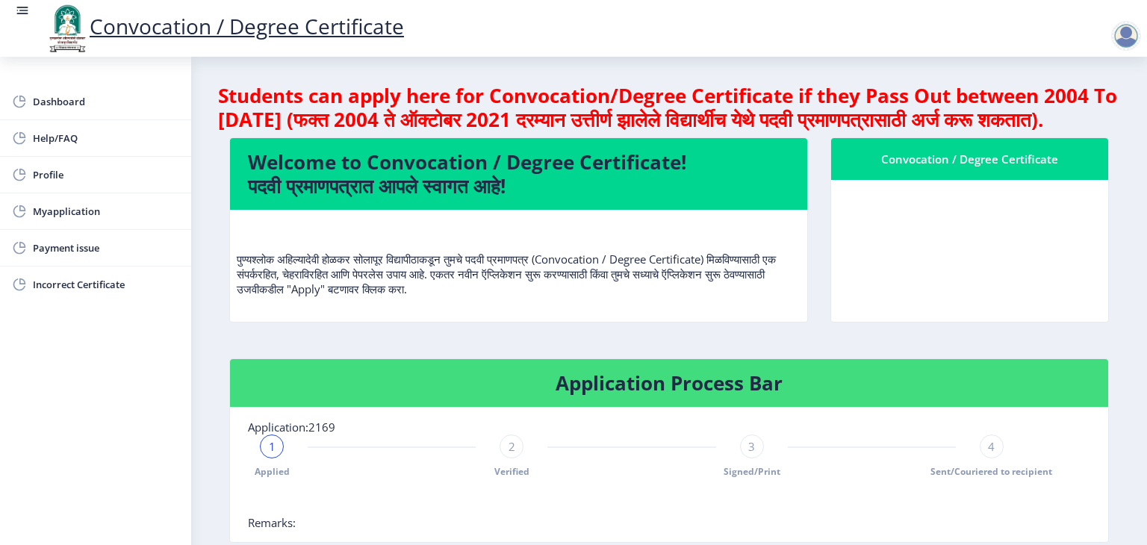
click at [1130, 40] on div at bounding box center [1126, 36] width 30 height 30
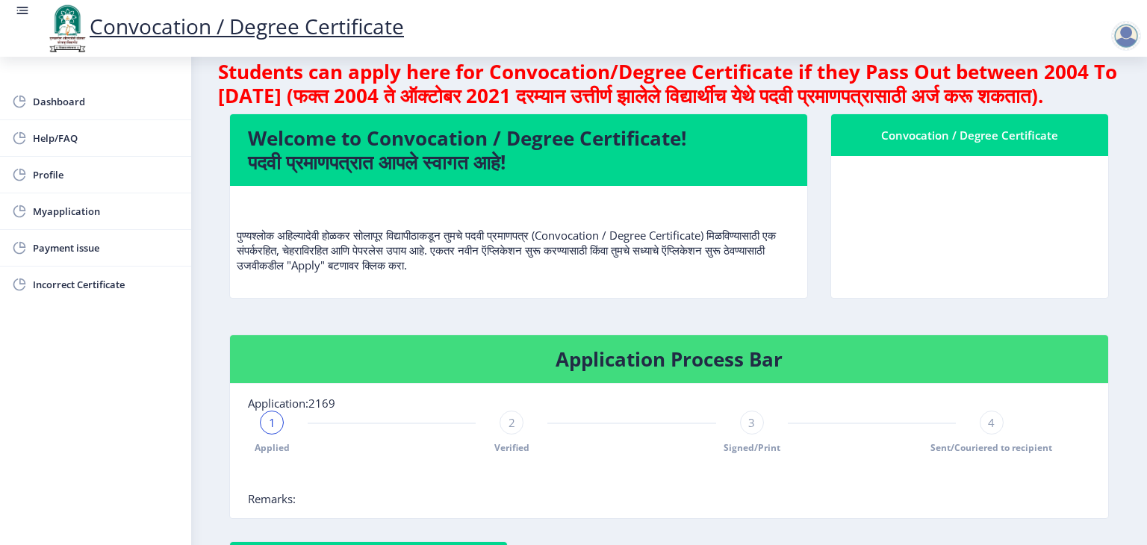
scroll to position [32, 0]
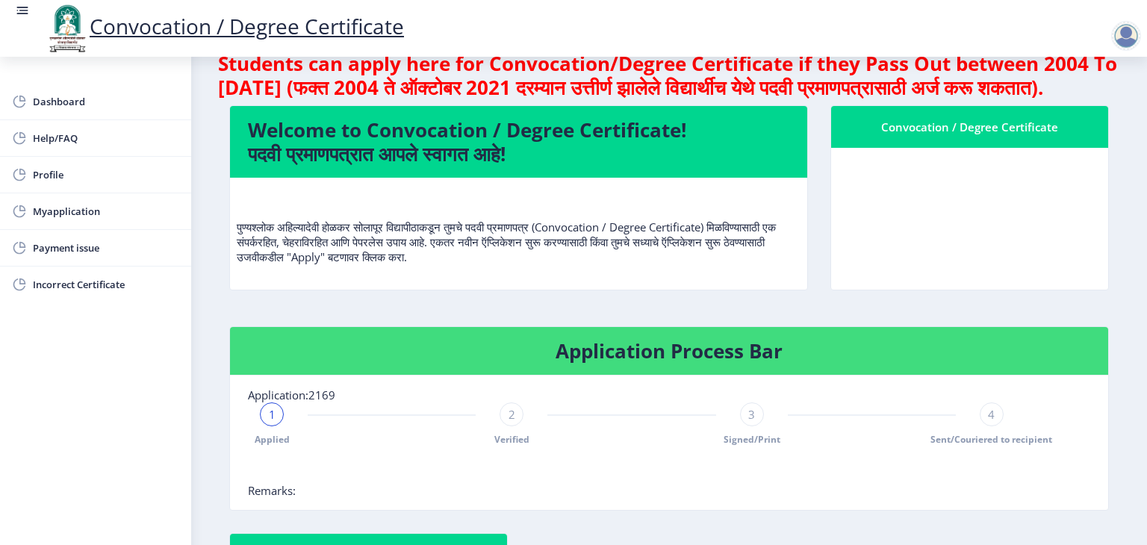
click at [427, 276] on div "पुण्यश्लोक अहिल्यादेवी होळकर सोलापूर विद्यापीठाकडून तुमचे पदवी प्रमाणपत्र (Conv…" at bounding box center [519, 233] width 564 height 87
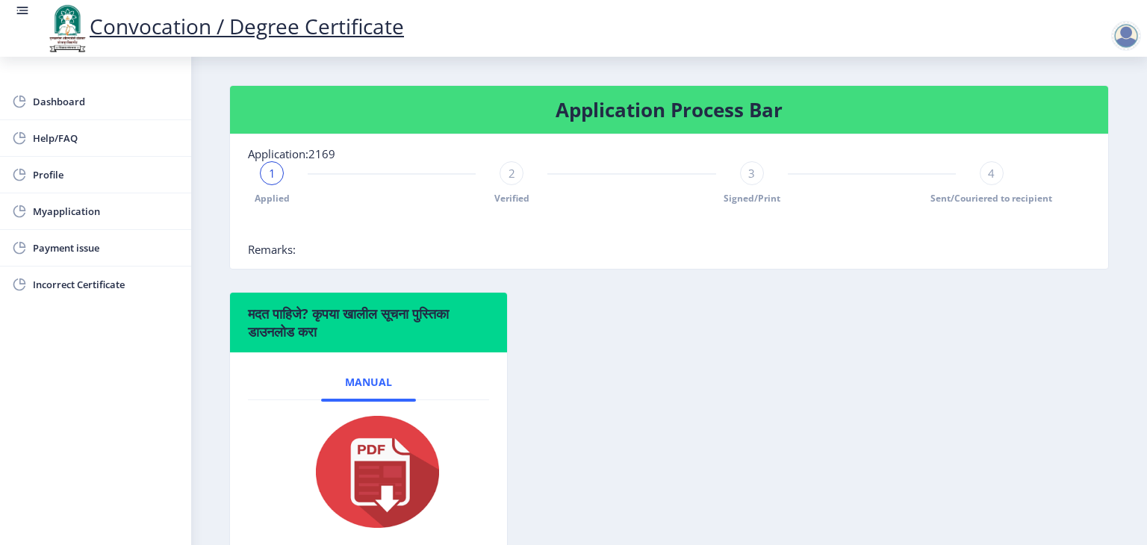
scroll to position [275, 0]
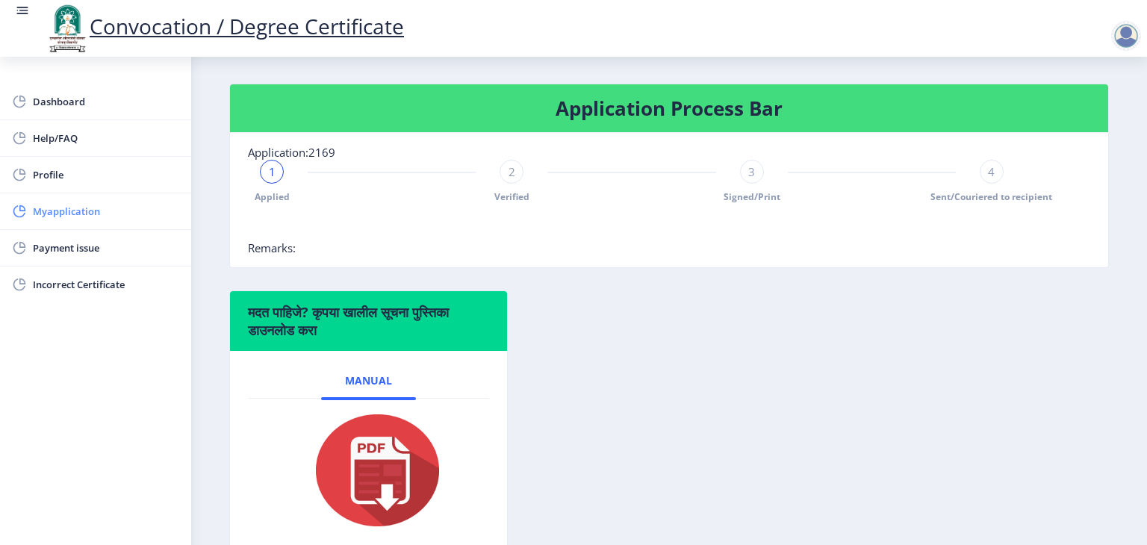
click at [52, 207] on span "Myapplication" at bounding box center [106, 211] width 146 height 18
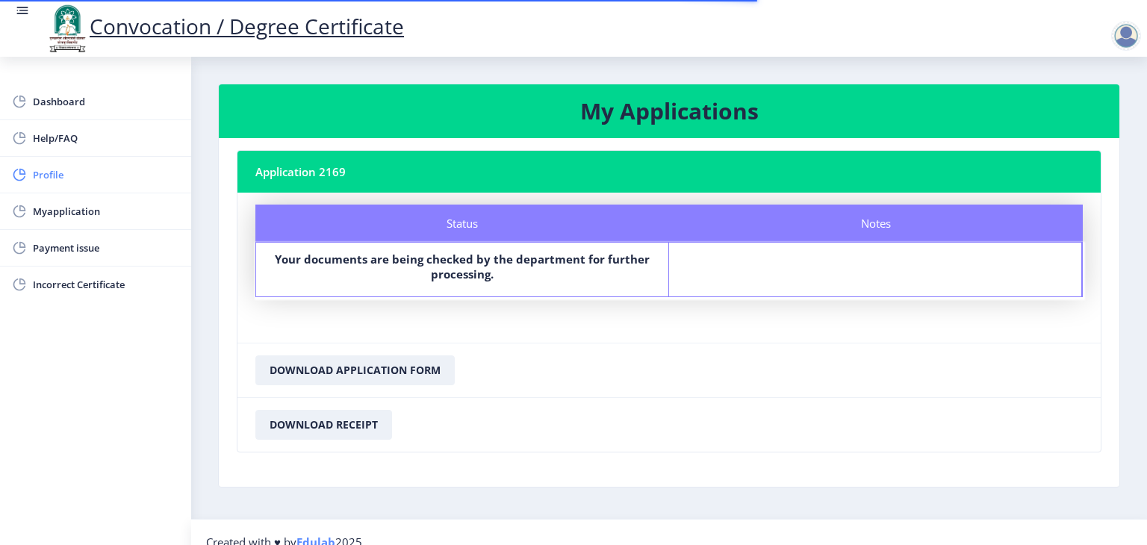
click at [54, 171] on span "Profile" at bounding box center [106, 175] width 146 height 18
select select
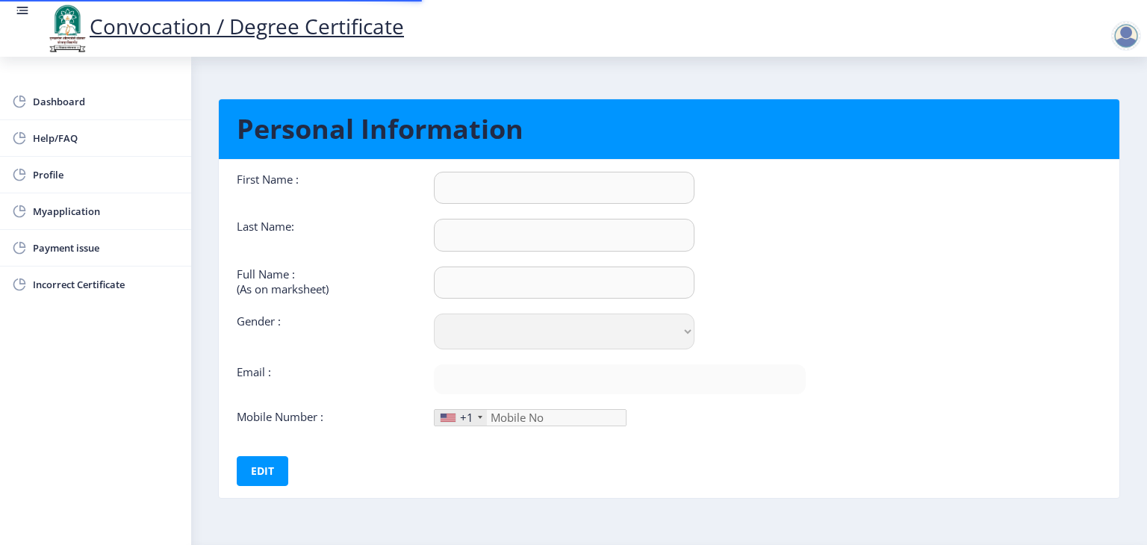
type input "[PERSON_NAME]"
type input "Raut"
type input "[PERSON_NAME]"
select select "[DEMOGRAPHIC_DATA]"
type input "[EMAIL_ADDRESS][DOMAIN_NAME]"
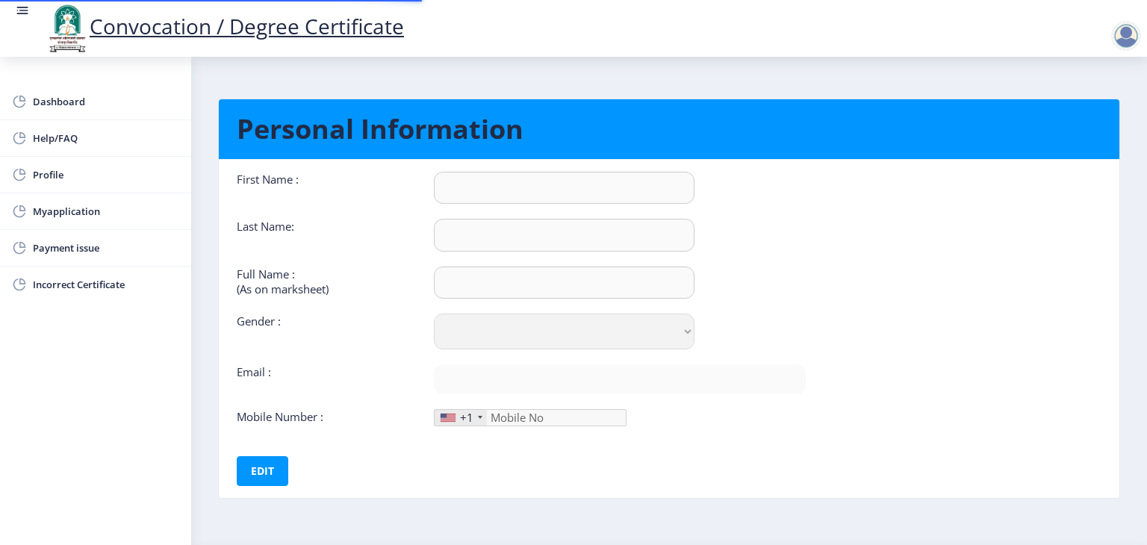
type input "8767299224"
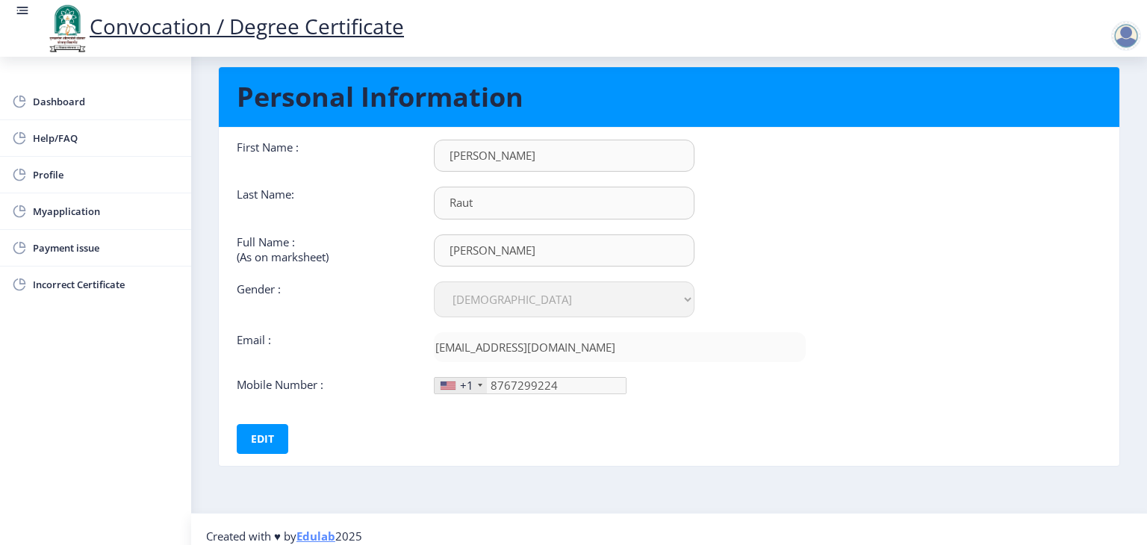
scroll to position [43, 0]
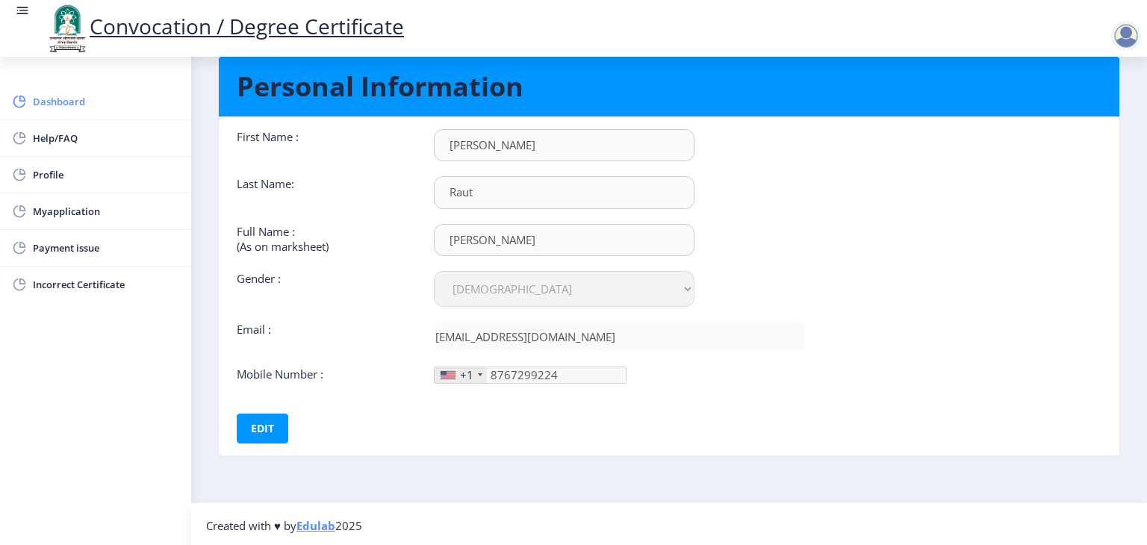
click at [89, 98] on span "Dashboard" at bounding box center [106, 102] width 146 height 18
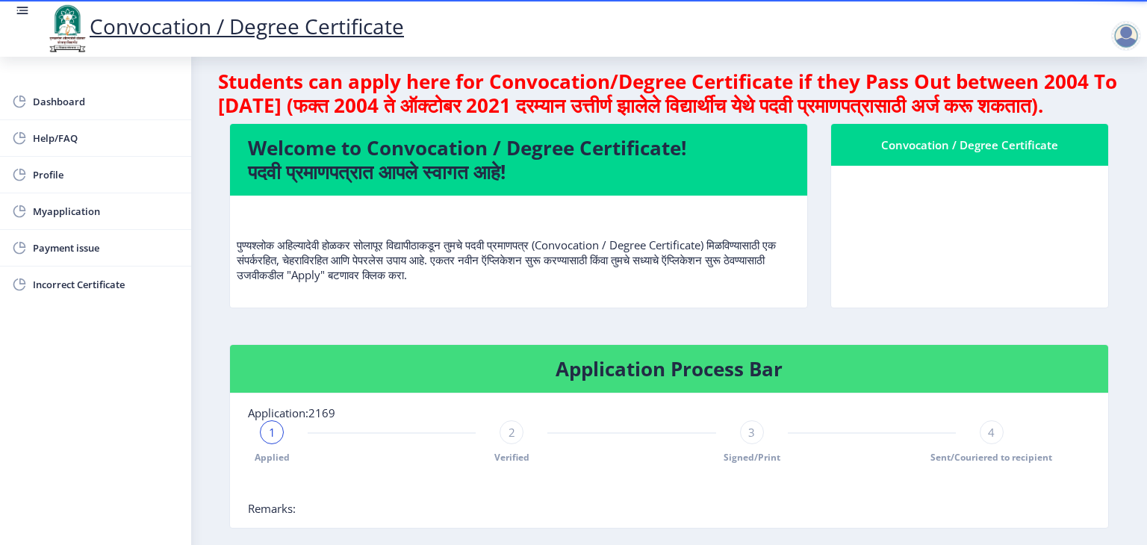
scroll to position [15, 0]
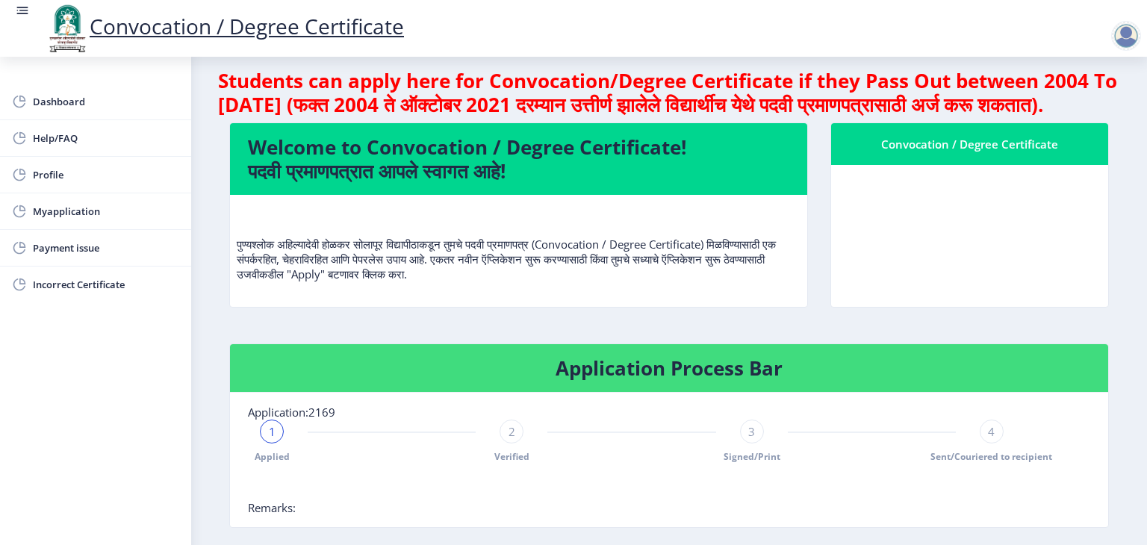
click at [591, 282] on p "पुण्यश्लोक अहिल्यादेवी होळकर सोलापूर विद्यापीठाकडून तुमचे पदवी प्रमाणपत्र (Conv…" at bounding box center [519, 244] width 564 height 75
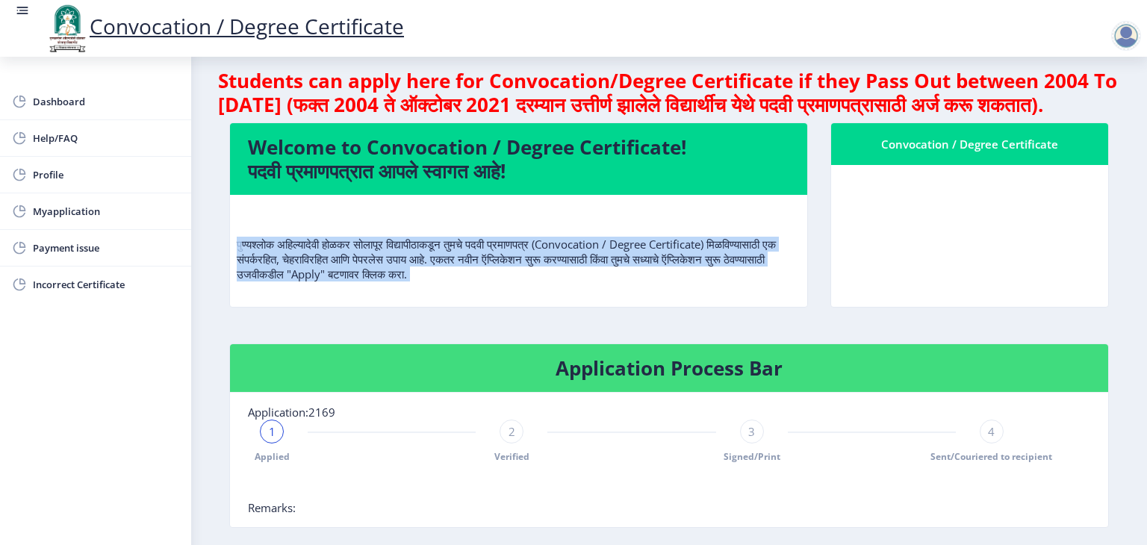
click at [591, 282] on p "पुण्यश्लोक अहिल्यादेवी होळकर सोलापूर विद्यापीठाकडून तुमचे पदवी प्रमाणपत्र (Conv…" at bounding box center [519, 244] width 564 height 75
click at [577, 282] on p "पुण्यश्लोक अहिल्यादेवी होळकर सोलापूर विद्यापीठाकडून तुमचे पदवी प्रमाणपत्र (Conv…" at bounding box center [519, 244] width 564 height 75
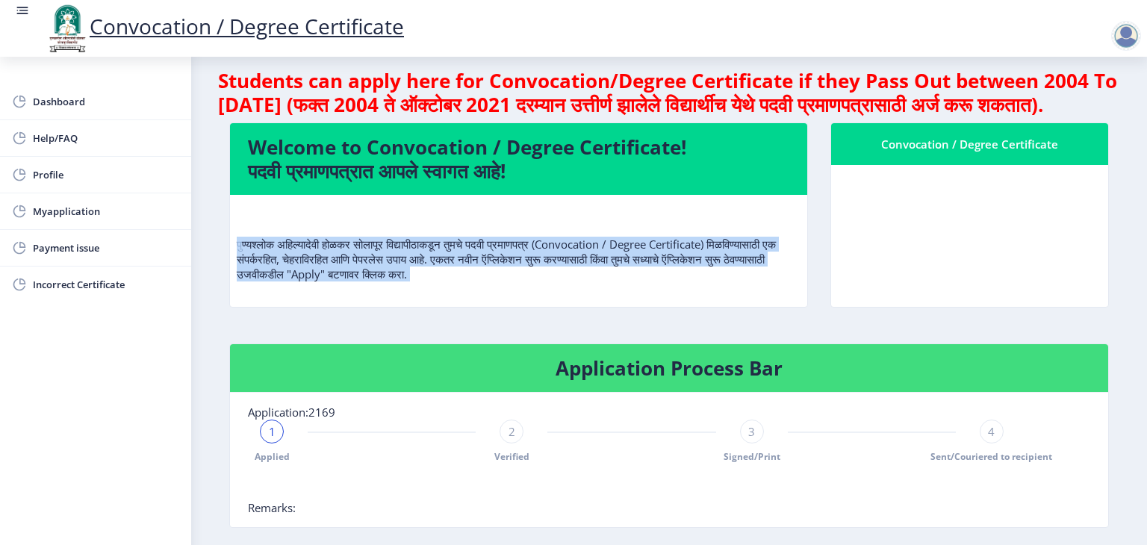
click at [594, 282] on p "पुण्यश्लोक अहिल्यादेवी होळकर सोलापूर विद्यापीठाकडून तुमचे पदवी प्रमाणपत्र (Conv…" at bounding box center [519, 244] width 564 height 75
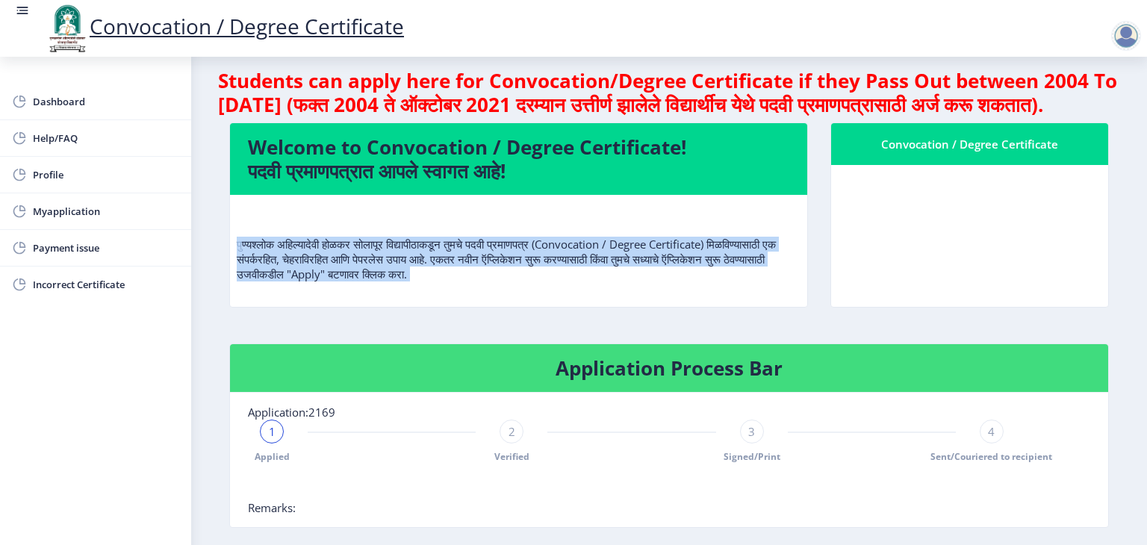
click at [594, 282] on p "पुण्यश्लोक अहिल्यादेवी होळकर सोलापूर विद्यापीठाकडून तुमचे पदवी प्रमाणपत्र (Conv…" at bounding box center [519, 244] width 564 height 75
click at [24, 10] on rect at bounding box center [22, 10] width 15 height 15
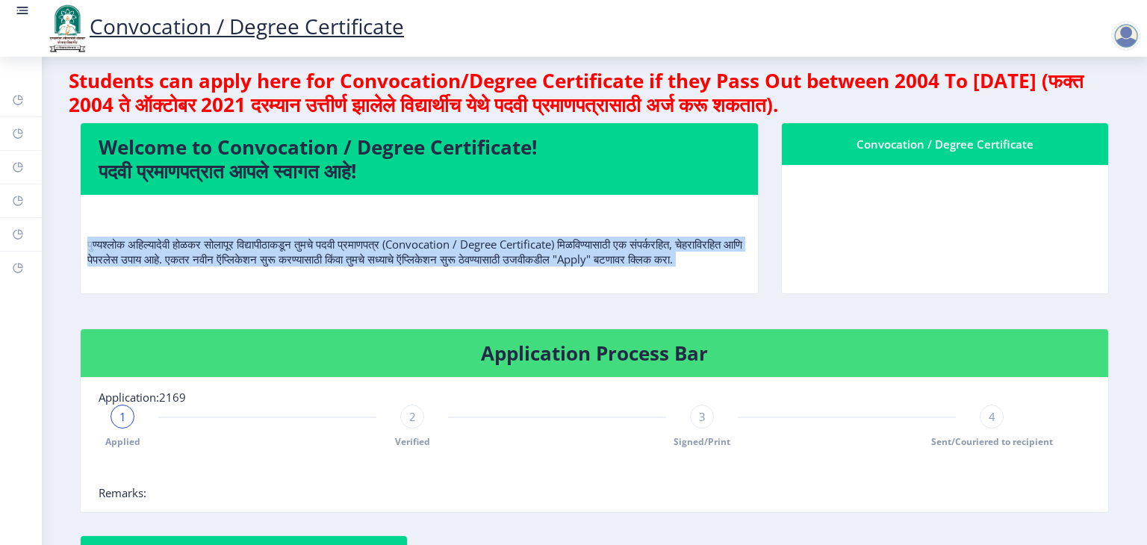
click at [24, 10] on rect at bounding box center [22, 10] width 15 height 15
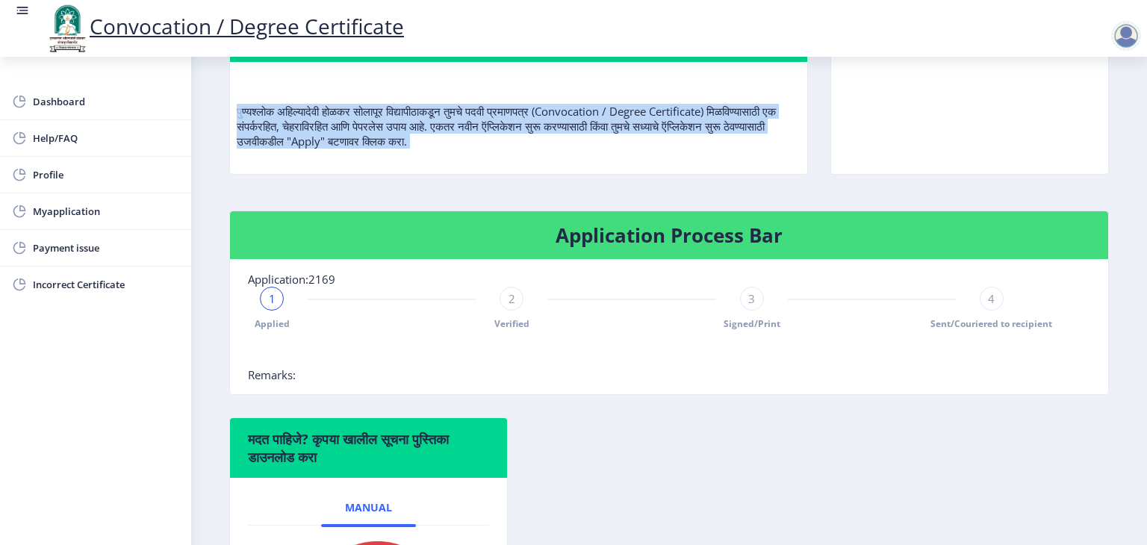
scroll to position [0, 0]
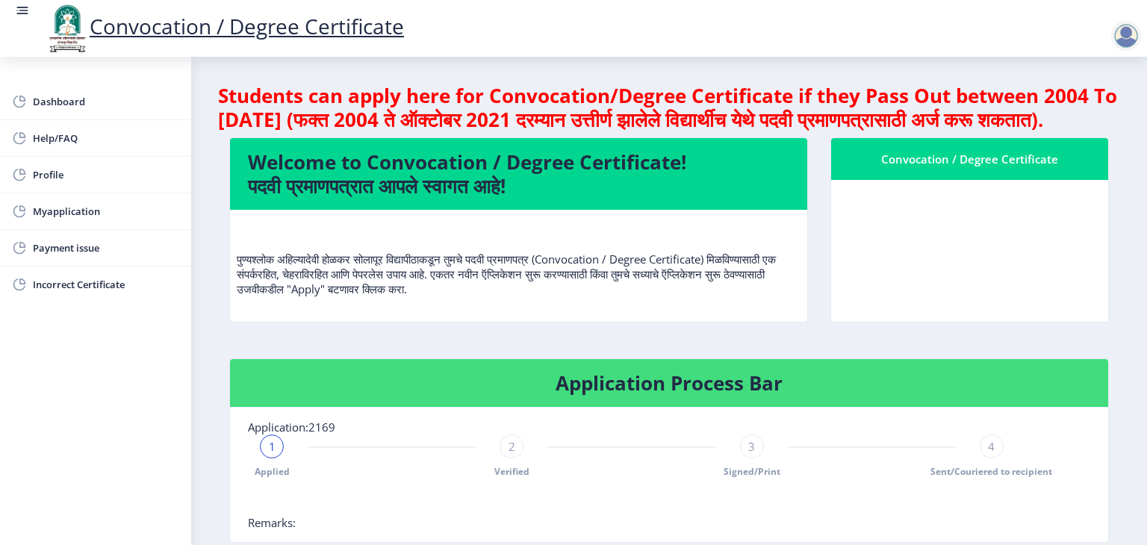
click at [1131, 26] on div at bounding box center [1126, 36] width 30 height 30
click at [1099, 109] on span "Log out" at bounding box center [1088, 117] width 96 height 18
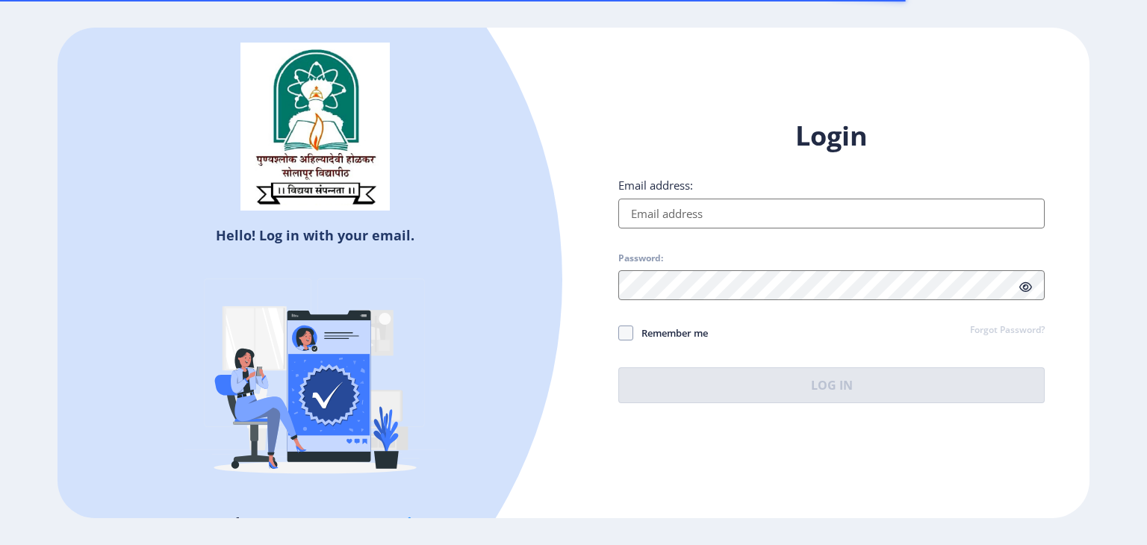
click at [650, 219] on input "Email address:" at bounding box center [831, 214] width 426 height 30
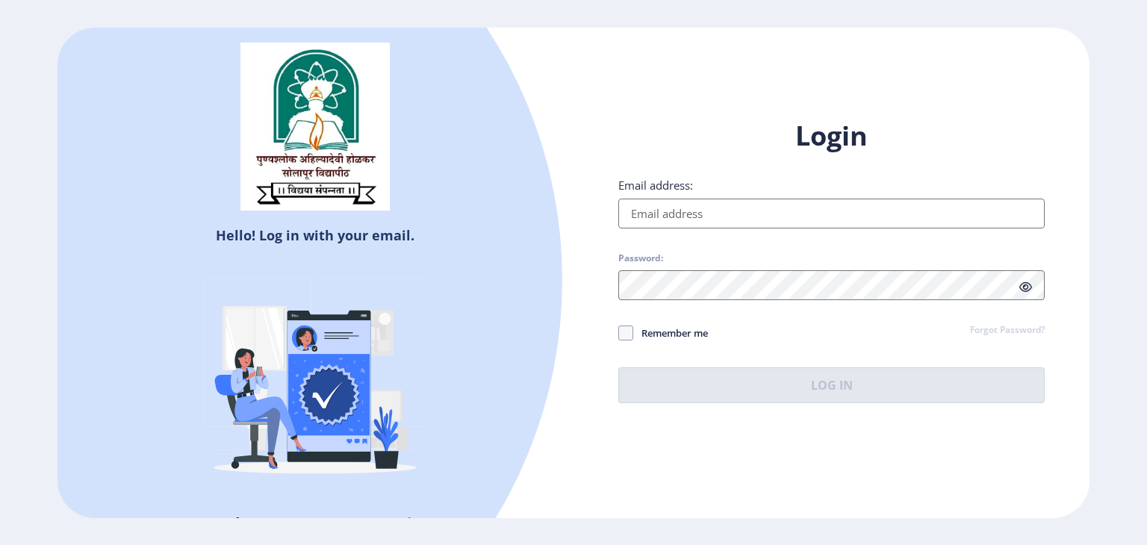
click at [869, 243] on div "Login Email address: Password: Remember me Forgot Password? Log In" at bounding box center [831, 260] width 426 height 285
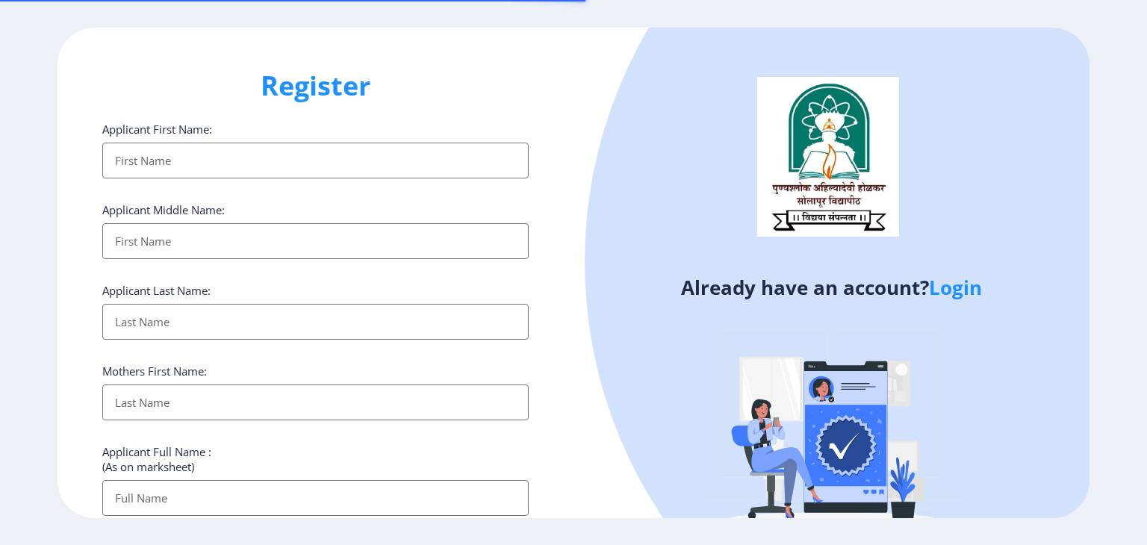
select select
click at [291, 168] on input "Applicant First Name:" at bounding box center [315, 161] width 426 height 36
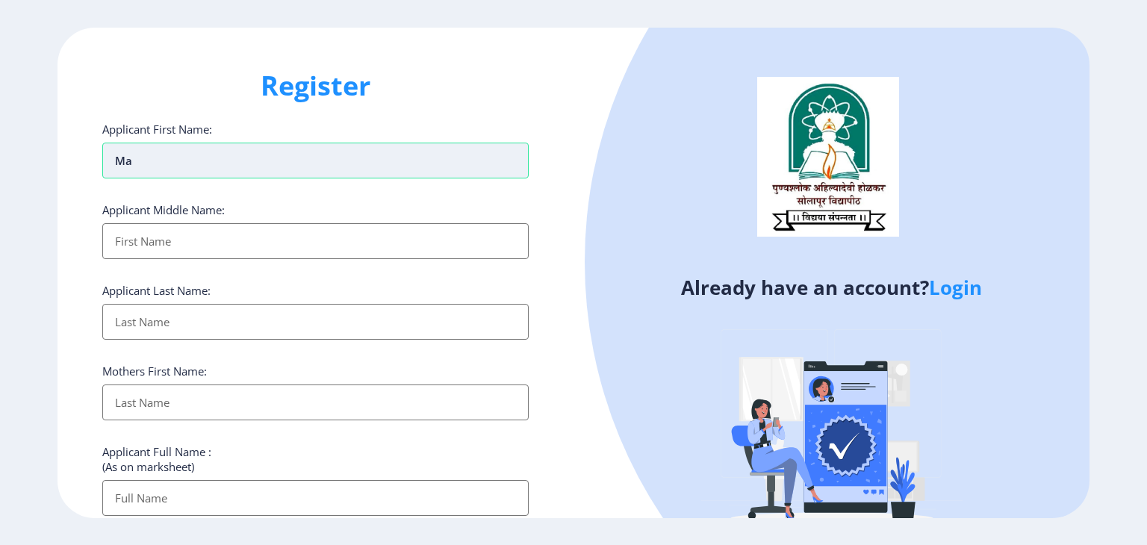
type input "Manisha"
click at [214, 256] on input "Applicant First Name:" at bounding box center [315, 241] width 426 height 36
click at [226, 239] on input "Applicant First Name:" at bounding box center [315, 241] width 426 height 36
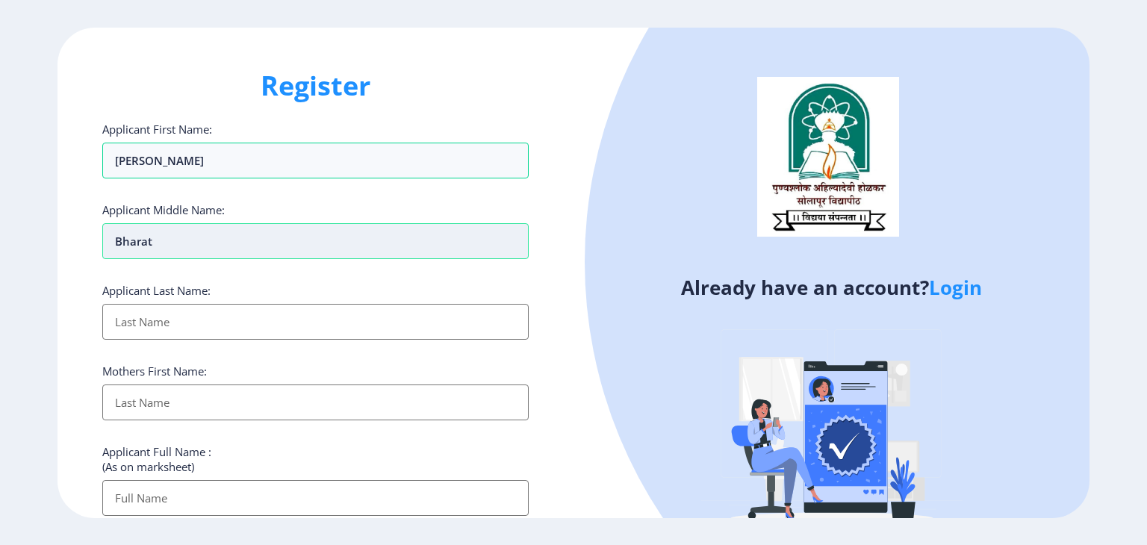
type input "Bharat"
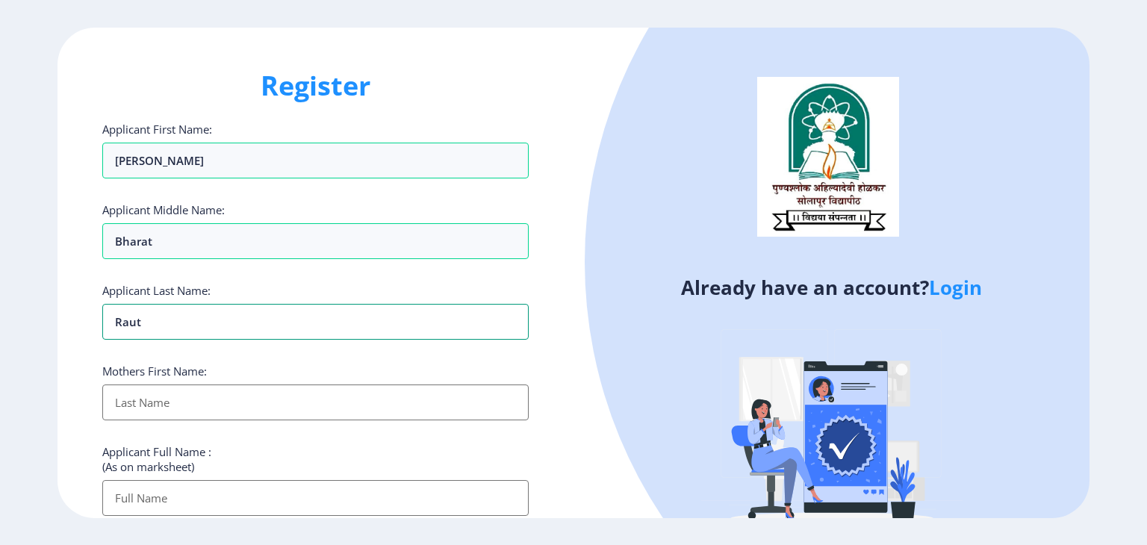
type input "Raut"
click at [182, 406] on input "Applicant First Name:" at bounding box center [315, 403] width 426 height 36
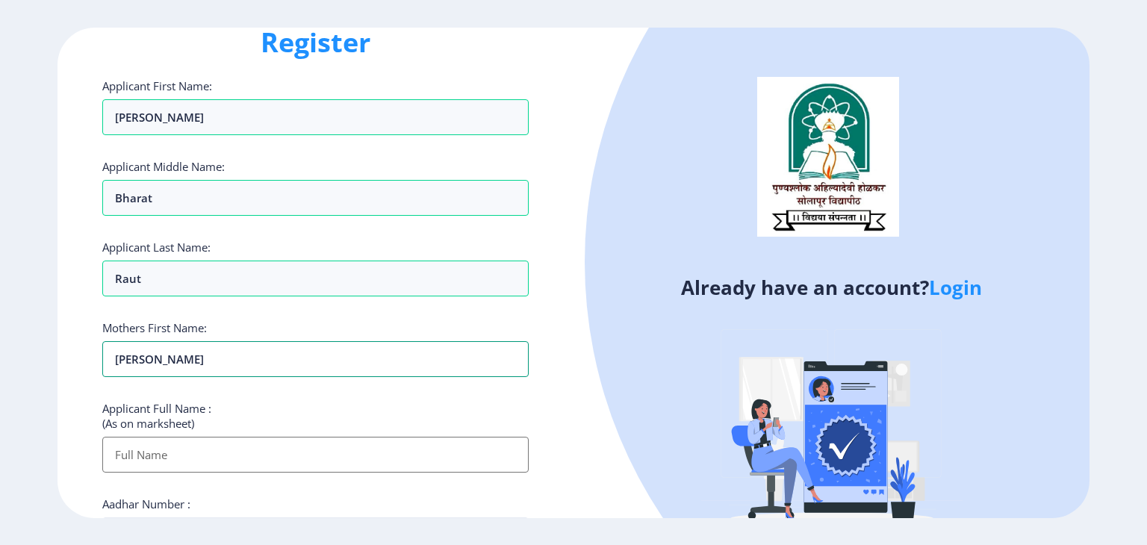
scroll to position [44, 0]
type input "Anjana"
click at [179, 453] on input "Applicant First Name:" at bounding box center [315, 454] width 426 height 36
type input "[PERSON_NAME]"
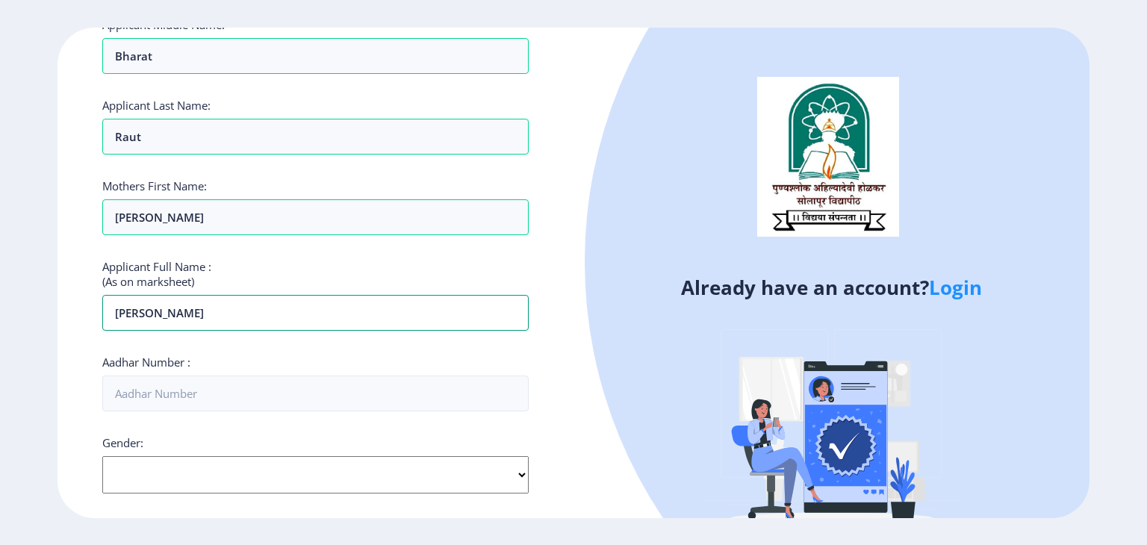
scroll to position [203, 0]
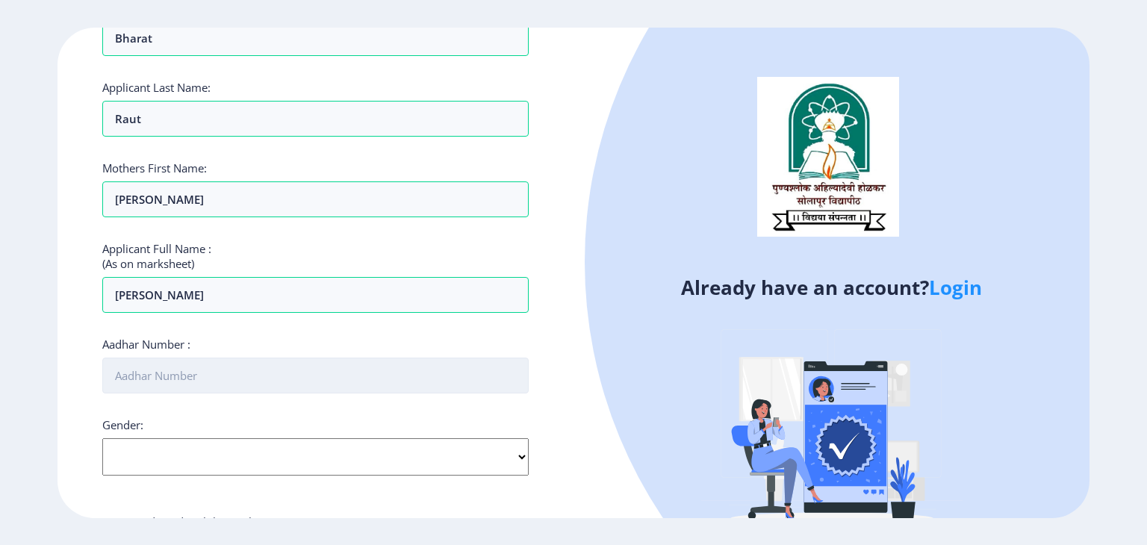
click at [199, 374] on input "Aadhar Number :" at bounding box center [315, 376] width 426 height 36
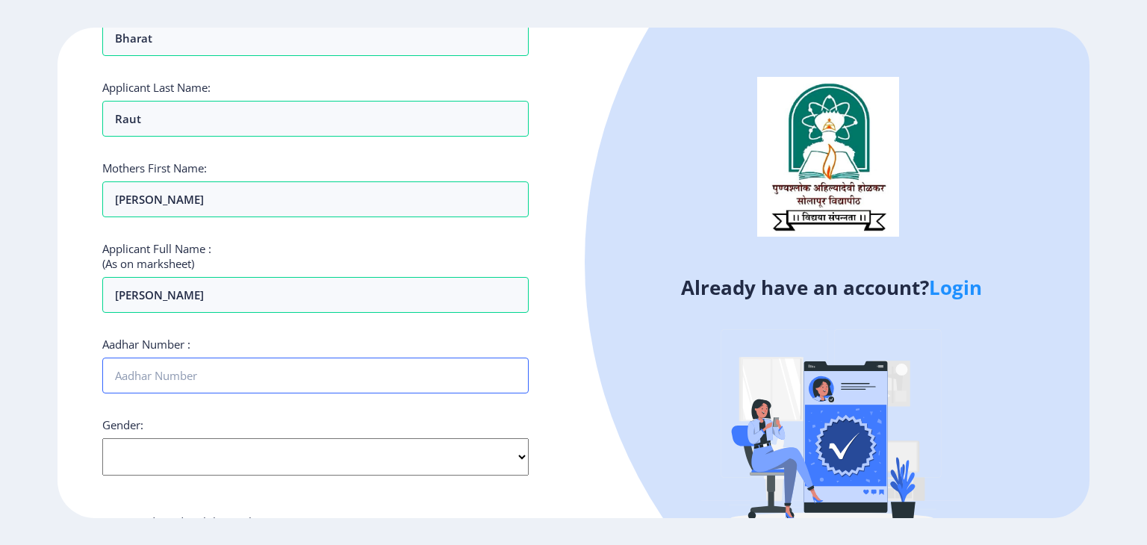
type input "663255667962"
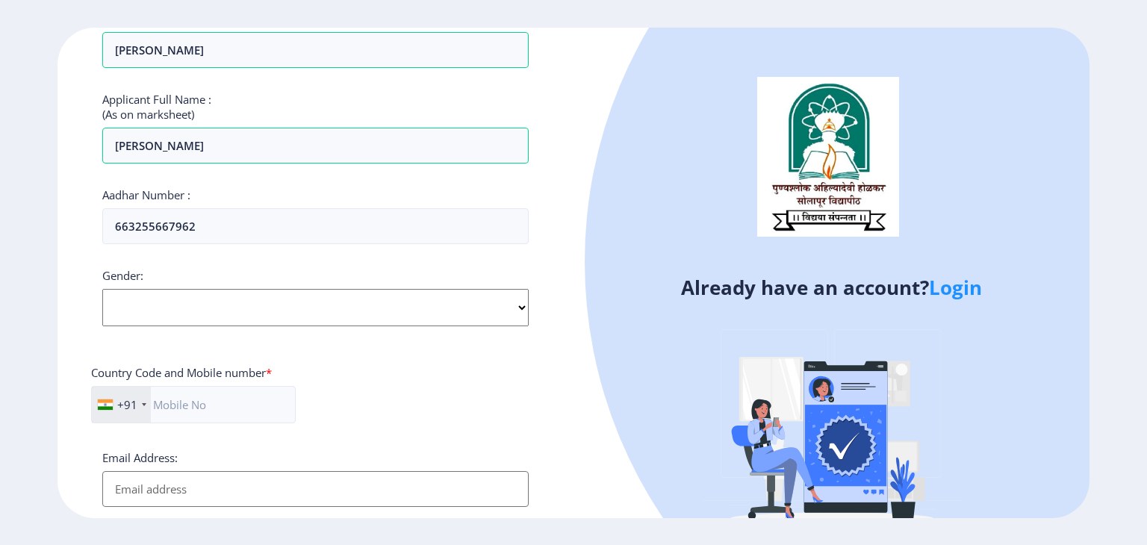
click at [153, 308] on select "Select Gender Male Female Other" at bounding box center [315, 307] width 426 height 37
select select "[DEMOGRAPHIC_DATA]"
click at [102, 289] on select "Select Gender Male Female Other" at bounding box center [315, 307] width 426 height 37
click at [206, 419] on input "text" at bounding box center [193, 404] width 205 height 37
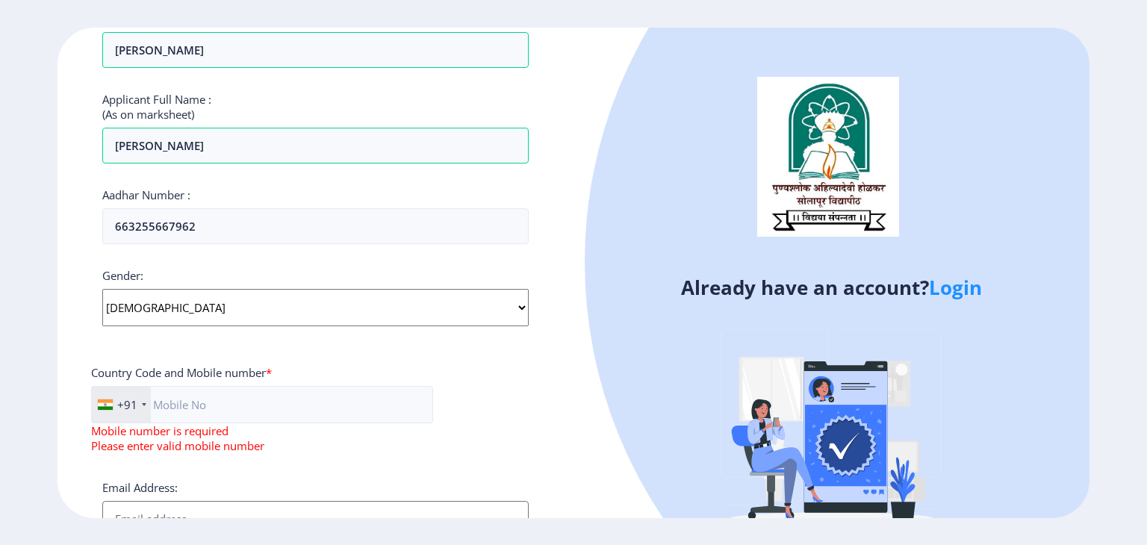
click at [110, 488] on div "Email Address:" at bounding box center [315, 508] width 426 height 57
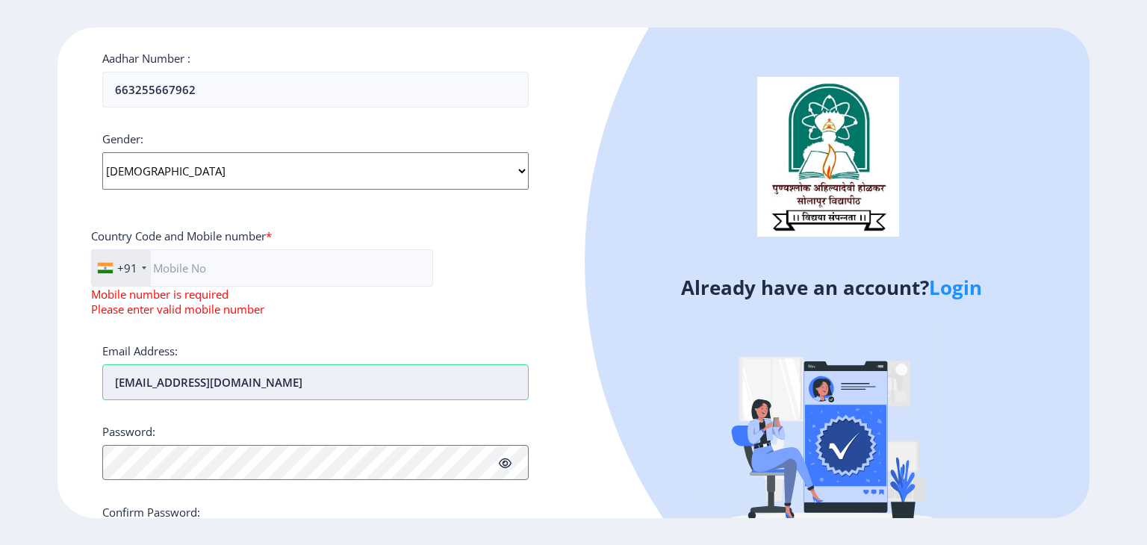
scroll to position [577, 0]
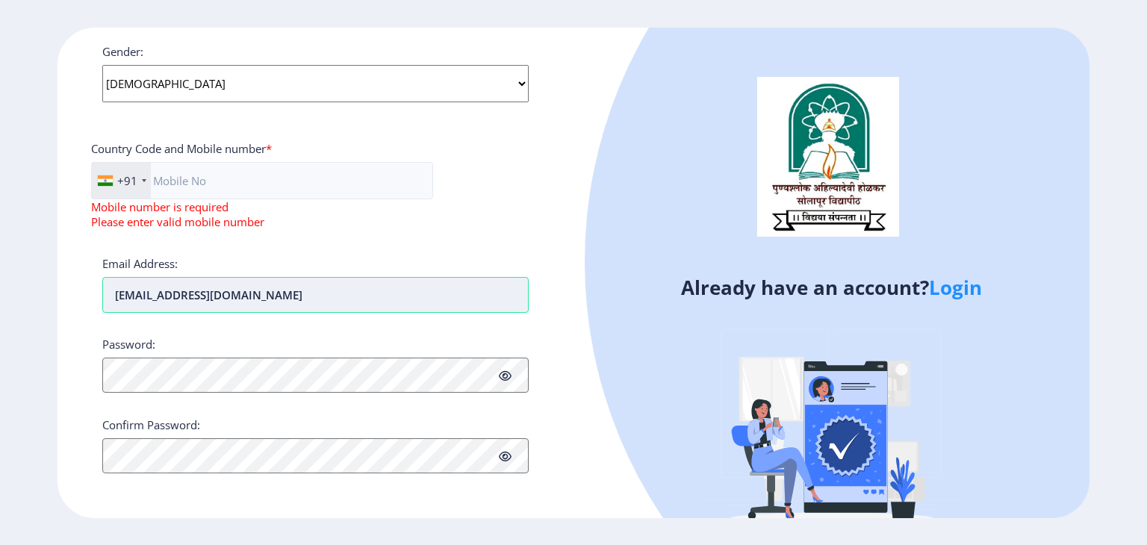
type input "rautmanisha19900101@gmail.com"
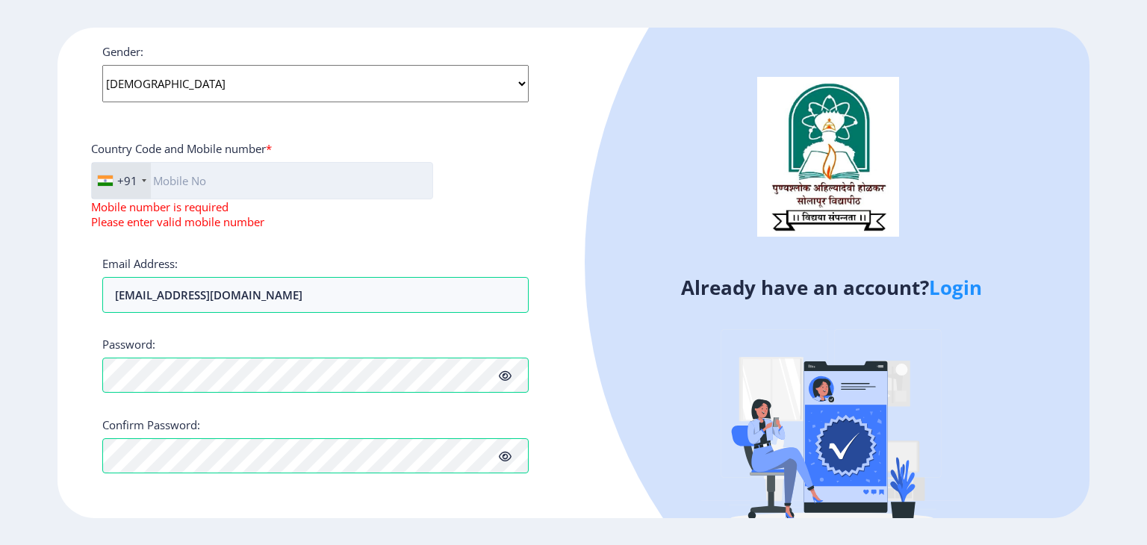
click at [214, 195] on input "text" at bounding box center [262, 180] width 342 height 37
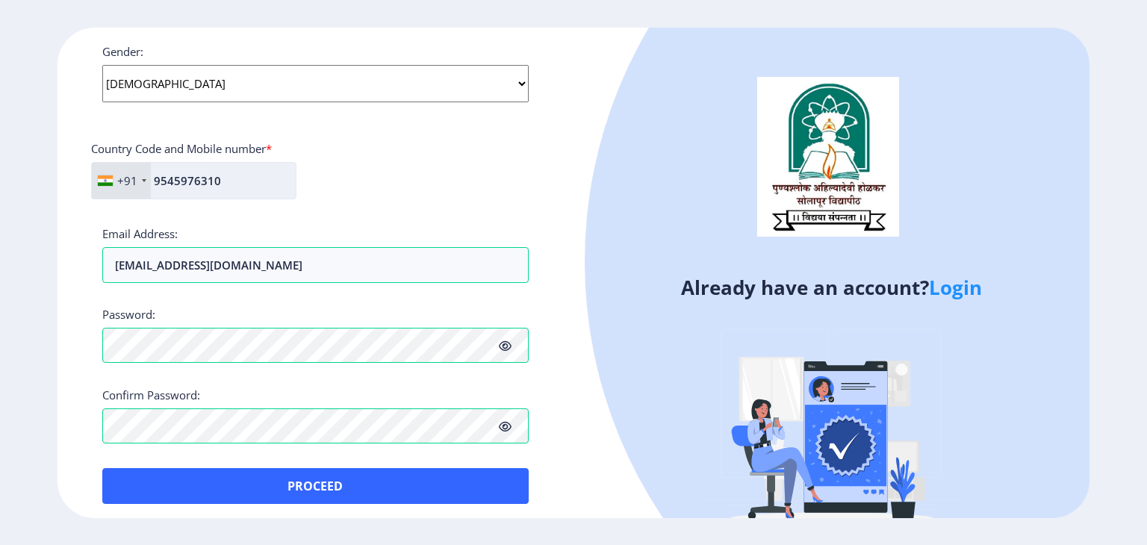
scroll to position [583, 0]
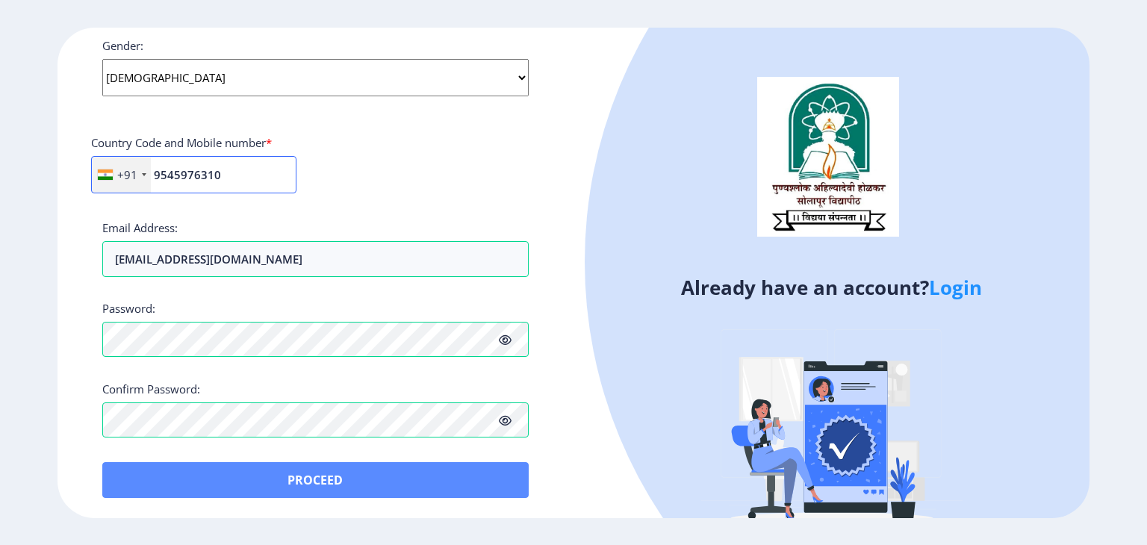
type input "9545976310"
click at [321, 482] on button "Proceed" at bounding box center [315, 480] width 426 height 36
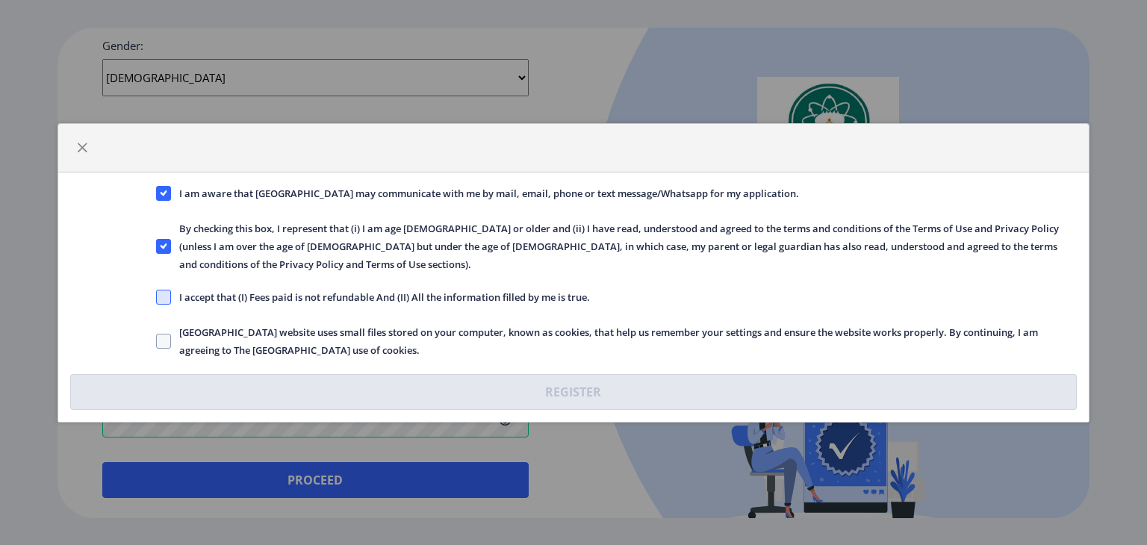
click at [158, 290] on span at bounding box center [163, 297] width 15 height 15
click at [157, 296] on input "I accept that (I) Fees paid is not refundable And (II) All the information fill…" at bounding box center [156, 296] width 1 height 1
checkbox input "true"
click at [167, 334] on span at bounding box center [163, 341] width 15 height 15
click at [157, 341] on input "Solapur University website uses small files stored on your computer, known as c…" at bounding box center [156, 341] width 1 height 1
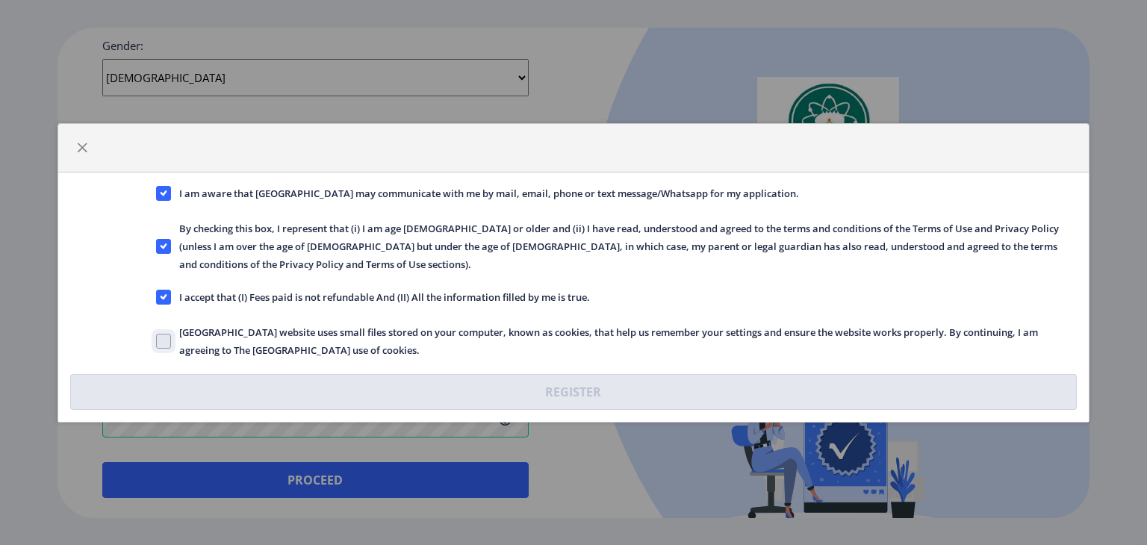
checkbox input "true"
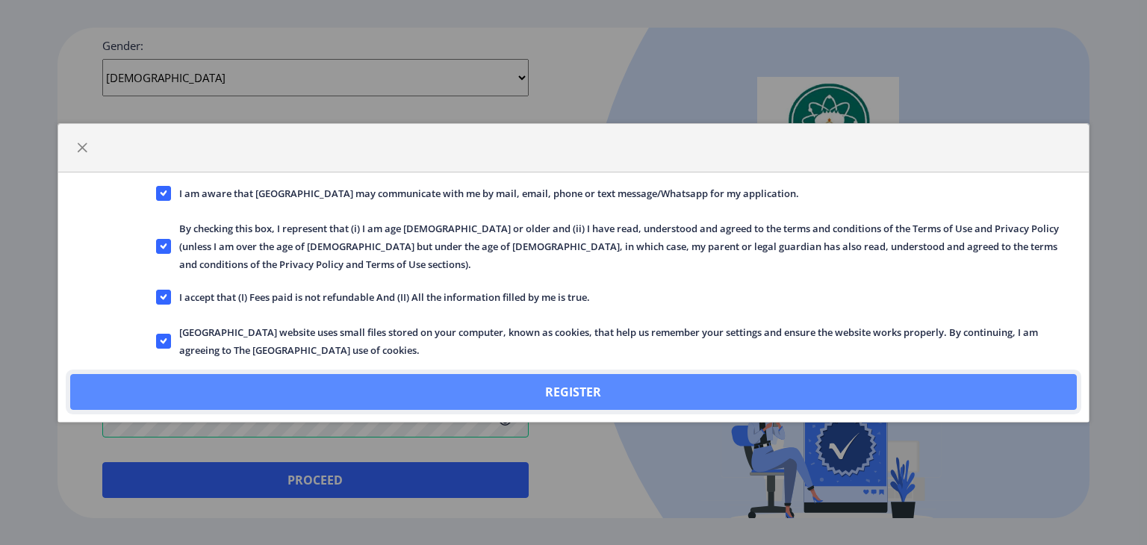
click at [223, 374] on button "Register" at bounding box center [573, 392] width 1007 height 36
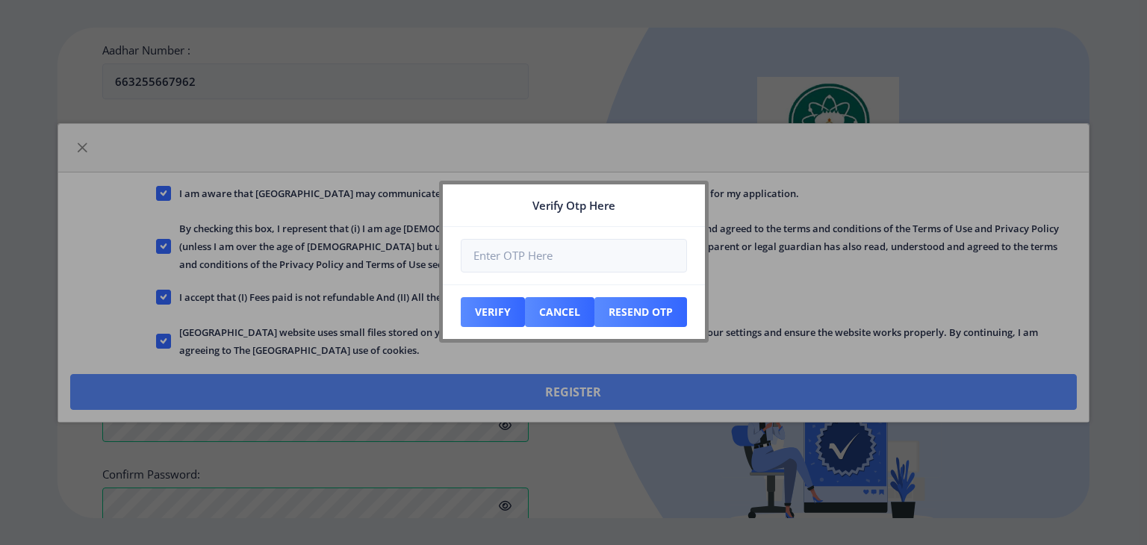
scroll to position [667, 0]
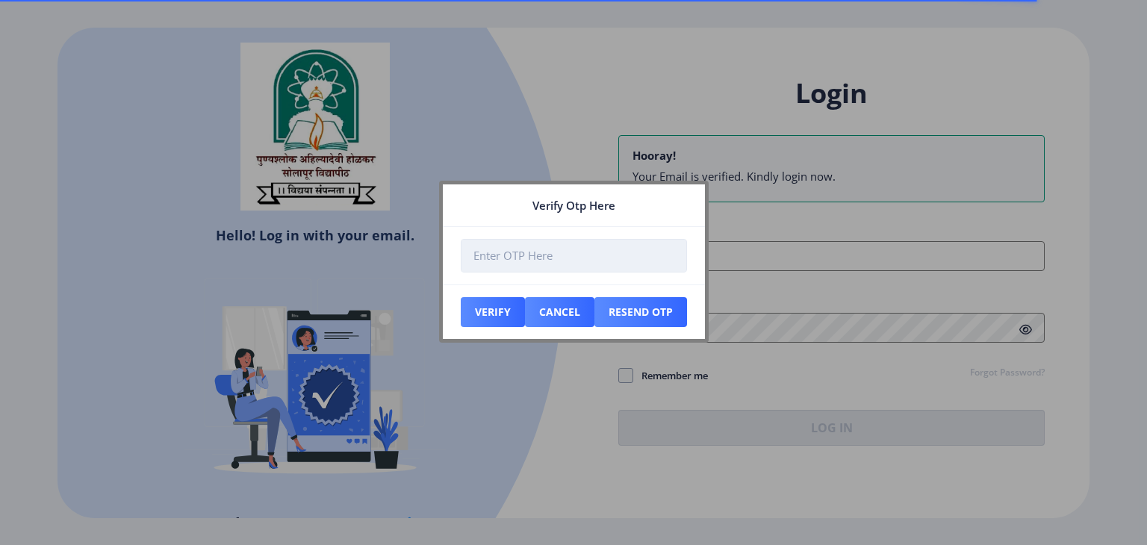
click at [586, 258] on input "number" at bounding box center [574, 256] width 226 height 34
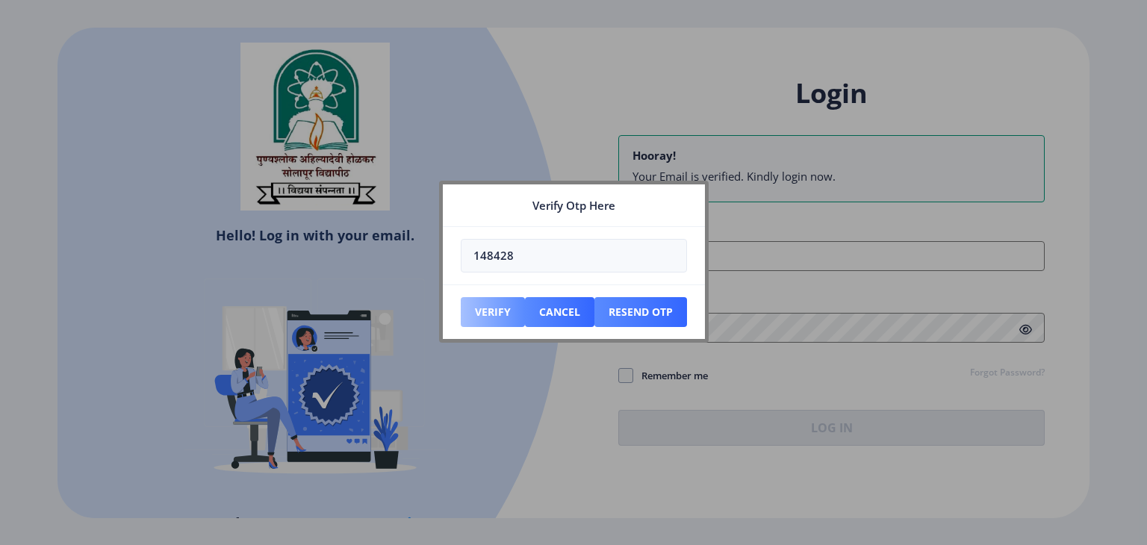
type input "148428"
click at [495, 320] on button "Verify" at bounding box center [493, 312] width 64 height 30
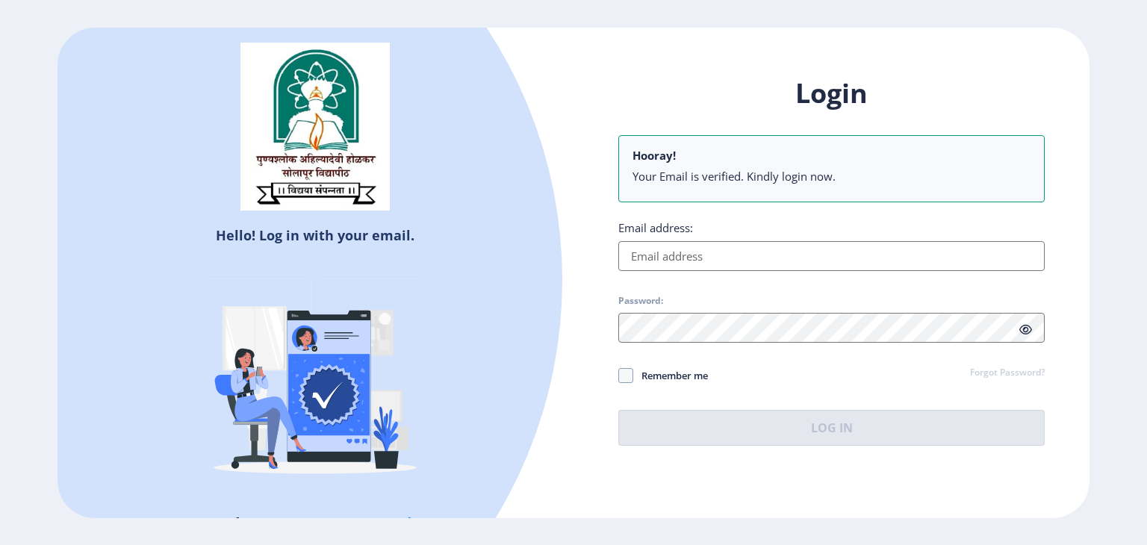
click at [690, 258] on input "Email address:" at bounding box center [831, 256] width 426 height 30
type input "rautmanisha19900101@gmail.com"
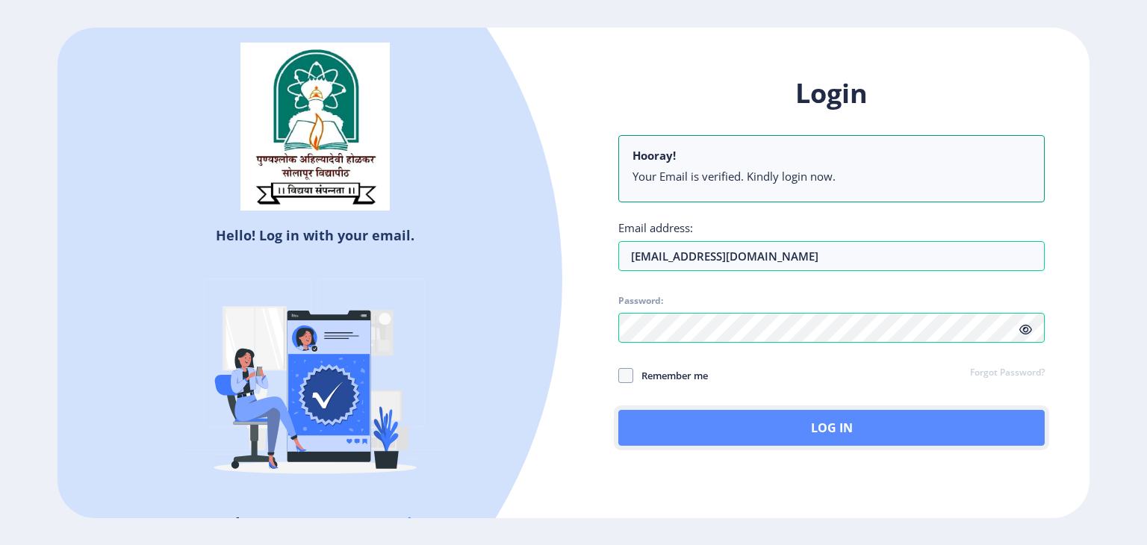
click at [763, 424] on button "Log In" at bounding box center [831, 428] width 426 height 36
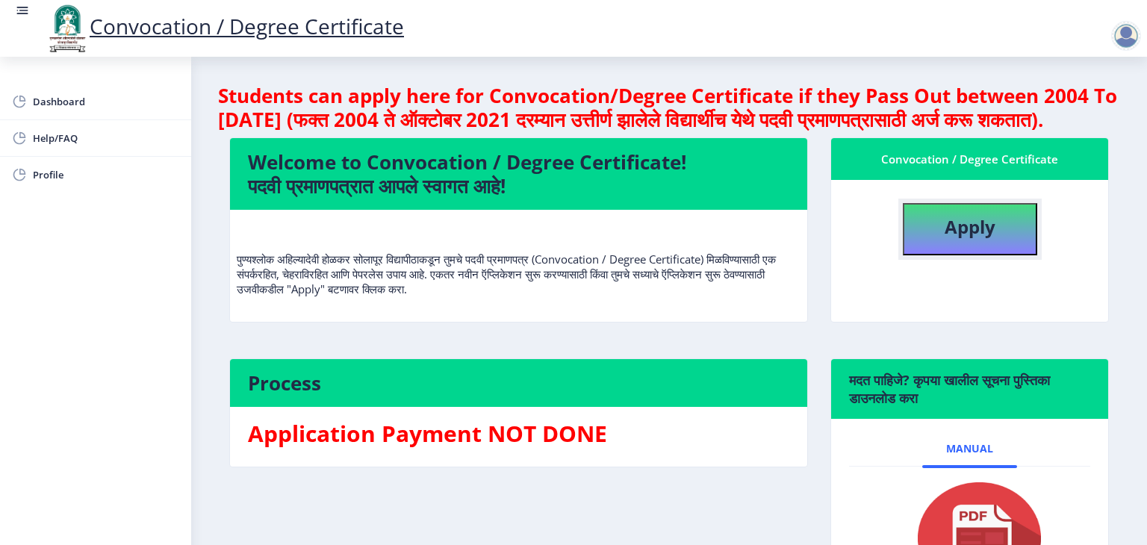
click at [950, 239] on b "Apply" at bounding box center [970, 226] width 51 height 25
select select
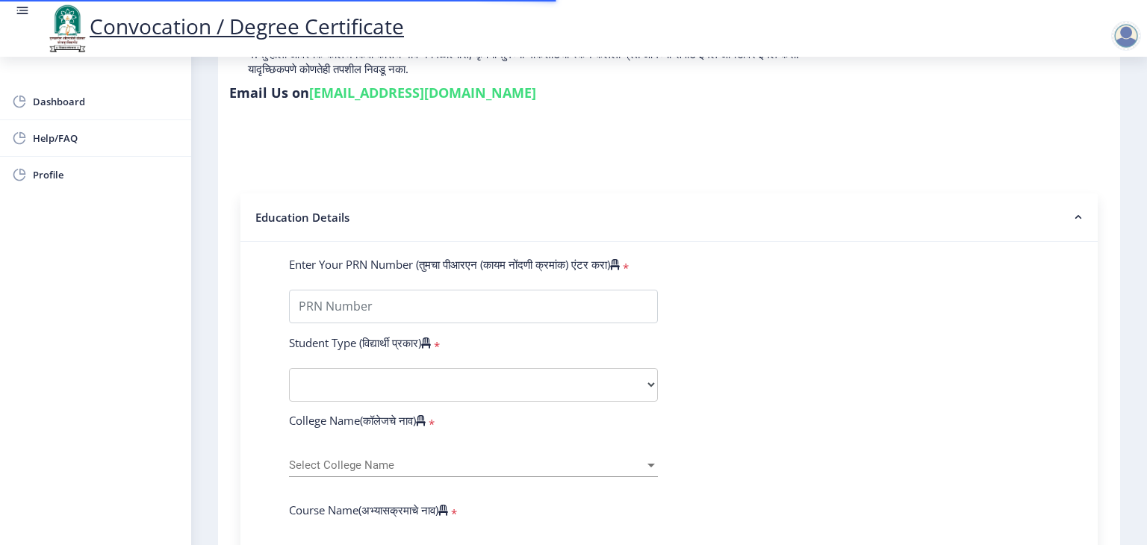
scroll to position [227, 0]
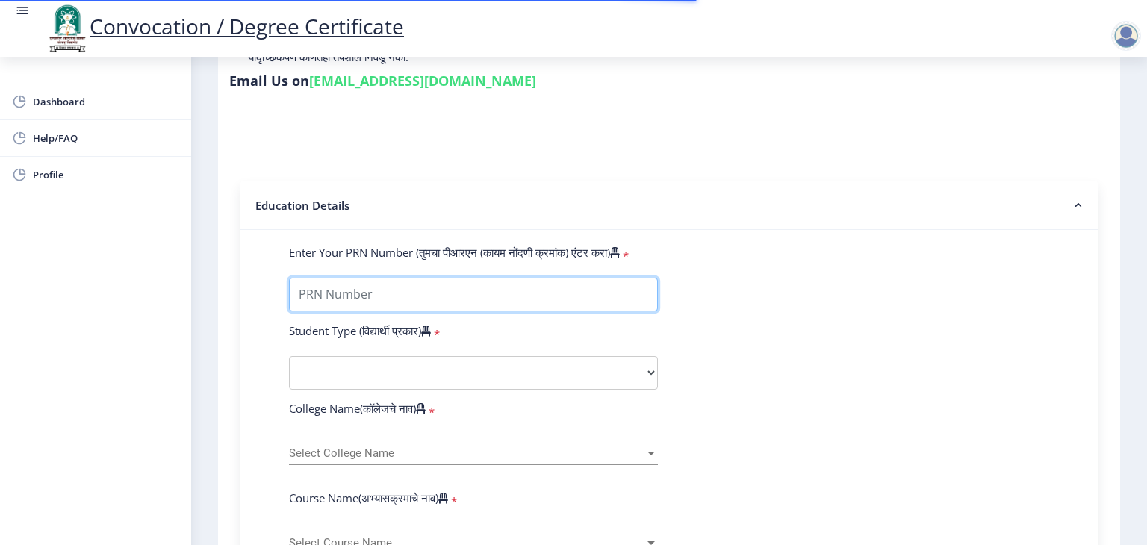
click at [409, 281] on input "Enter Your PRN Number (तुमचा पीआरएन (कायम नोंदणी क्रमांक) एंटर करा)" at bounding box center [473, 295] width 369 height 34
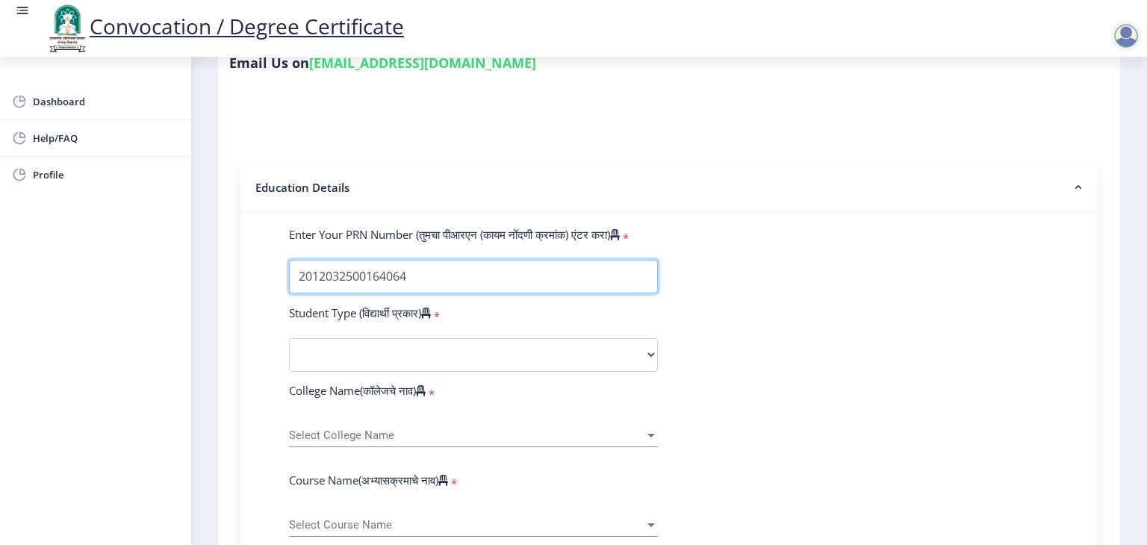
scroll to position [254, 0]
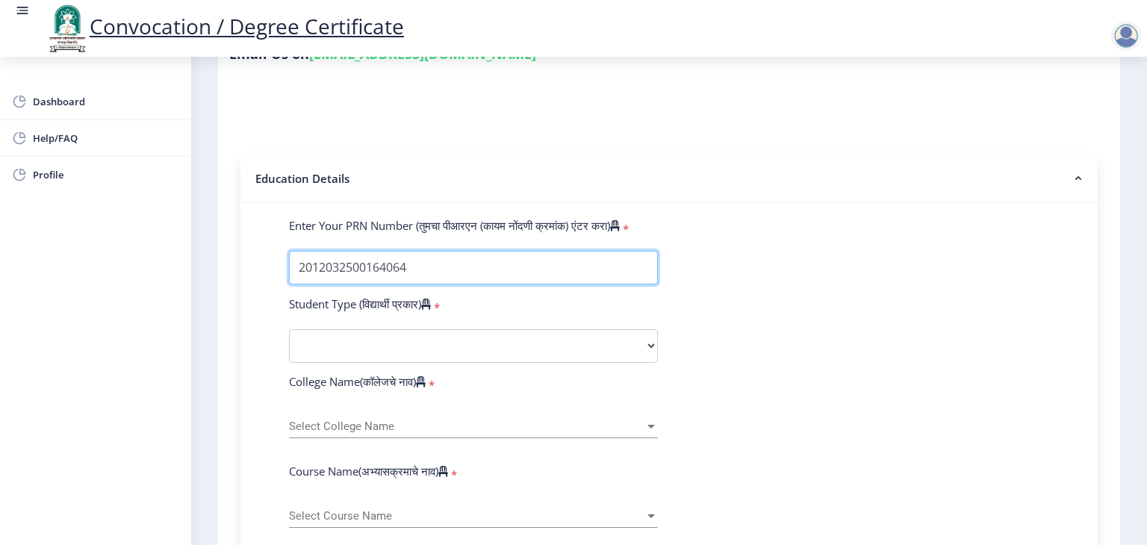
type input "2012032500164064"
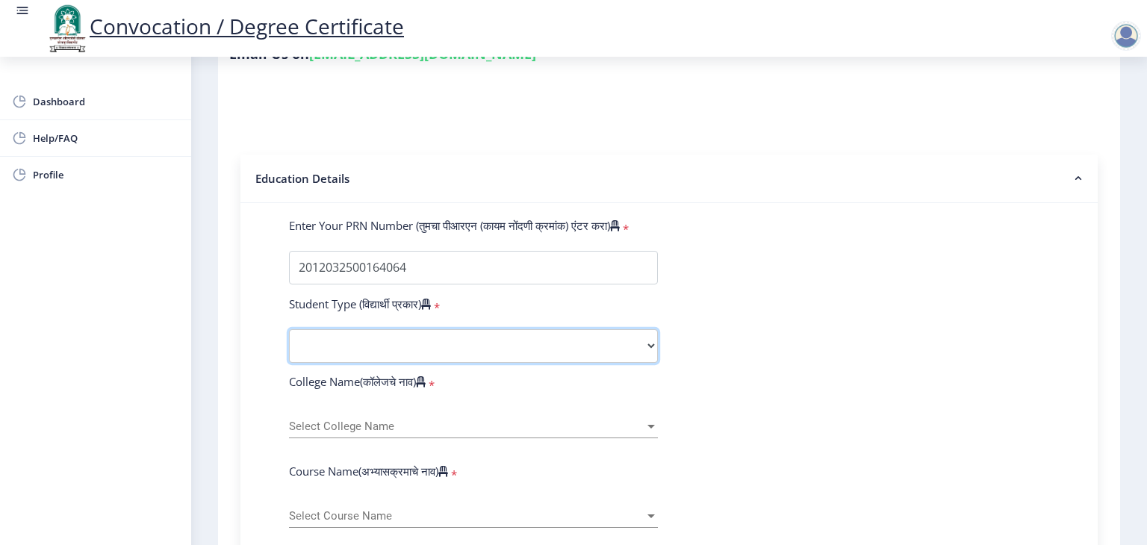
click at [394, 349] on select "Select Student Type Regular External" at bounding box center [473, 346] width 369 height 34
select select "Regular"
click at [289, 329] on select "Select Student Type Regular External" at bounding box center [473, 346] width 369 height 34
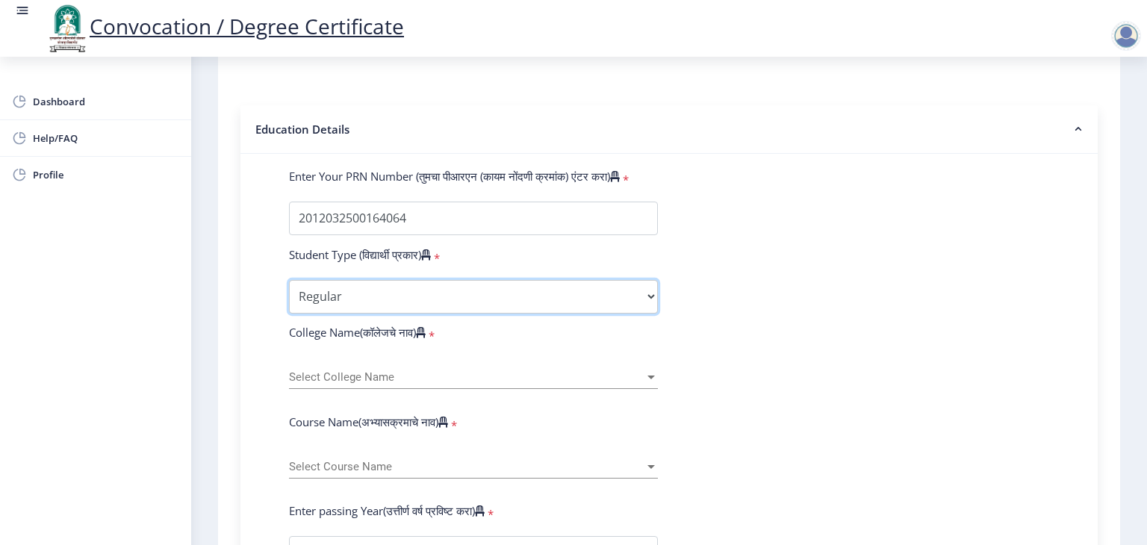
scroll to position [304, 0]
click at [367, 357] on div "Select College Name Select College Name" at bounding box center [473, 372] width 369 height 31
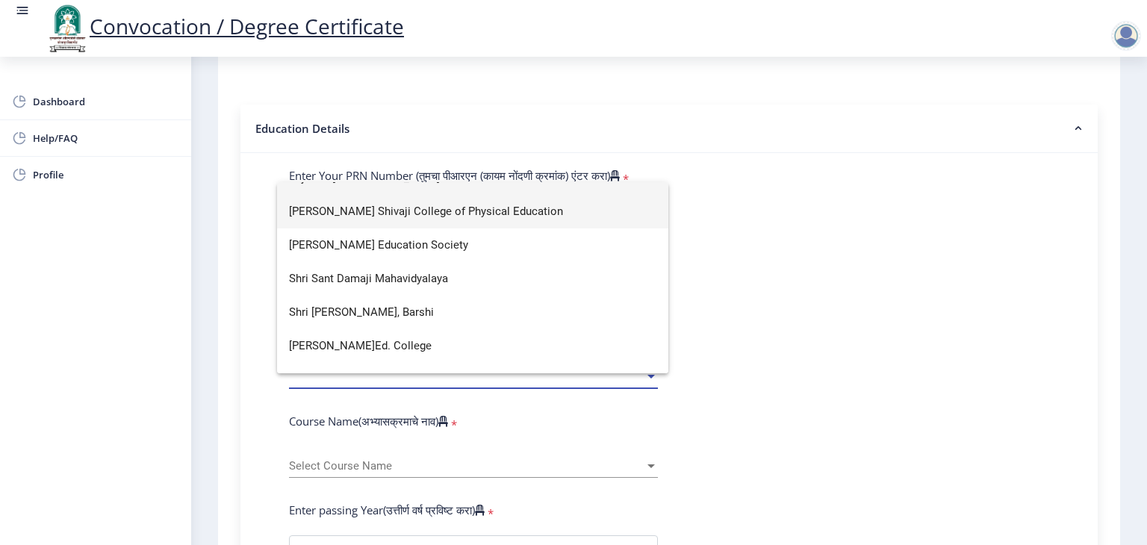
scroll to position [124, 0]
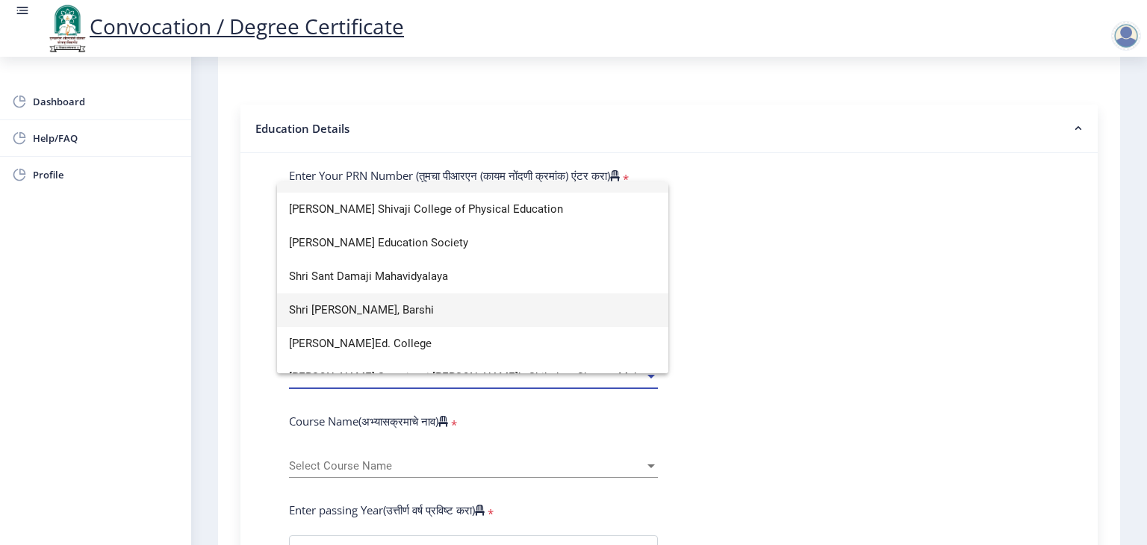
type input "shri"
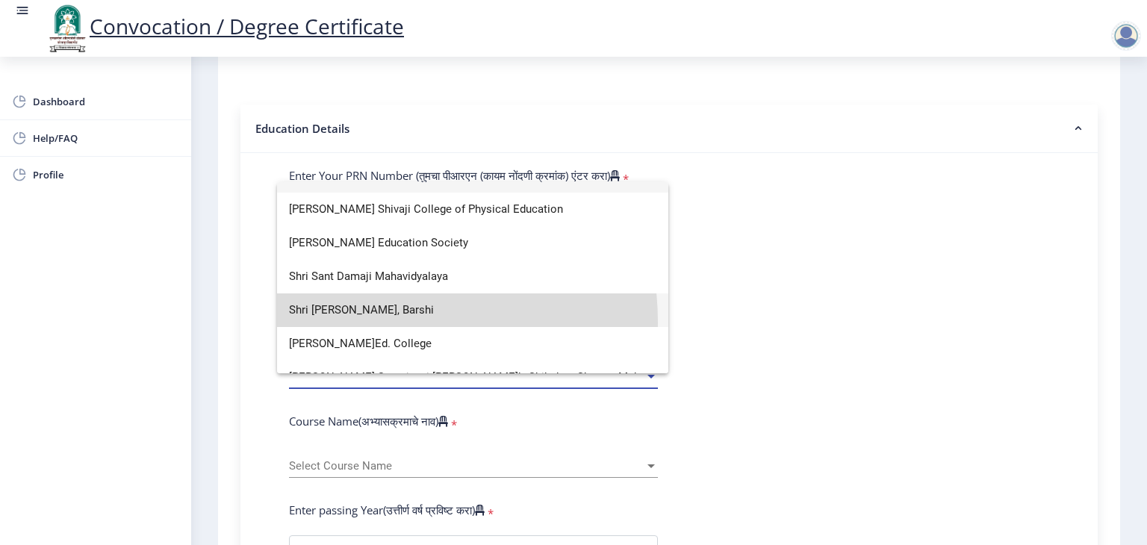
click at [370, 321] on span "Shri Shivaji Mahavidyalaya, Barshi" at bounding box center [472, 311] width 367 height 34
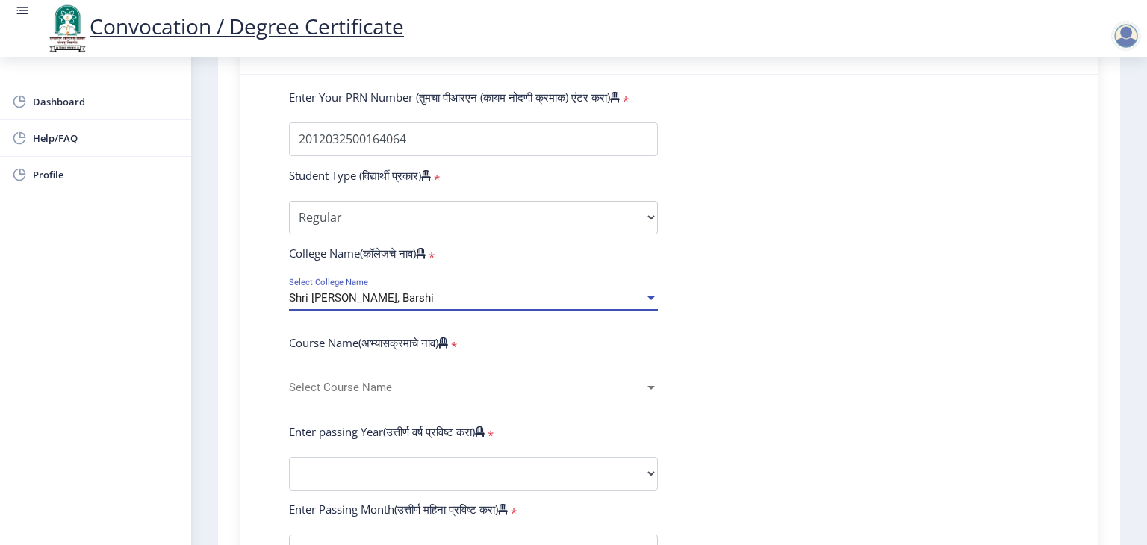
scroll to position [385, 0]
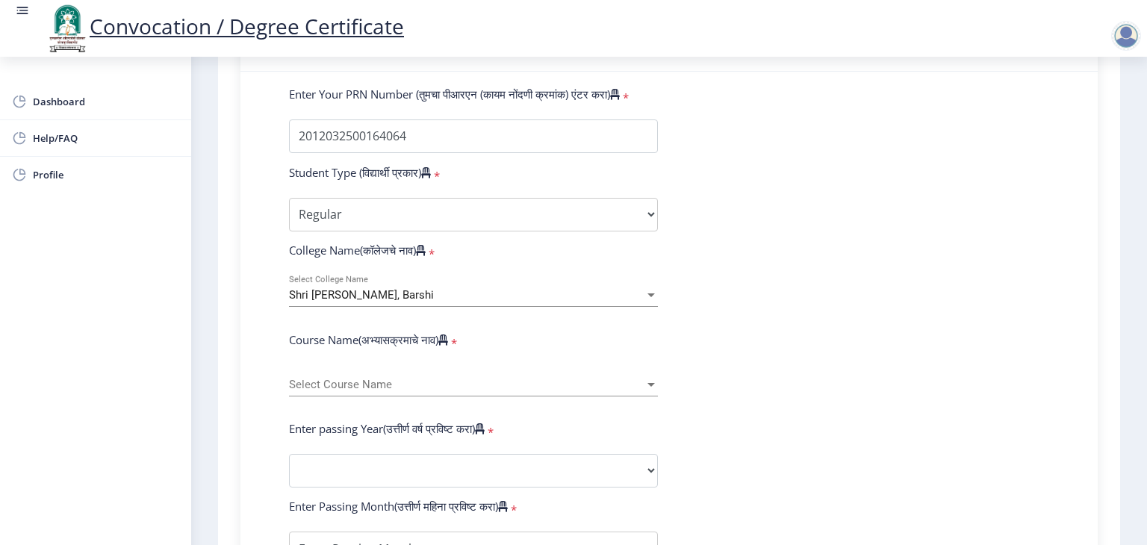
click at [375, 367] on div "Select Course Name Select Course Name" at bounding box center [473, 380] width 369 height 31
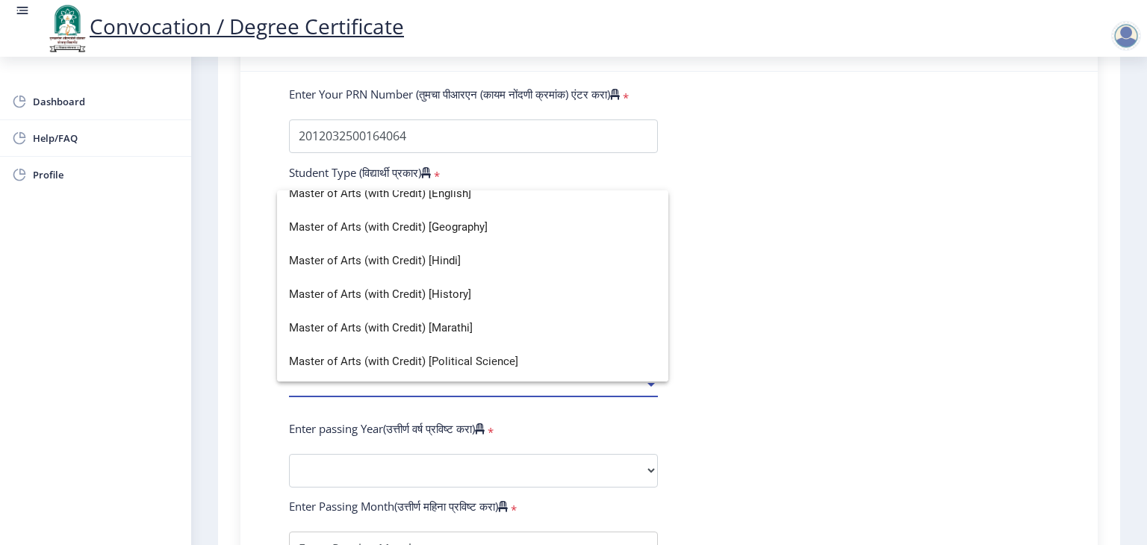
scroll to position [220, 0]
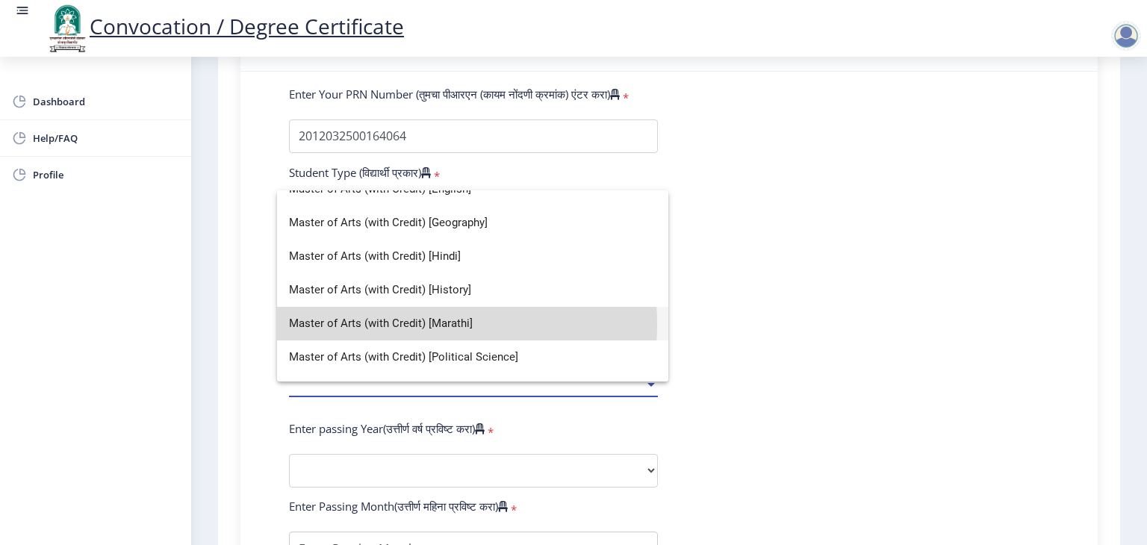
click at [388, 323] on span "Master of Arts (with Credit) [Marathi]" at bounding box center [472, 324] width 367 height 34
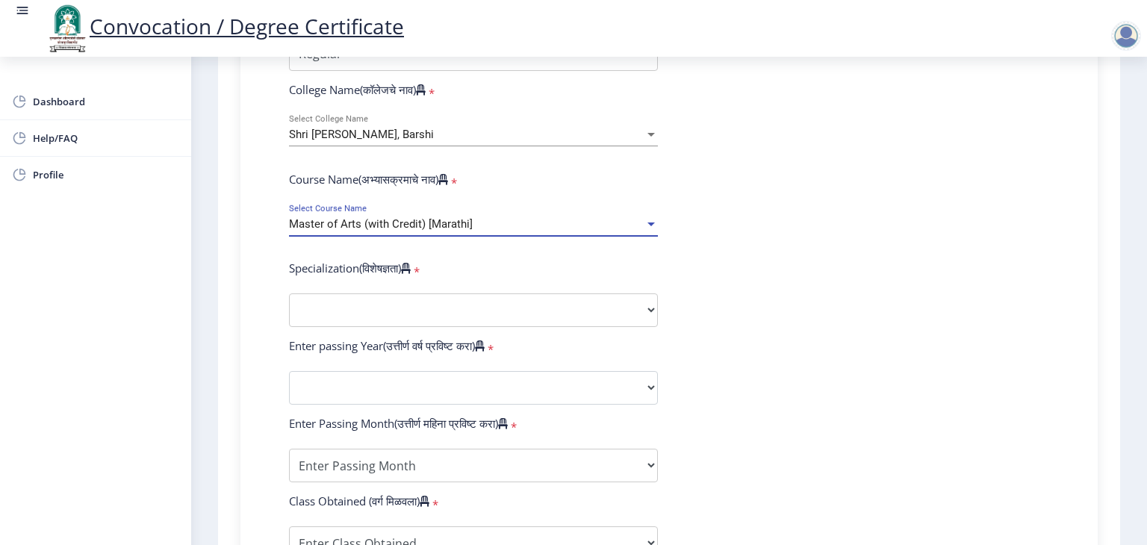
scroll to position [547, 0]
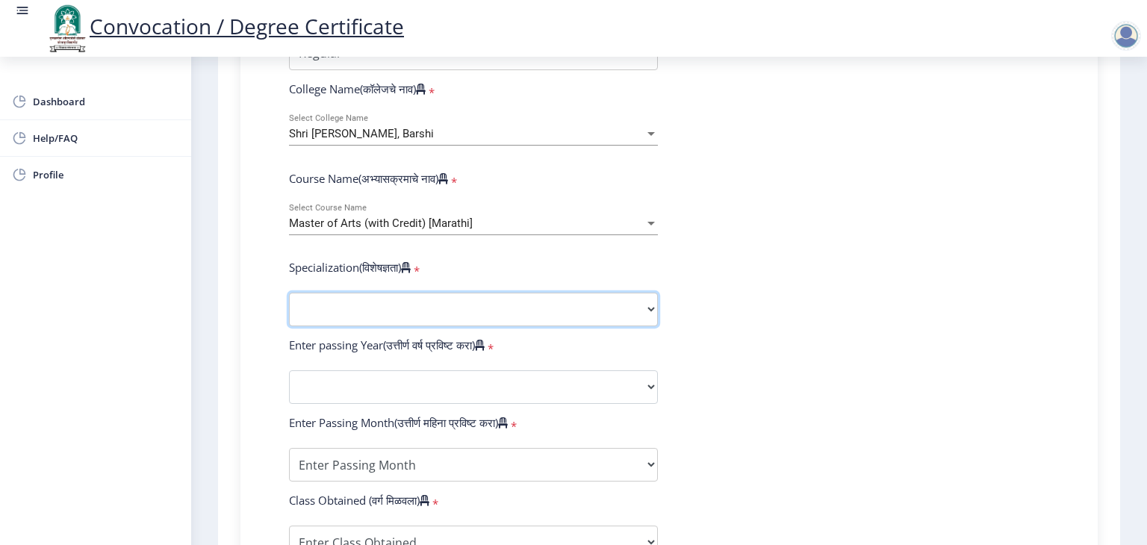
click at [379, 302] on select "Specialization English Hindi Marathi Urdu Ancient Indian History Culture & Arch…" at bounding box center [473, 310] width 369 height 34
select select "Marathi"
click at [289, 293] on select "Specialization English Hindi Marathi Urdu Ancient Indian History Culture & Arch…" at bounding box center [473, 310] width 369 height 34
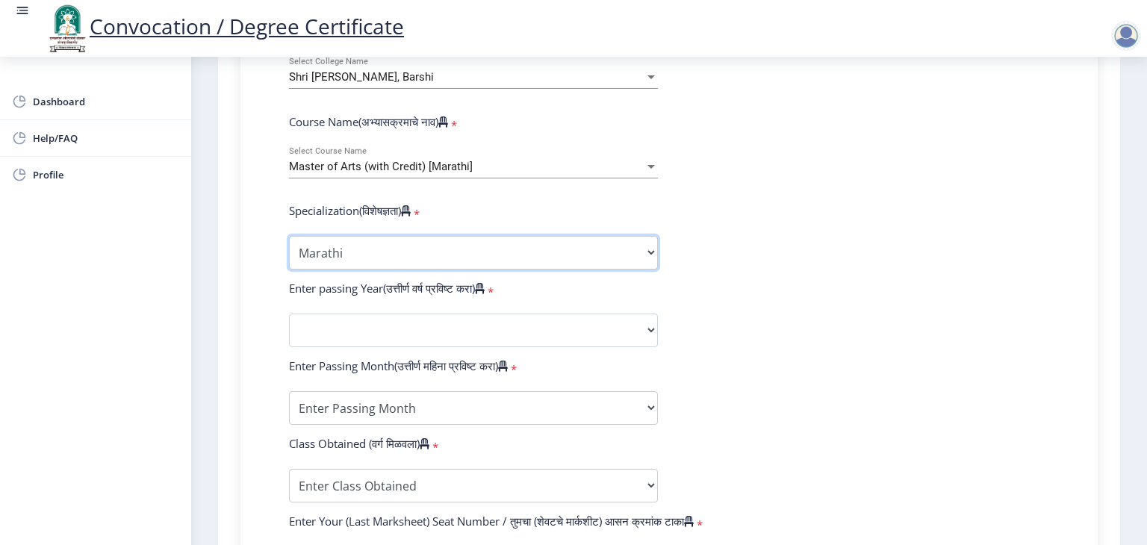
scroll to position [603, 0]
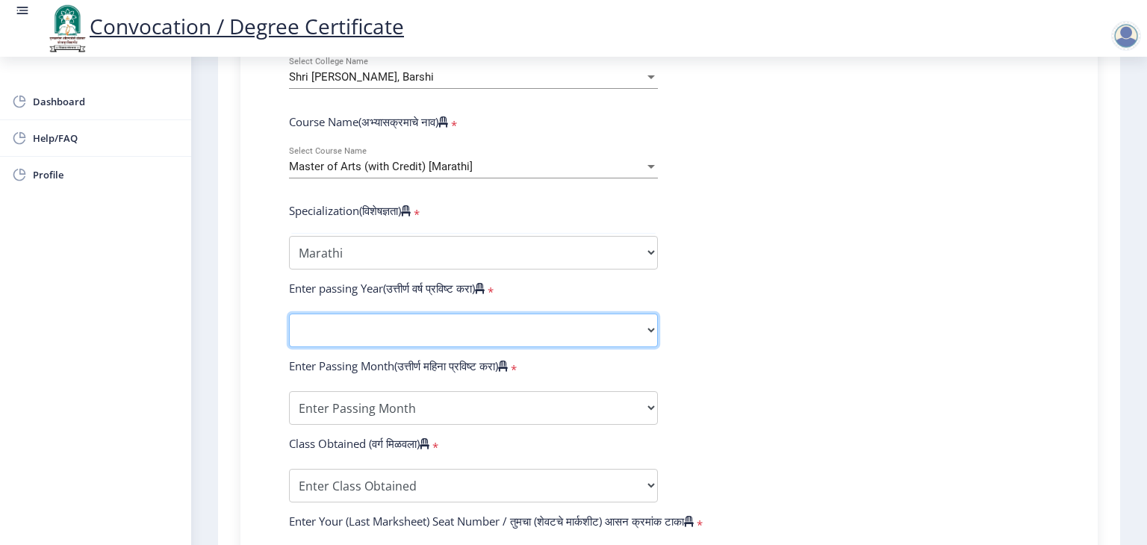
click at [444, 314] on select "2025 2024 2023 2022 2021 2020 2019 2018 2017 2016 2015 2014 2013 2012 2011 2010…" at bounding box center [473, 331] width 369 height 34
select select "2014"
click at [289, 314] on select "2025 2024 2023 2022 2021 2020 2019 2018 2017 2016 2015 2014 2013 2012 2011 2010…" at bounding box center [473, 331] width 369 height 34
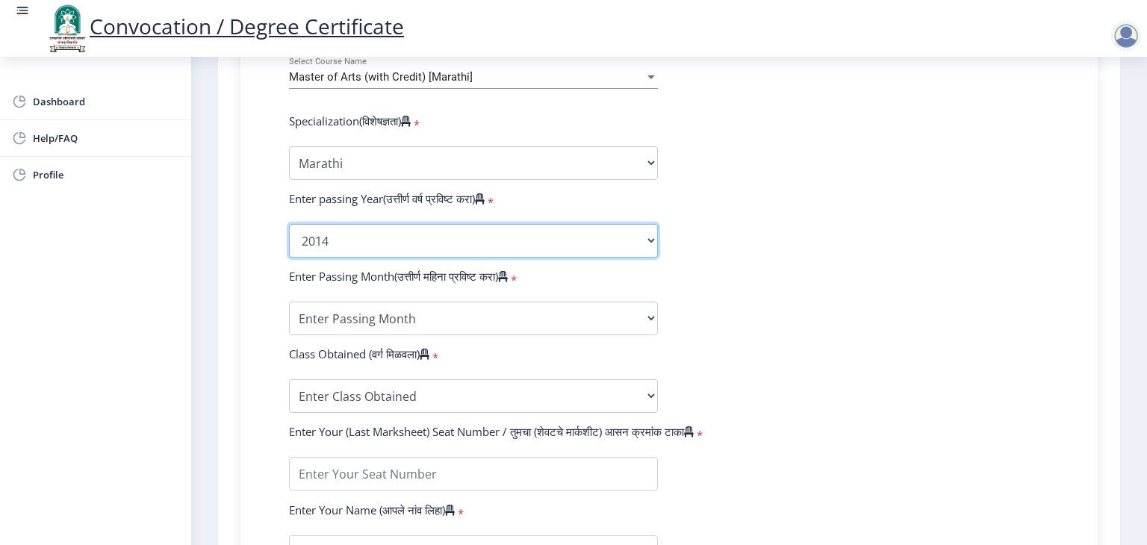
scroll to position [696, 0]
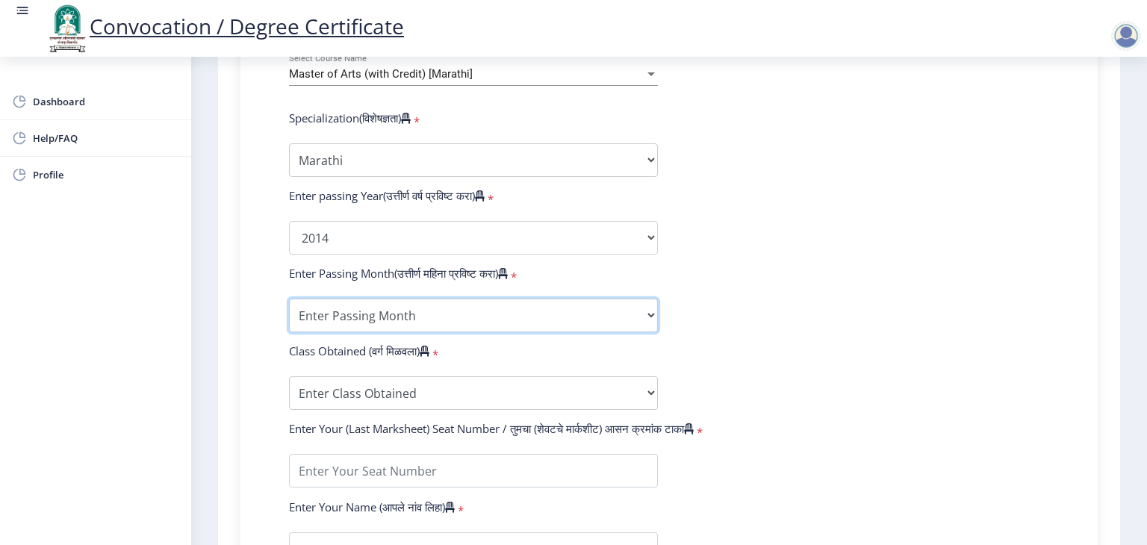
click at [391, 308] on select "Enter Passing Month March April May October November December" at bounding box center [473, 316] width 369 height 34
click at [473, 308] on select "Enter Passing Month March April May October November December" at bounding box center [473, 316] width 369 height 34
select select "March"
click at [289, 299] on select "Enter Passing Month March April May October November December" at bounding box center [473, 316] width 369 height 34
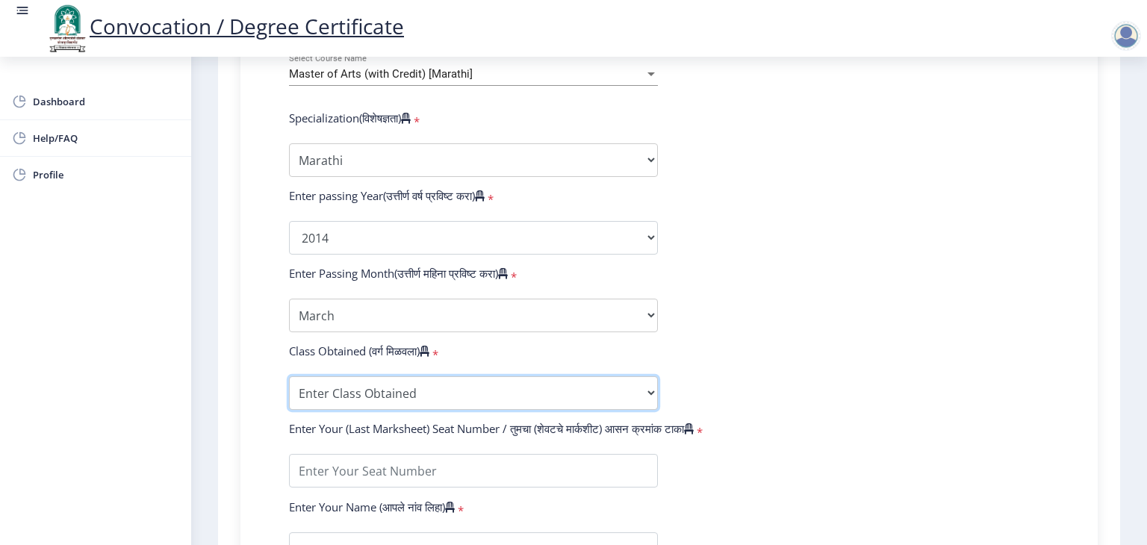
click at [388, 379] on select "Enter Class Obtained FIRST CLASS WITH DISTINCTION FIRST CLASS HIGHER SECOND CLA…" at bounding box center [473, 393] width 369 height 34
click at [394, 388] on select "Enter Class Obtained FIRST CLASS WITH DISTINCTION FIRST CLASS HIGHER SECOND CLA…" at bounding box center [473, 393] width 369 height 34
select select "HIGHER SECOND CLASS"
click at [289, 376] on select "Enter Class Obtained FIRST CLASS WITH DISTINCTION FIRST CLASS HIGHER SECOND CLA…" at bounding box center [473, 393] width 369 height 34
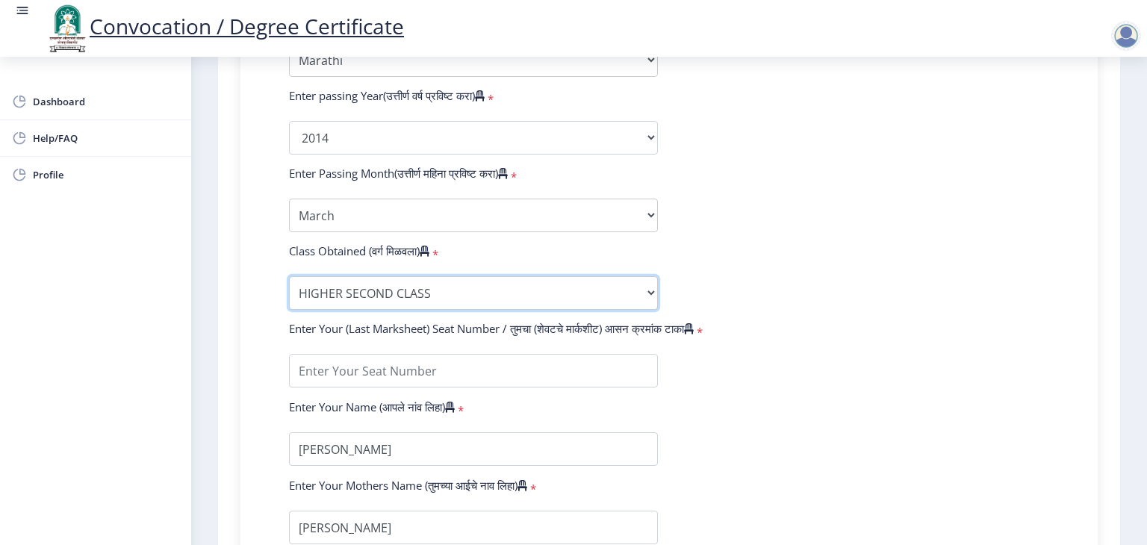
scroll to position [806, 0]
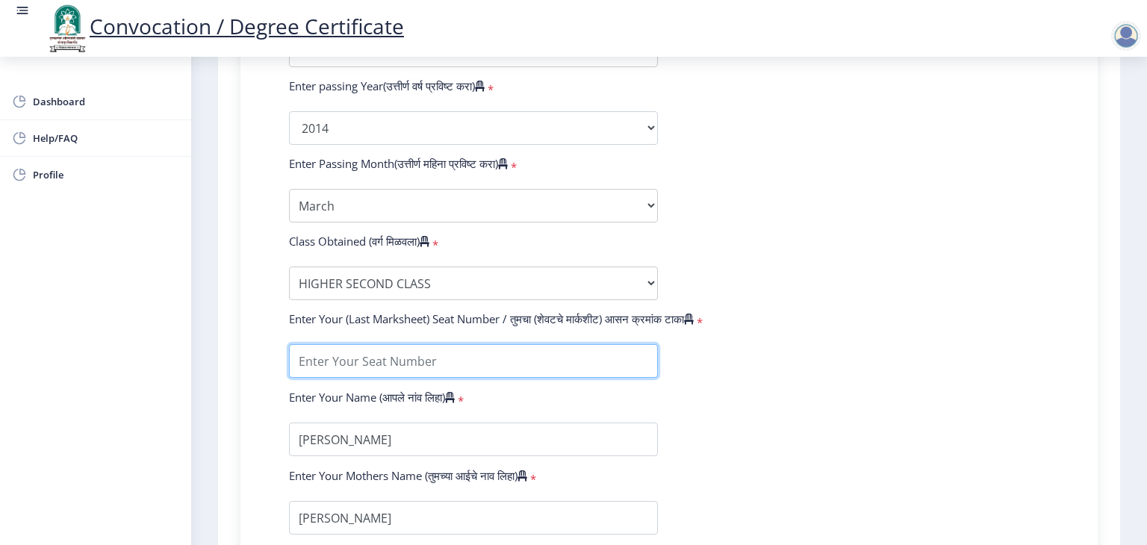
click at [402, 344] on input "textarea" at bounding box center [473, 361] width 369 height 34
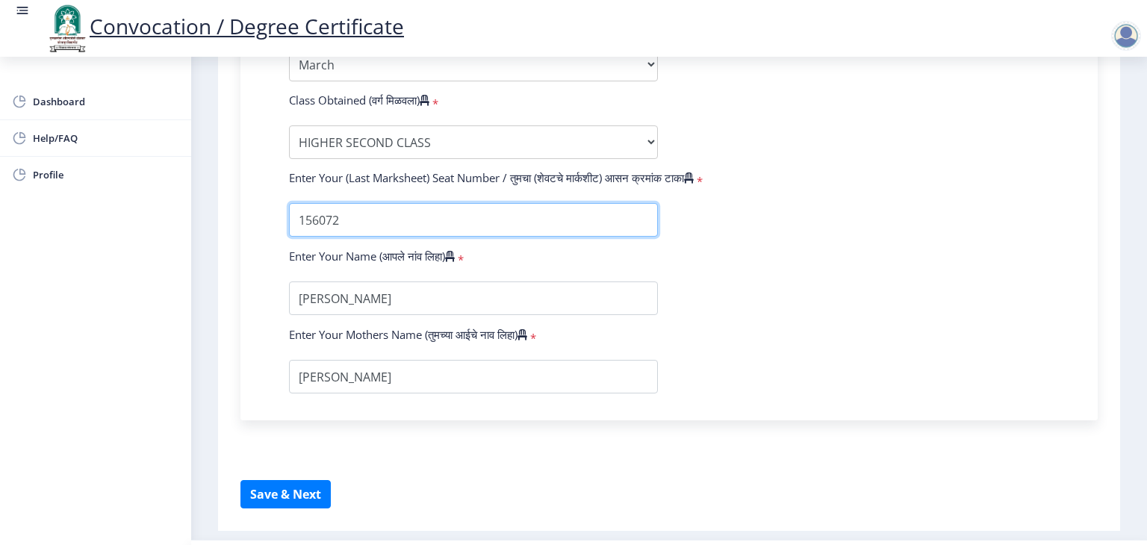
scroll to position [978, 0]
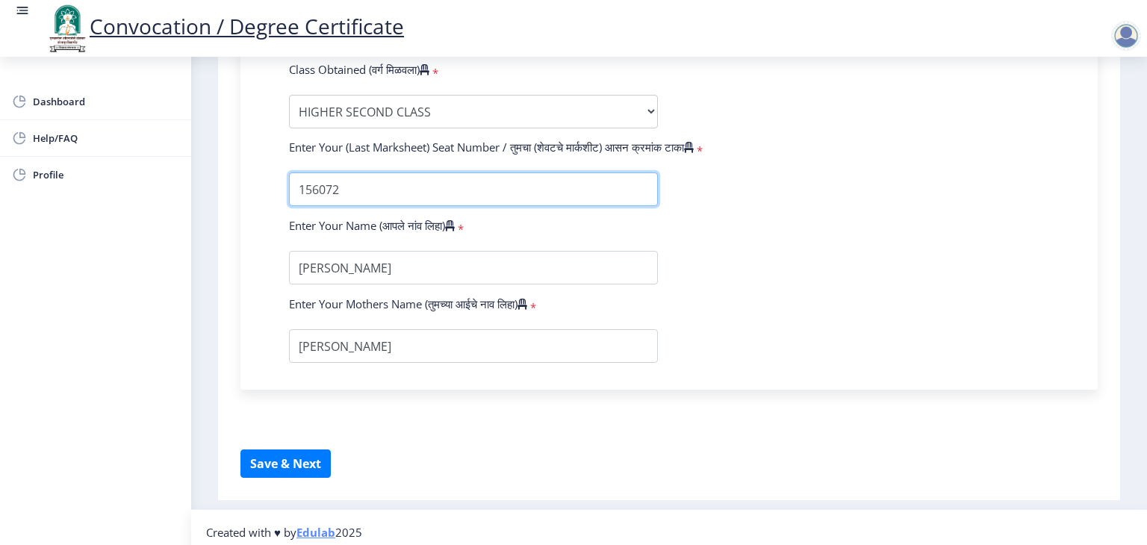
type input "156072"
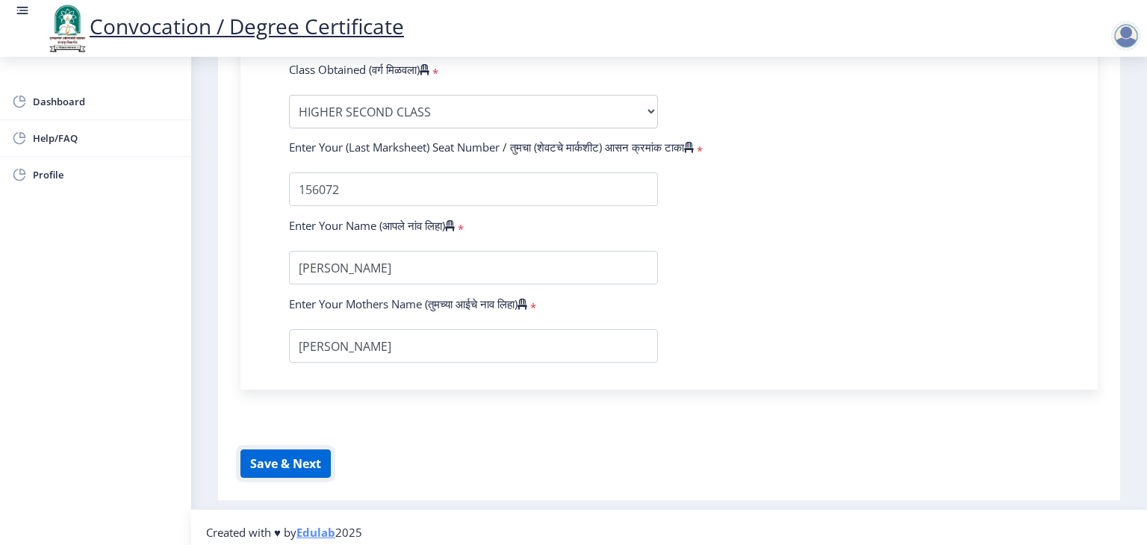
click at [300, 459] on button "Save & Next" at bounding box center [285, 464] width 90 height 28
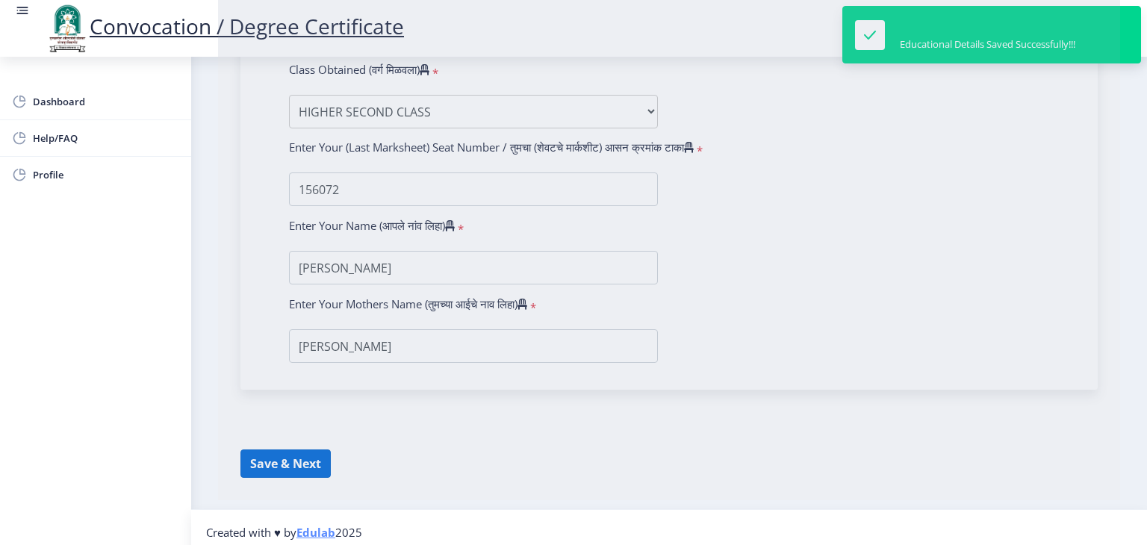
select select
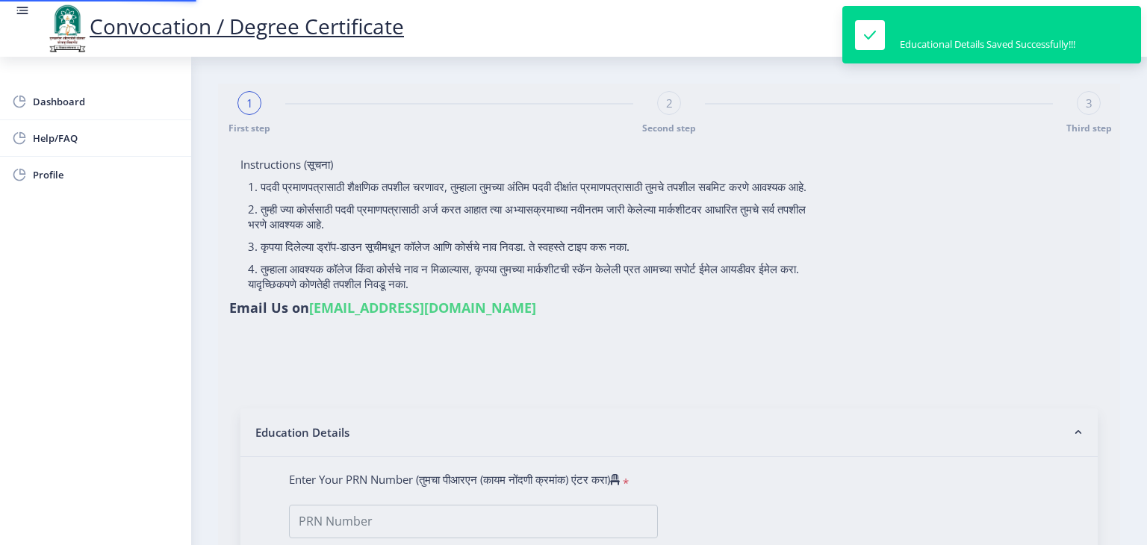
type input "[PERSON_NAME]"
type input "Anjana"
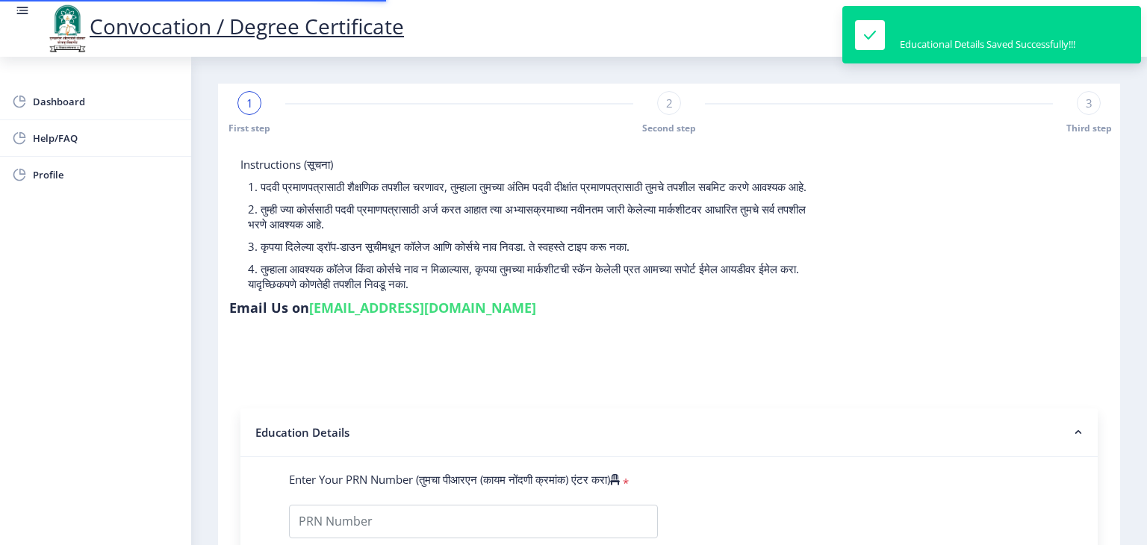
type input "2012032500164064"
select select "Regular"
select select "2014"
select select "March"
select select "HIGHER SECOND CLASS"
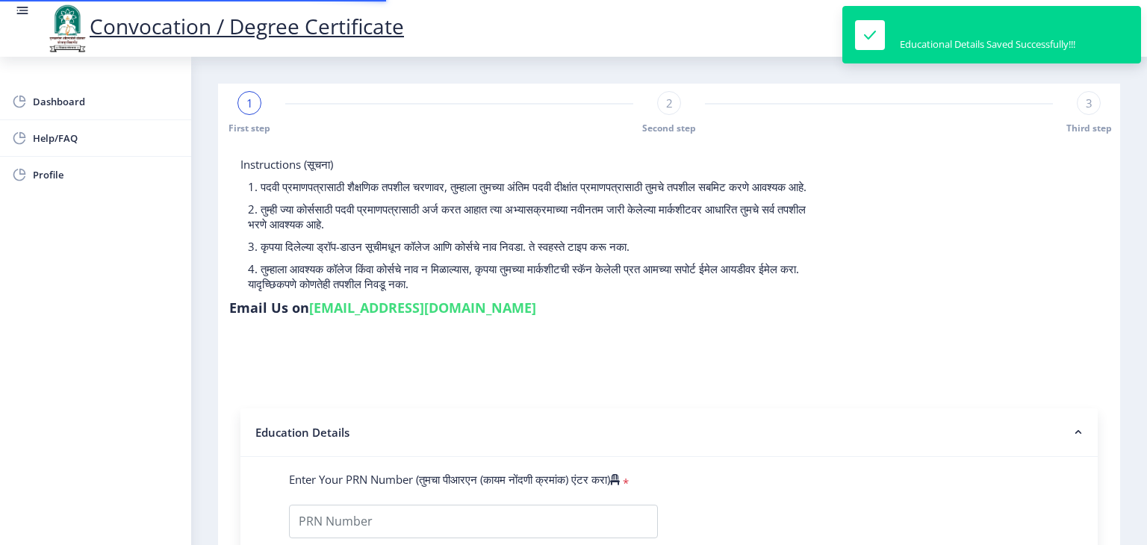
type input "156072"
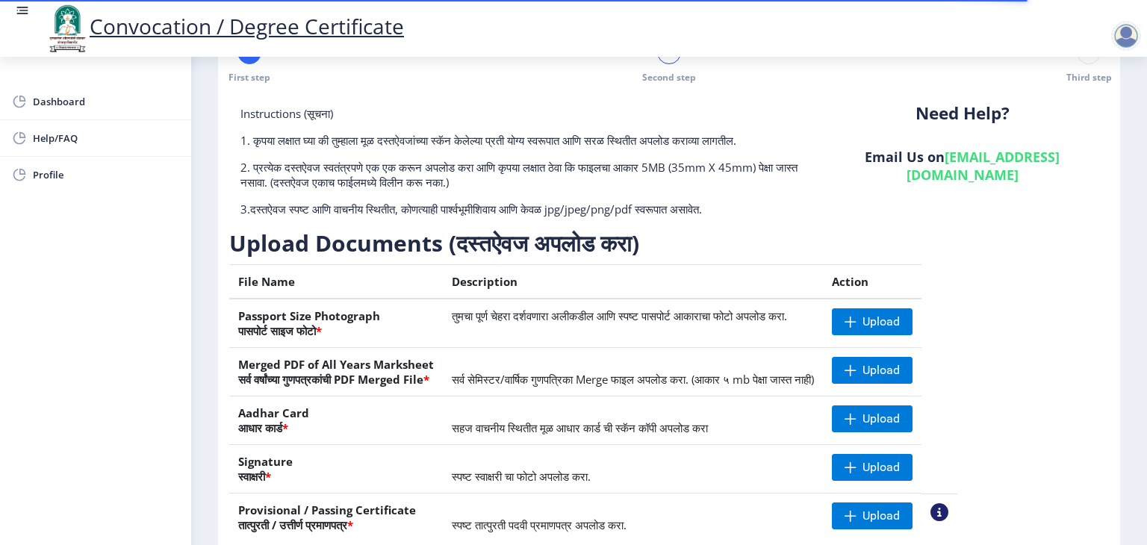
scroll to position [75, 0]
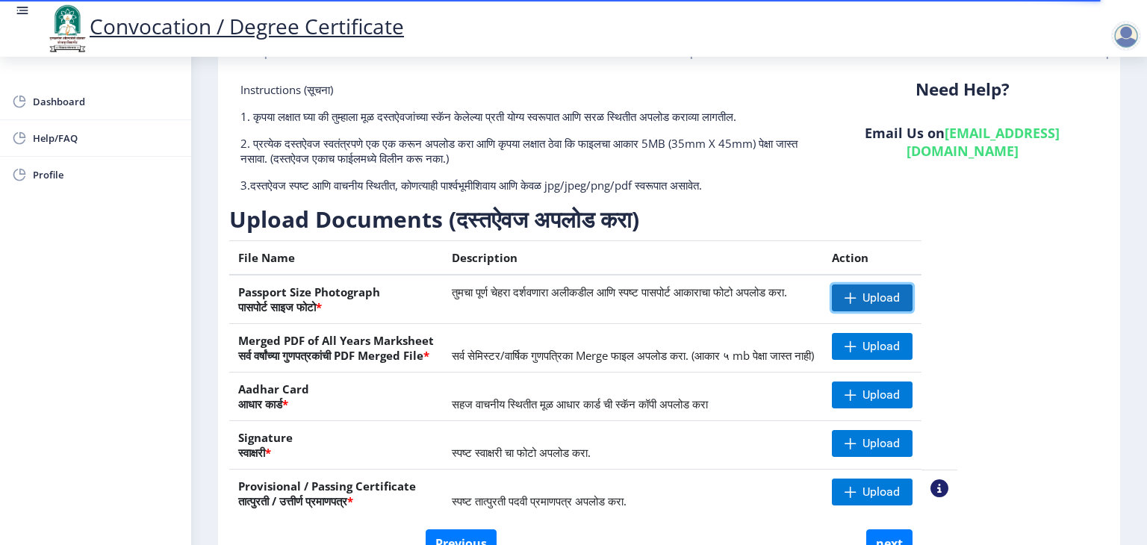
click at [913, 296] on span "Upload" at bounding box center [872, 298] width 81 height 27
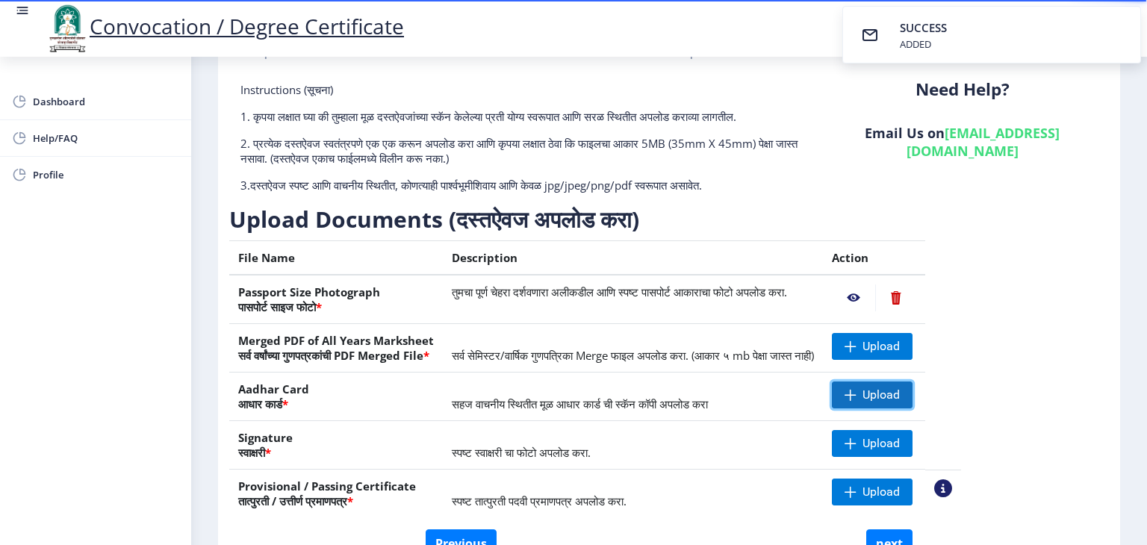
click at [857, 395] on span at bounding box center [851, 395] width 12 height 12
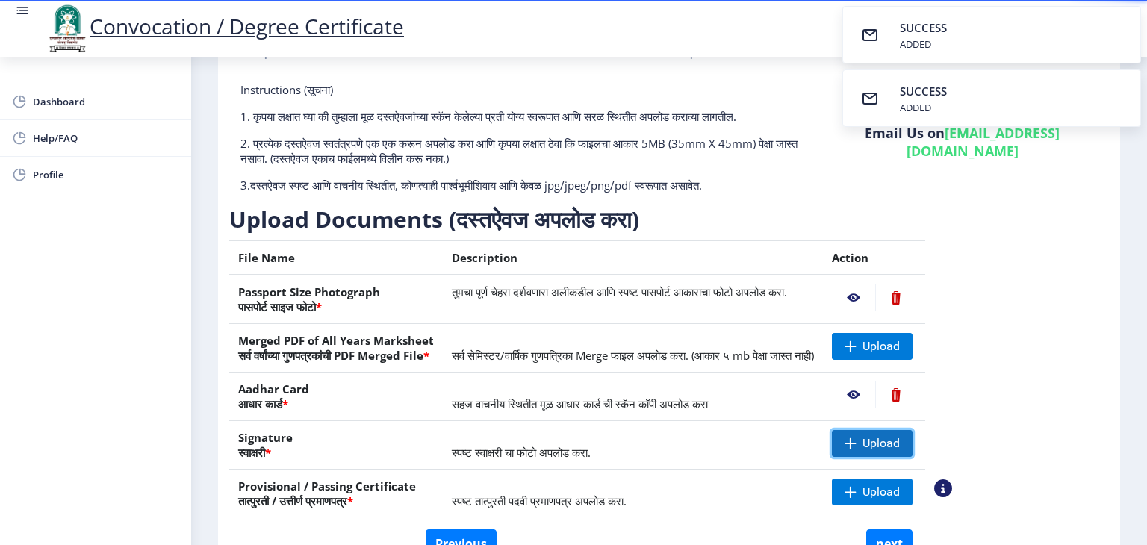
click at [900, 448] on span "Upload" at bounding box center [881, 443] width 37 height 15
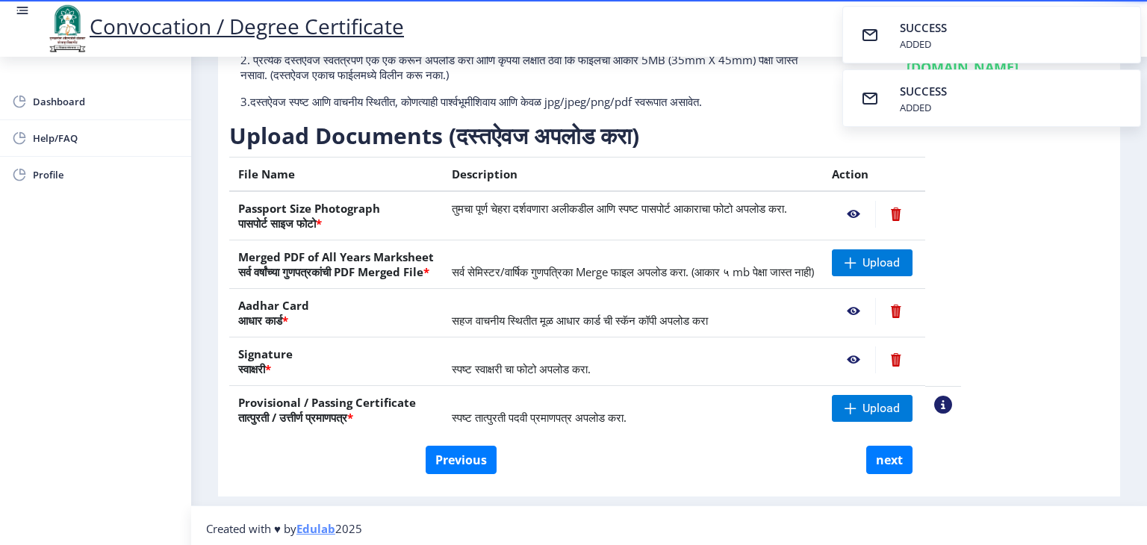
scroll to position [163, 0]
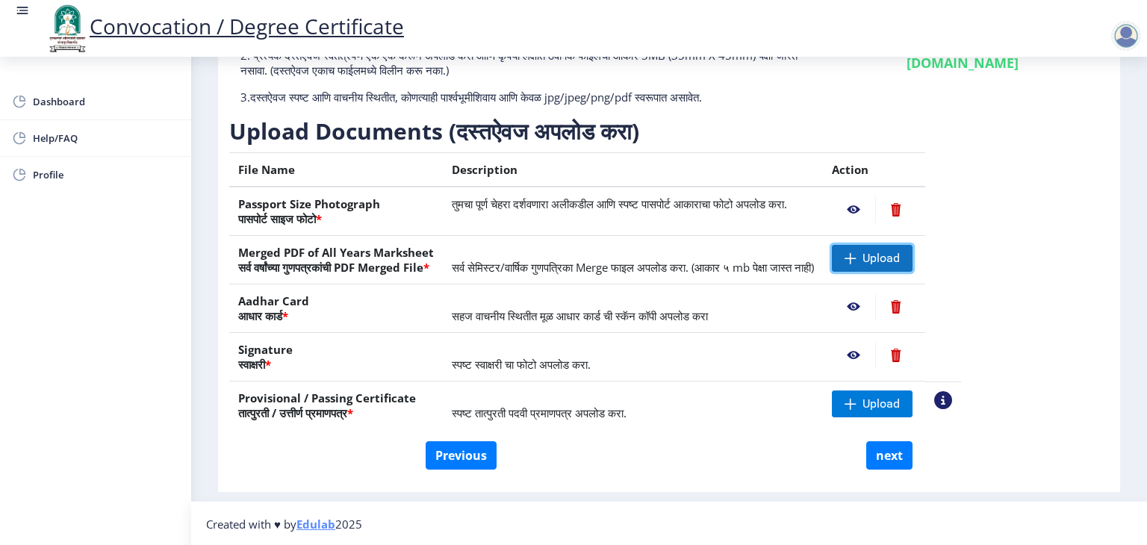
click at [900, 264] on span "Upload" at bounding box center [881, 258] width 37 height 15
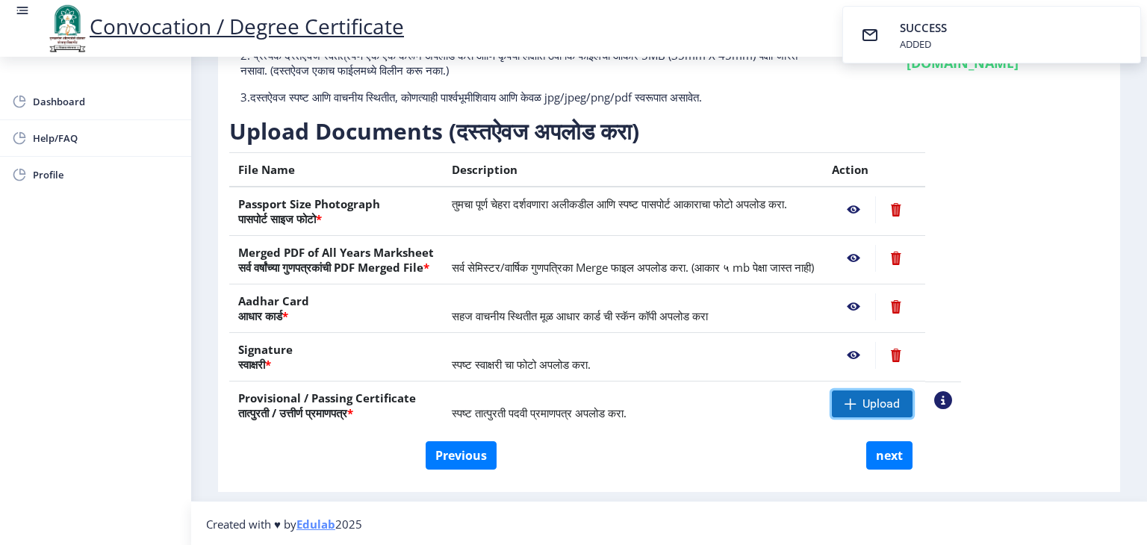
click at [900, 400] on span "Upload" at bounding box center [881, 404] width 37 height 15
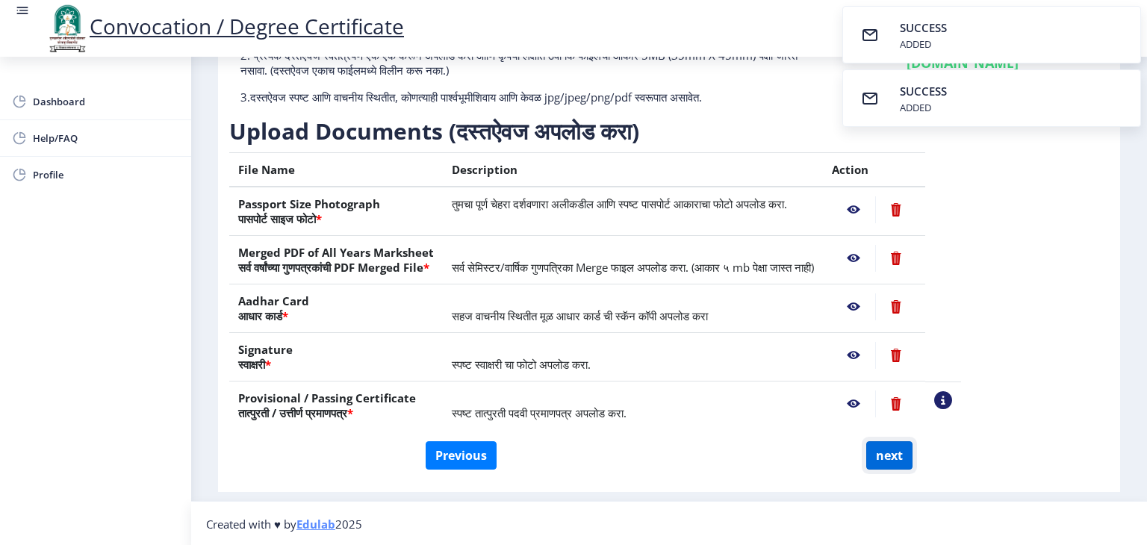
click at [891, 453] on button "next" at bounding box center [889, 455] width 46 height 28
select select
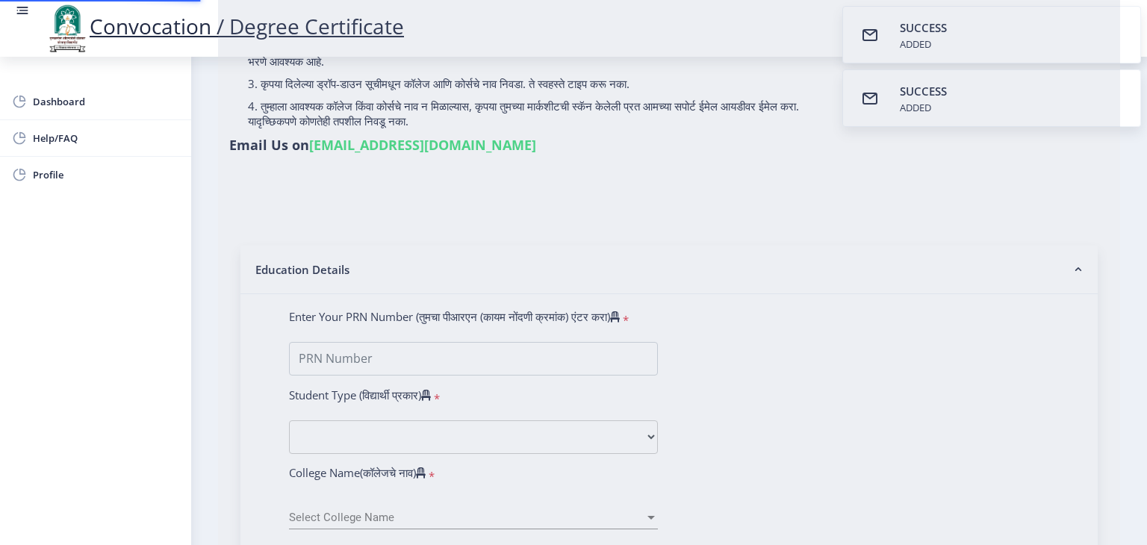
type input "[PERSON_NAME]"
type input "Anjana"
type input "2012032500164064"
select select "Regular"
select select "2014"
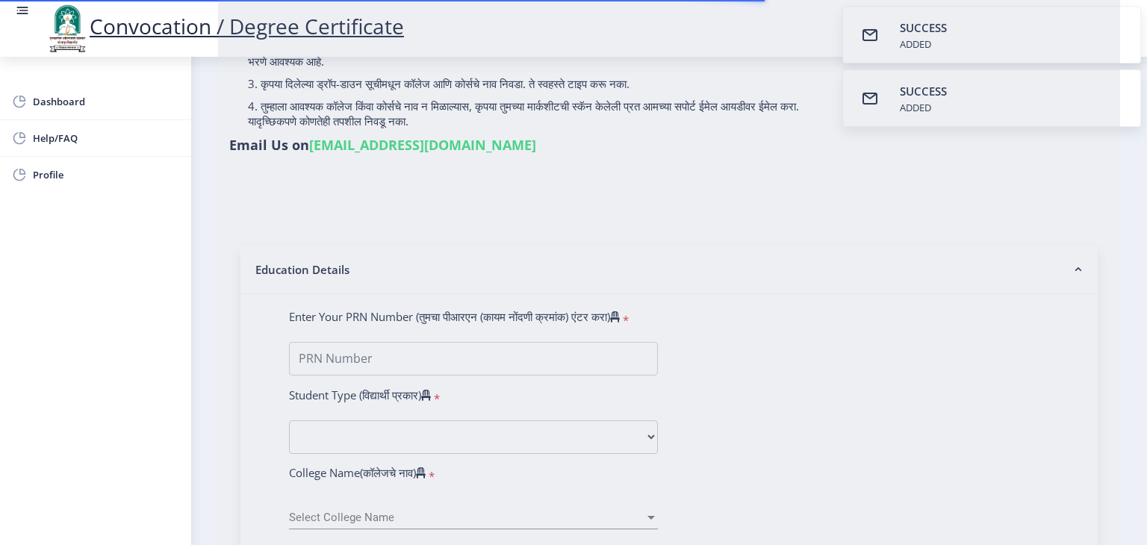
select select "March"
select select "HIGHER SECOND CLASS"
type input "156072"
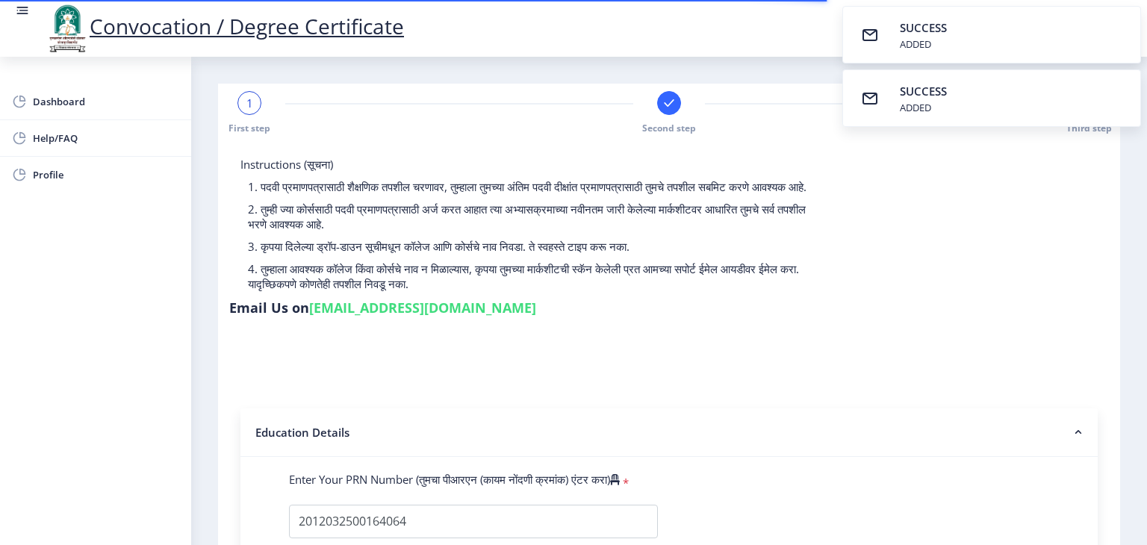
select select
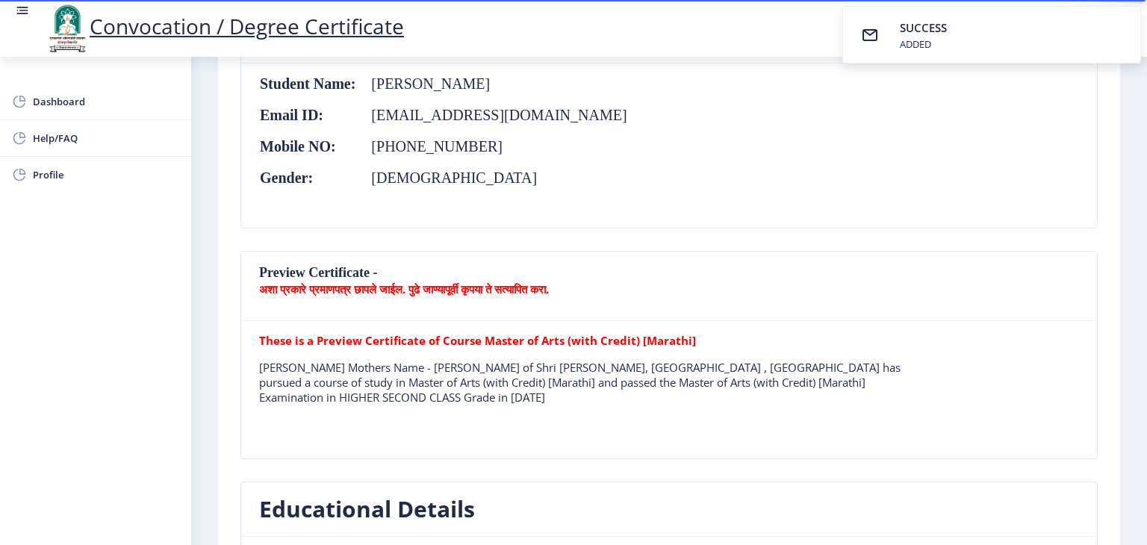
scroll to position [261, 0]
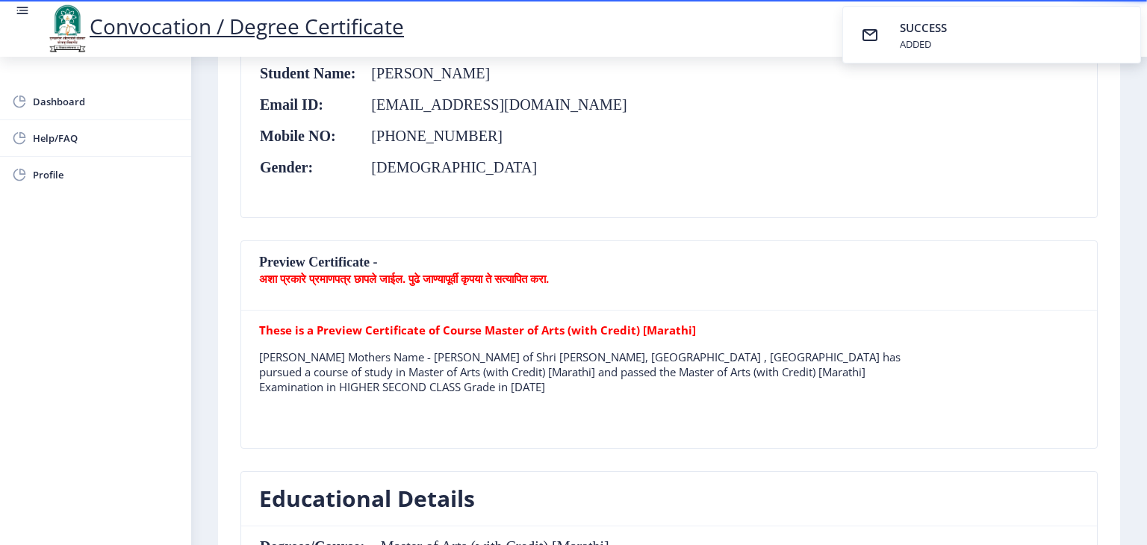
click at [512, 333] on b "These is a Preview Certificate of Course Master of Arts (with Credit) [Marathi]" at bounding box center [477, 330] width 437 height 15
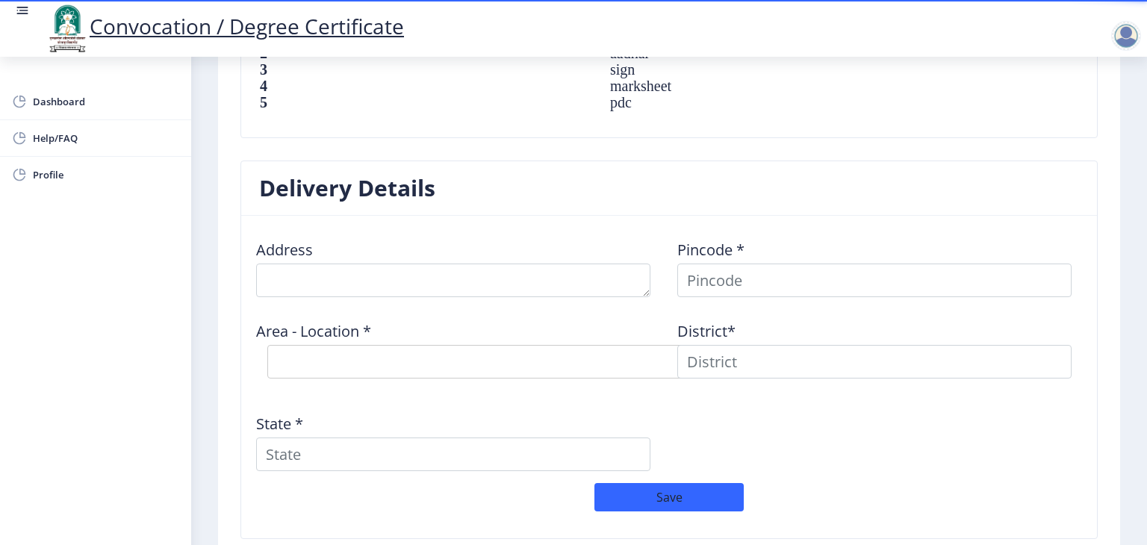
scroll to position [1096, 0]
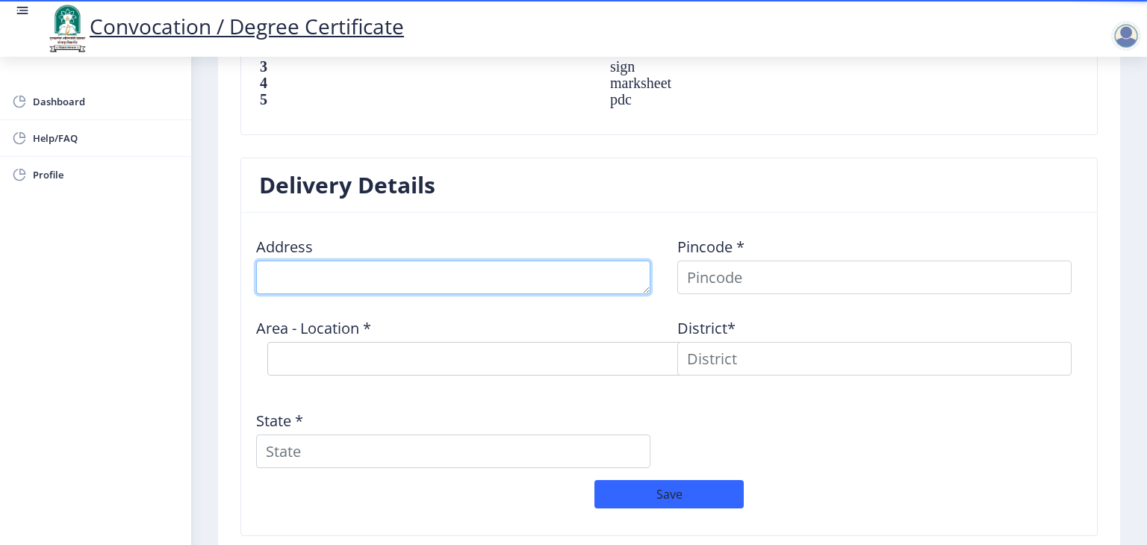
click at [404, 274] on textarea at bounding box center [453, 278] width 394 height 34
type textarea "AP Kurdu"
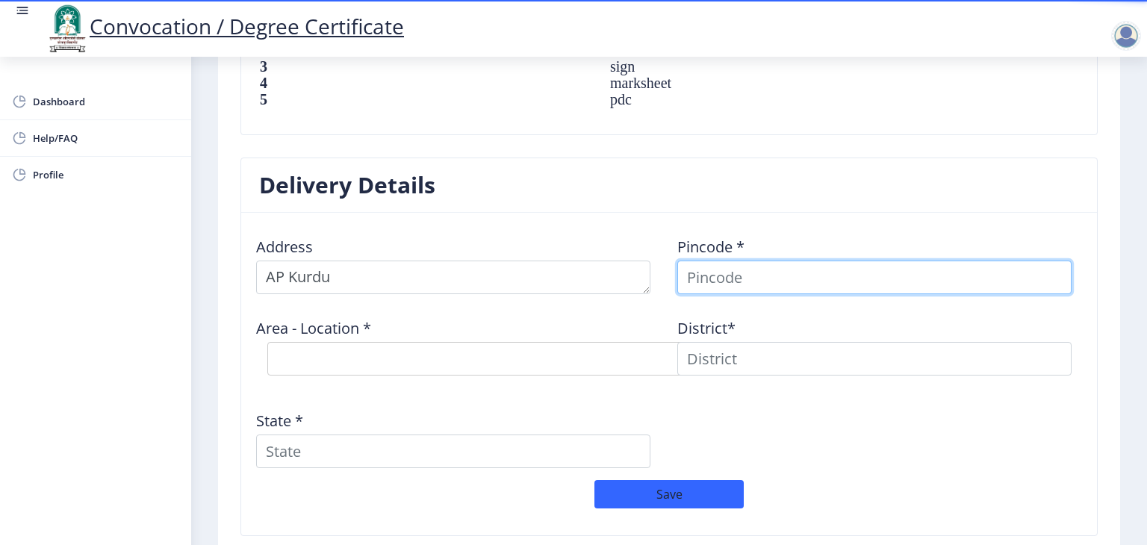
click at [726, 278] on input at bounding box center [874, 278] width 394 height 34
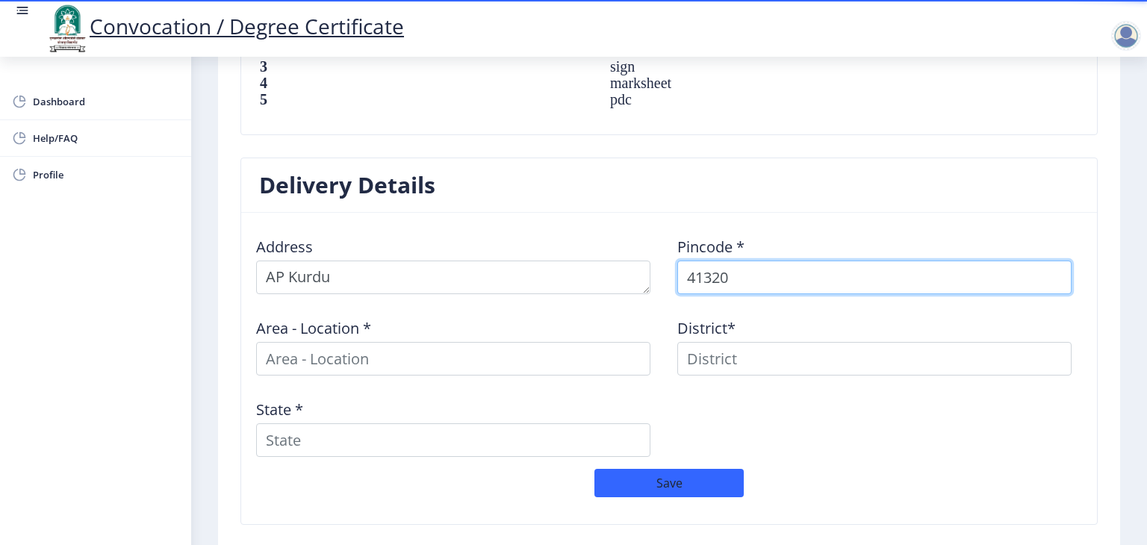
type input "413208"
select select "13: Object"
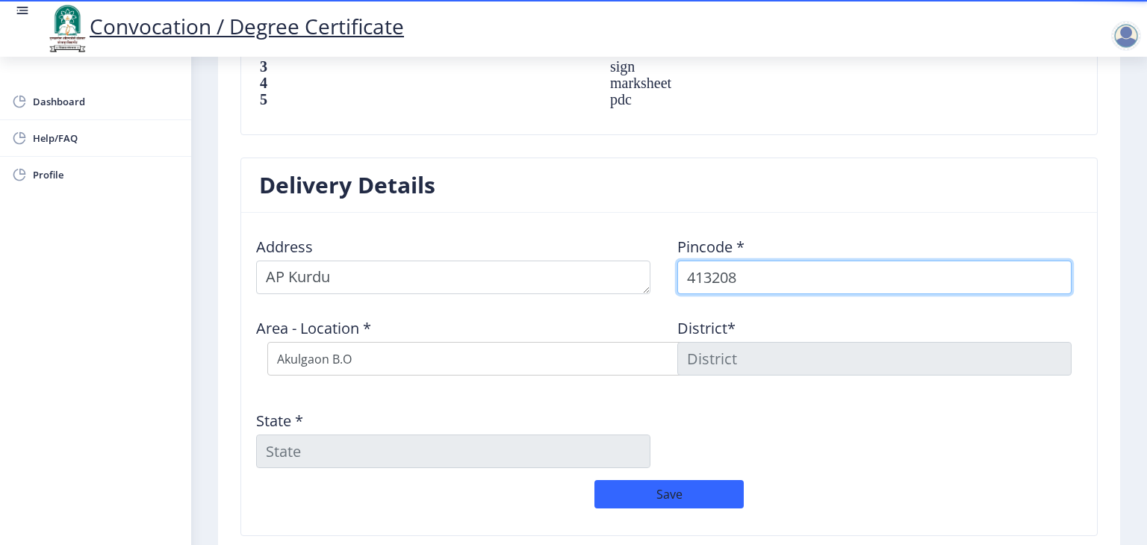
type input "413208"
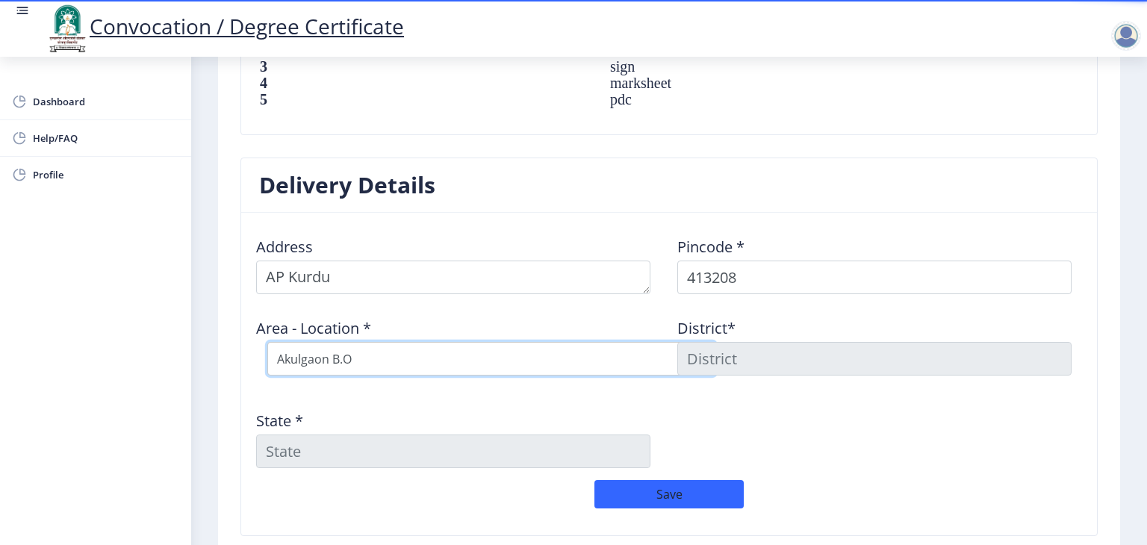
click at [485, 354] on select "Select Area Location Akulgaon B.O Bhosare B.O Bhutashte B.O Chincholi B.O Dhavl…" at bounding box center [491, 359] width 448 height 34
select select "18: Object"
click at [267, 342] on select "Select Area Location Akulgaon B.O Bhosare B.O Bhutashte B.O Chincholi B.O Dhavl…" at bounding box center [491, 359] width 448 height 34
type input "SOLAPUR"
type input "Maharashtra"
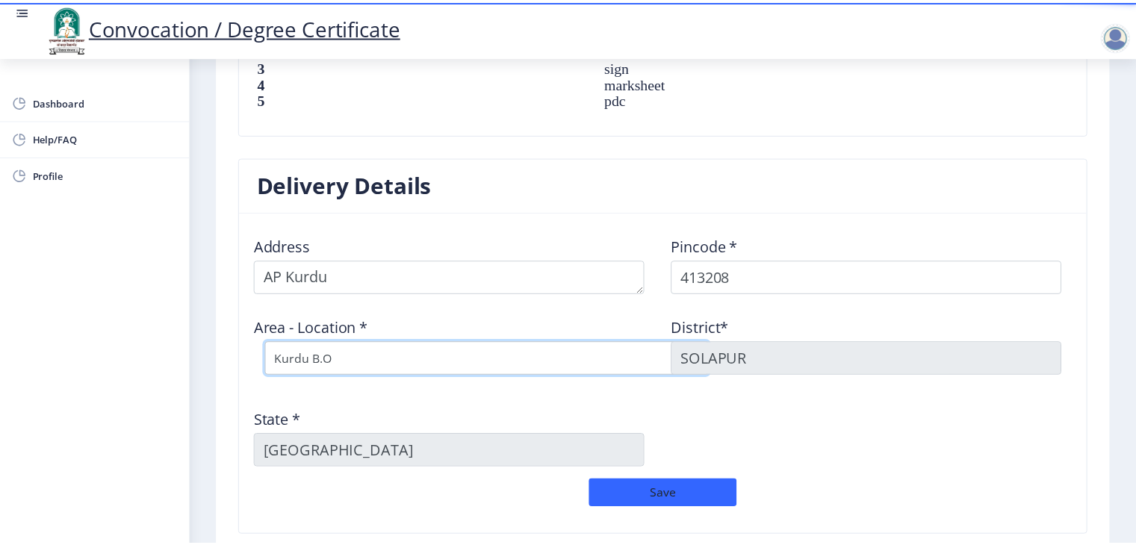
scroll to position [1211, 0]
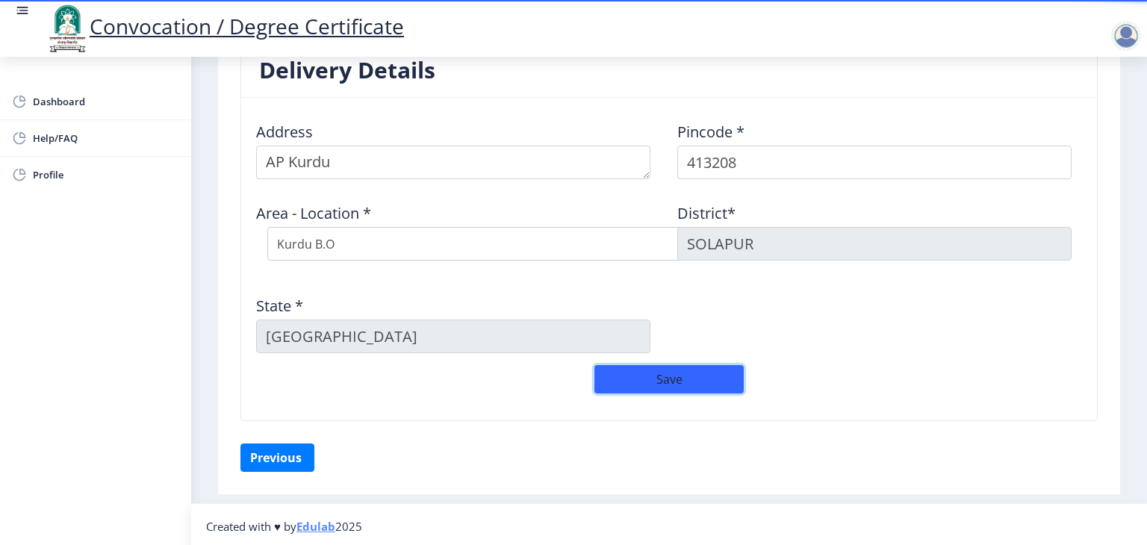
click at [678, 374] on button "Save" at bounding box center [668, 379] width 149 height 28
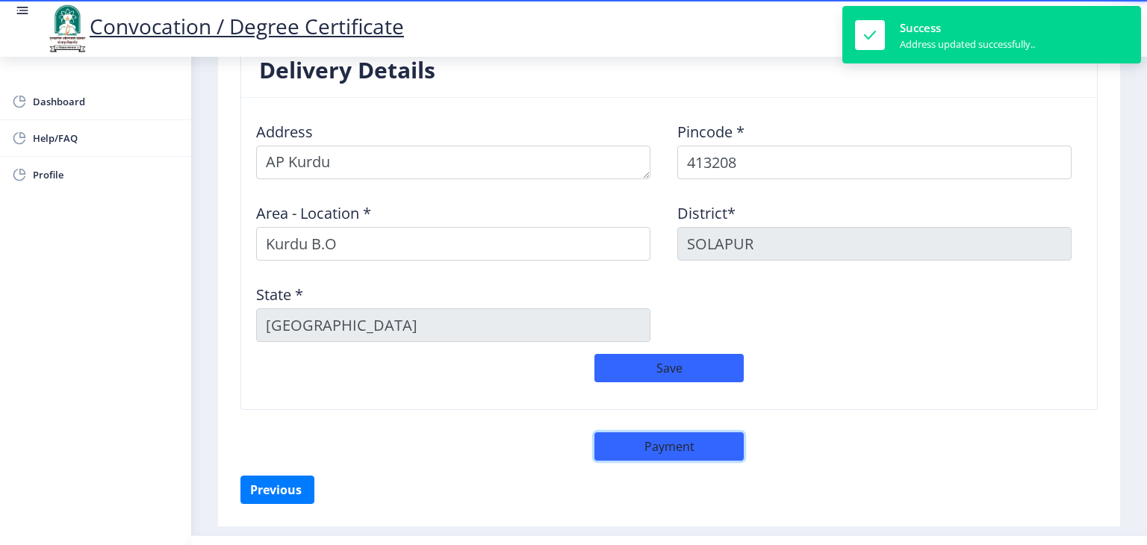
click at [668, 432] on button "Payment" at bounding box center [668, 446] width 149 height 28
select select "sealed"
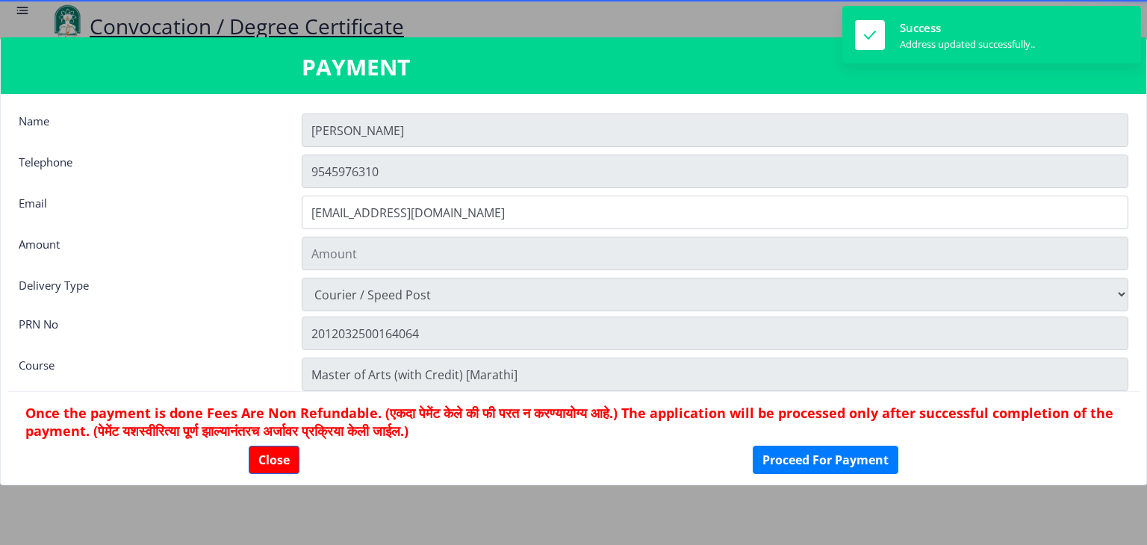
type input "1885"
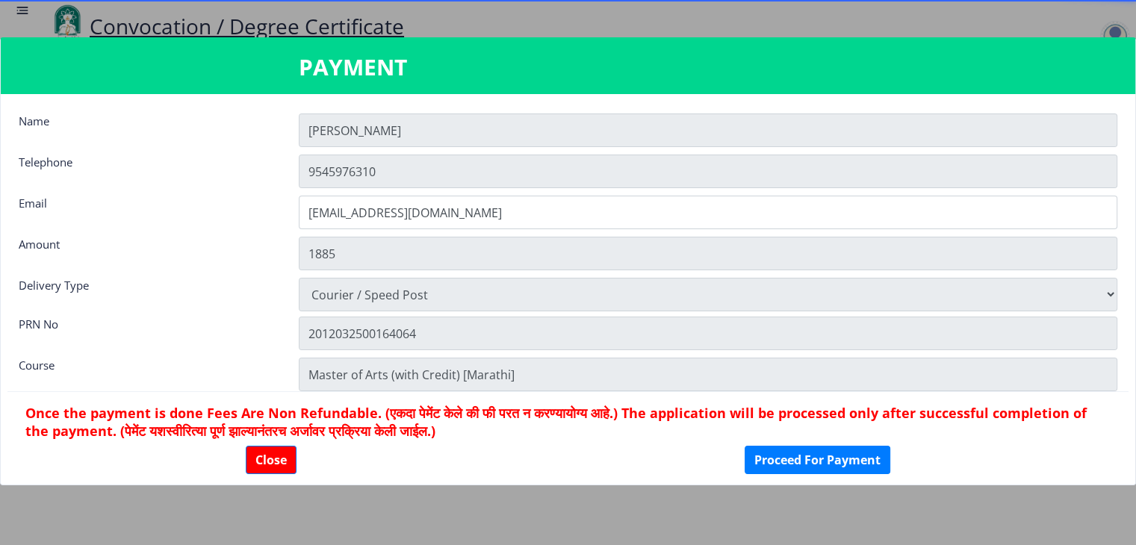
scroll to position [20, 0]
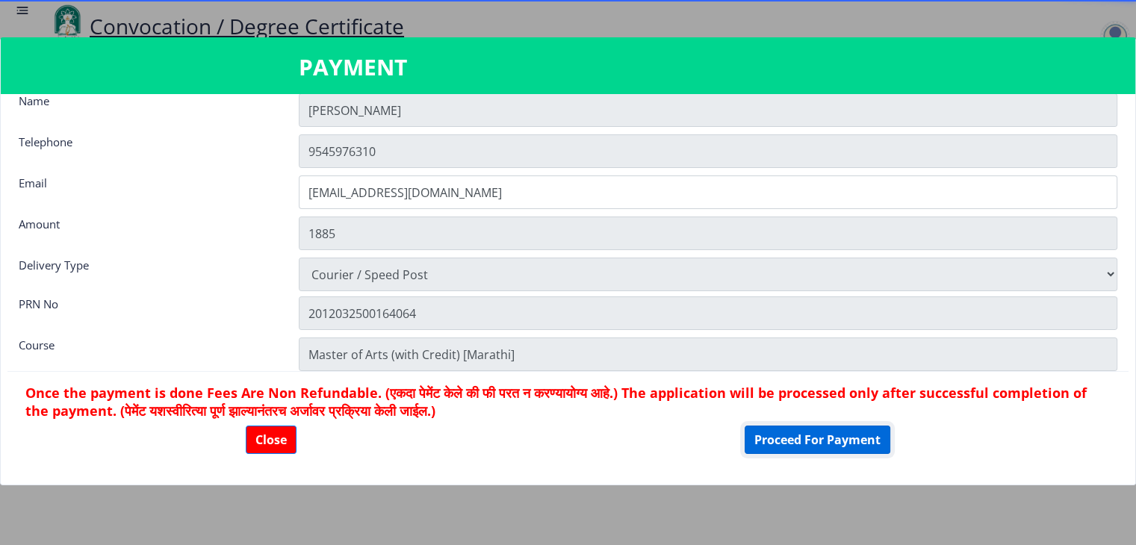
click at [803, 436] on button "Proceed For Payment" at bounding box center [818, 440] width 146 height 28
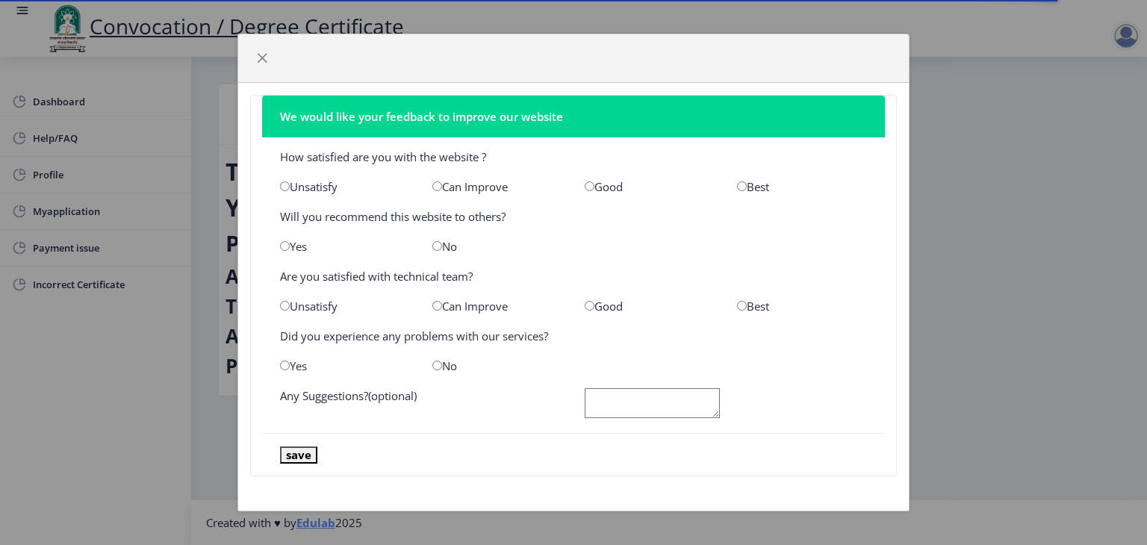
click at [586, 189] on input "radio" at bounding box center [590, 186] width 10 height 10
radio input "true"
click at [439, 246] on input "radio" at bounding box center [437, 246] width 10 height 10
radio input "true"
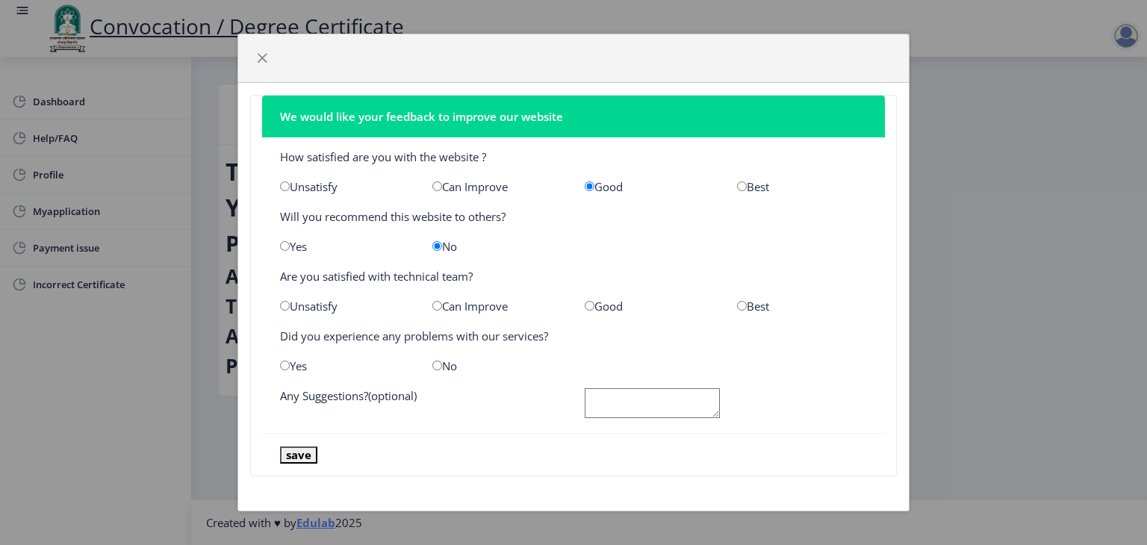
click at [744, 305] on input "radio" at bounding box center [742, 306] width 10 height 10
radio input "true"
click at [436, 369] on input "radio" at bounding box center [437, 366] width 10 height 10
radio input "true"
click at [305, 459] on button "save" at bounding box center [298, 455] width 37 height 17
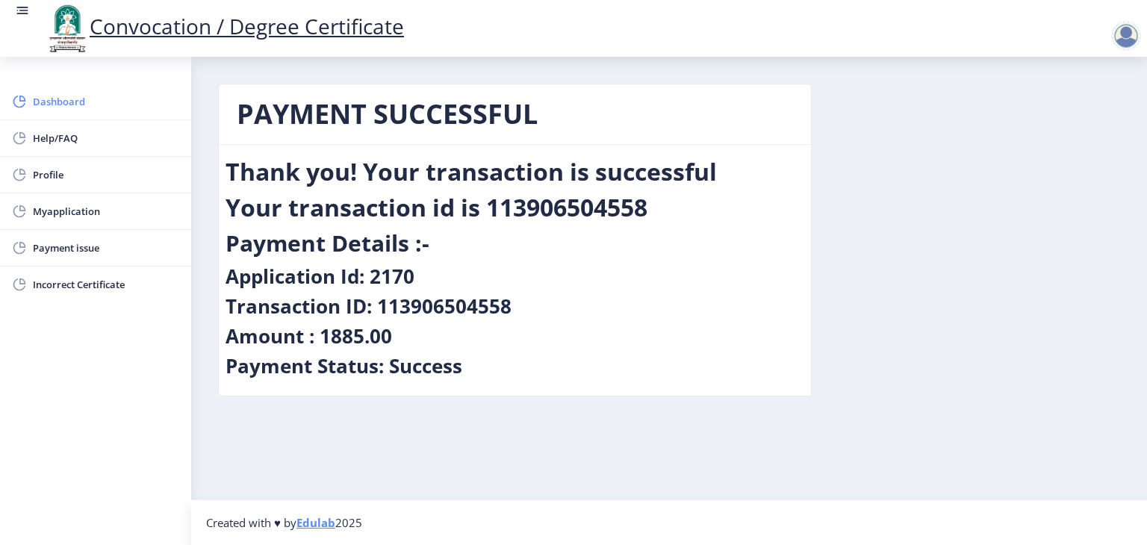
click at [57, 102] on span "Dashboard" at bounding box center [106, 102] width 146 height 18
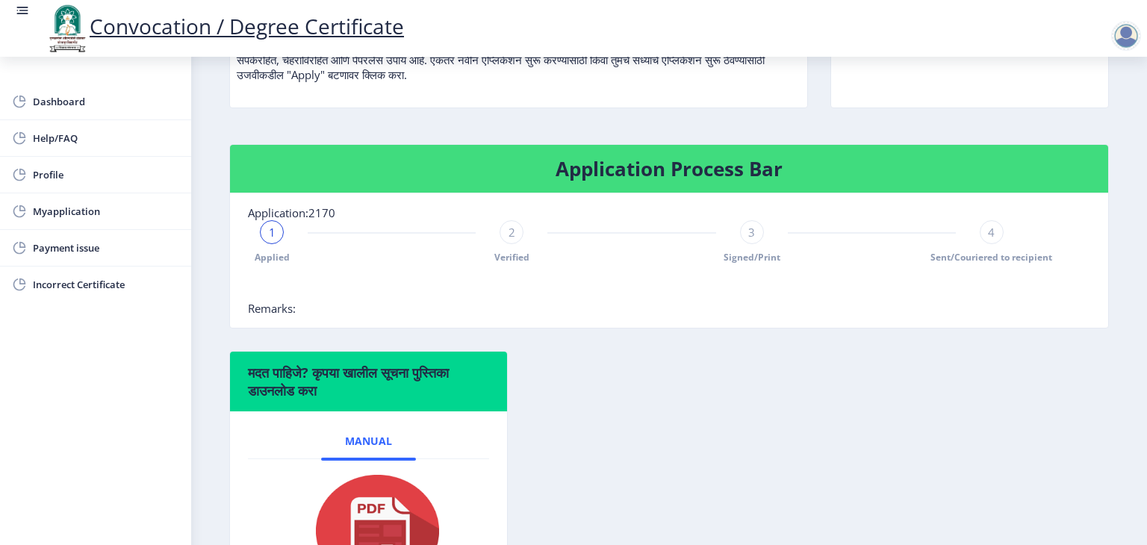
scroll to position [213, 0]
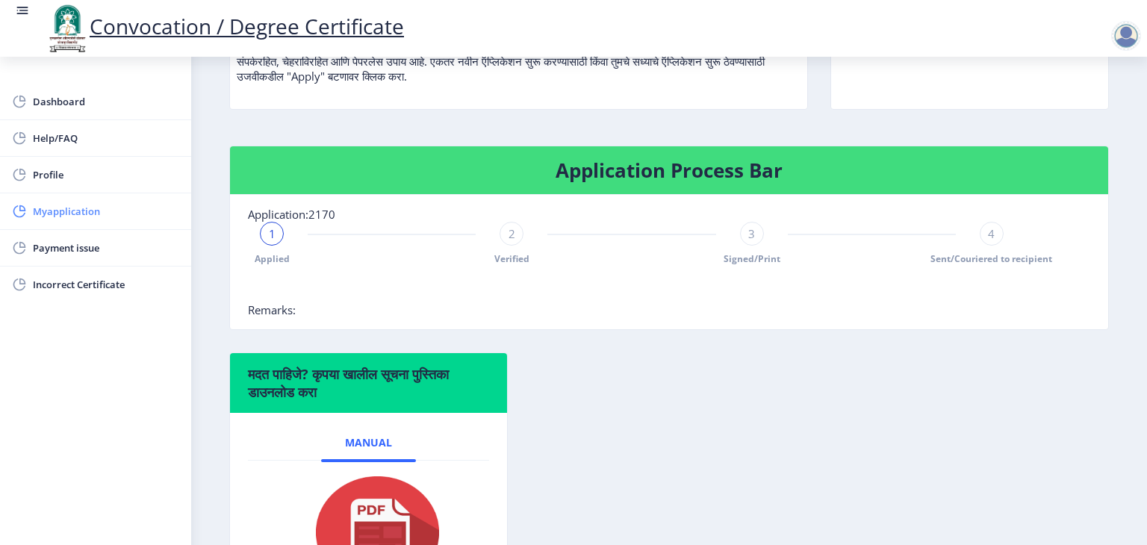
click at [59, 215] on span "Myapplication" at bounding box center [106, 211] width 146 height 18
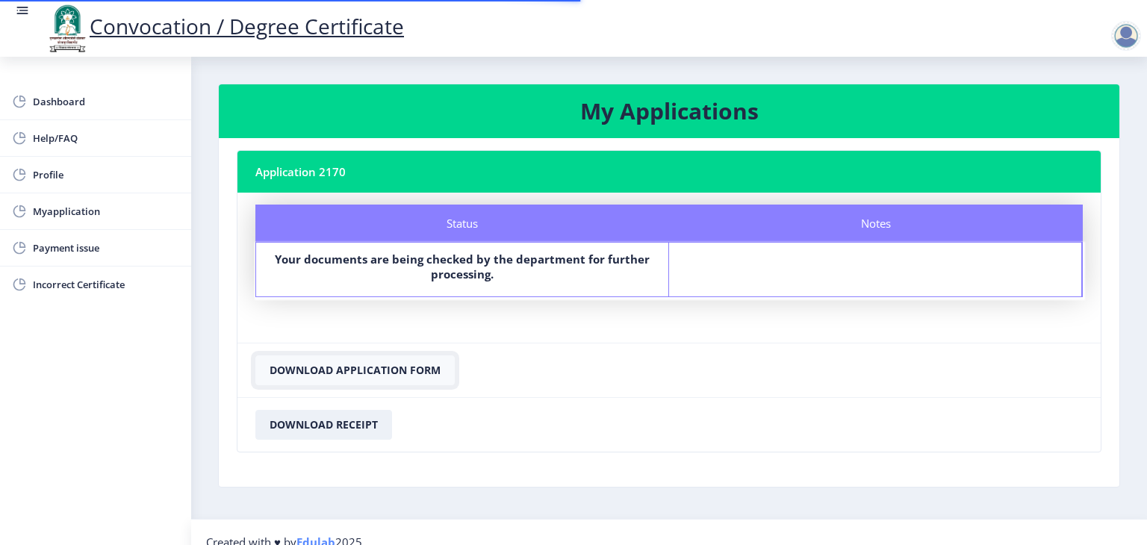
click at [399, 366] on button "Download Application Form" at bounding box center [354, 370] width 199 height 30
click at [350, 421] on button "Download Receipt" at bounding box center [323, 425] width 137 height 30
